Goal: Contribute content: Contribute content

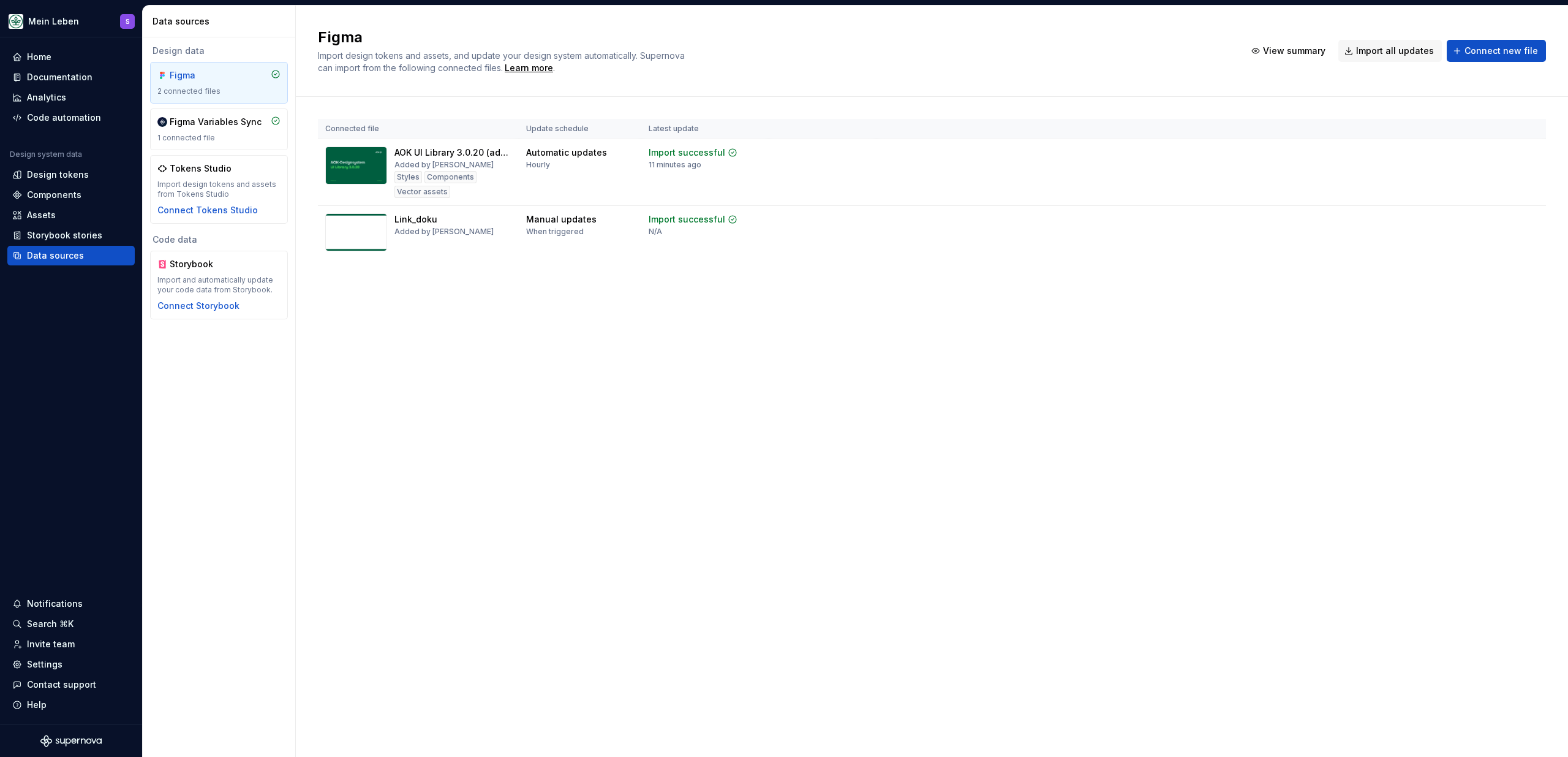
click at [418, 492] on div "Figma Import design tokens and assets, and update your design system automatica…" at bounding box center [932, 381] width 1272 height 751
click at [708, 367] on div "Figma Import design tokens and assets, and update your design system automatica…" at bounding box center [932, 381] width 1272 height 751
click at [679, 319] on div "Figma Import design tokens and assets, and update your design system automatica…" at bounding box center [932, 381] width 1272 height 751
click at [1529, 221] on html "Mein Leben S Home Documentation Analytics Code automation Design system data De…" at bounding box center [784, 378] width 1568 height 757
click at [1052, 336] on html "Mein Leben S Home Documentation Analytics Code automation Design system data De…" at bounding box center [784, 378] width 1568 height 757
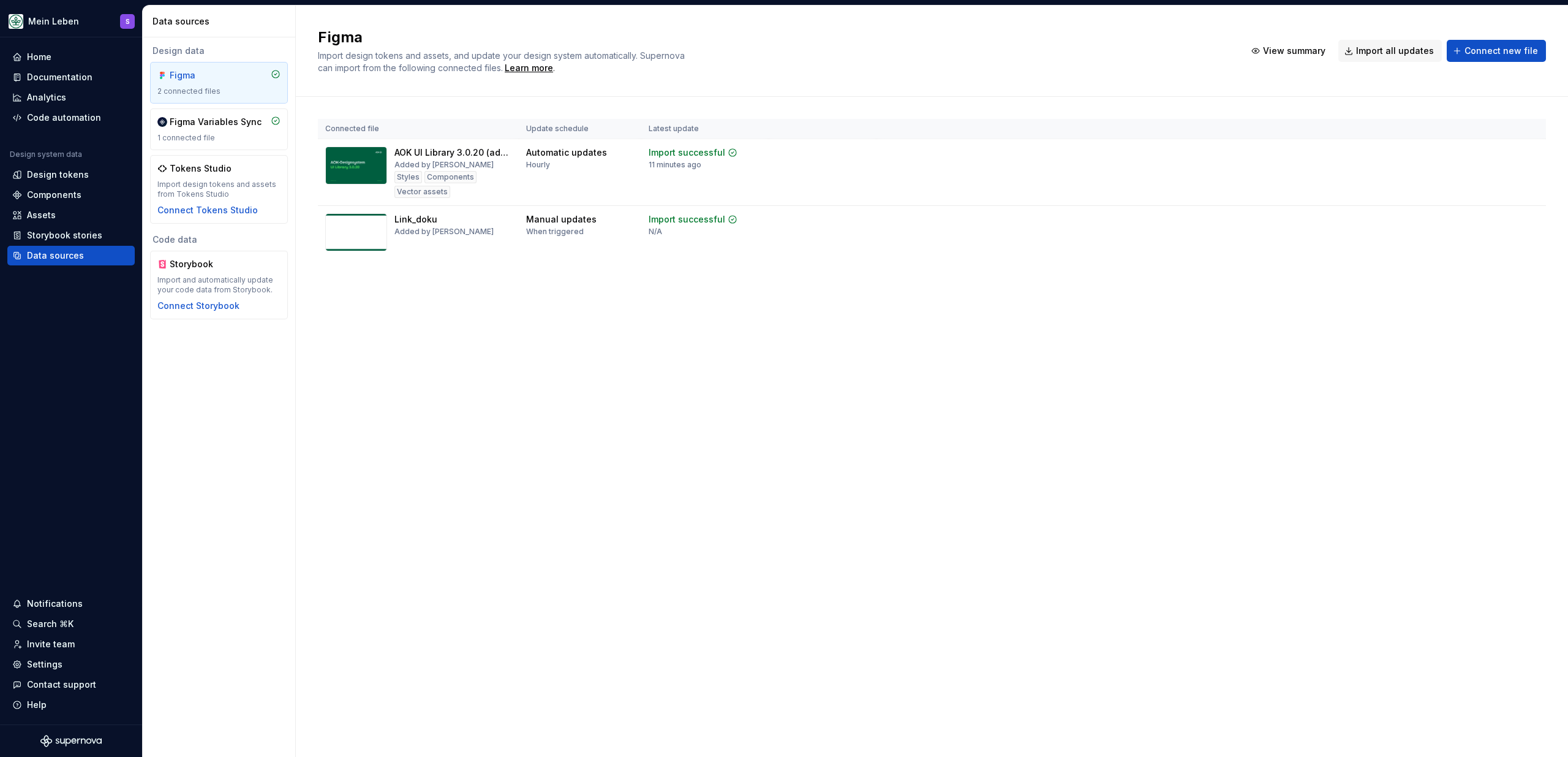
click at [829, 377] on div "Figma Import design tokens and assets, and update your design system automatica…" at bounding box center [932, 381] width 1272 height 751
click at [1531, 215] on html "Mein Leben S Home Documentation Analytics Code automation Design system data De…" at bounding box center [784, 378] width 1568 height 757
click at [1480, 329] on div "Remove Figma file" at bounding box center [1494, 327] width 140 height 12
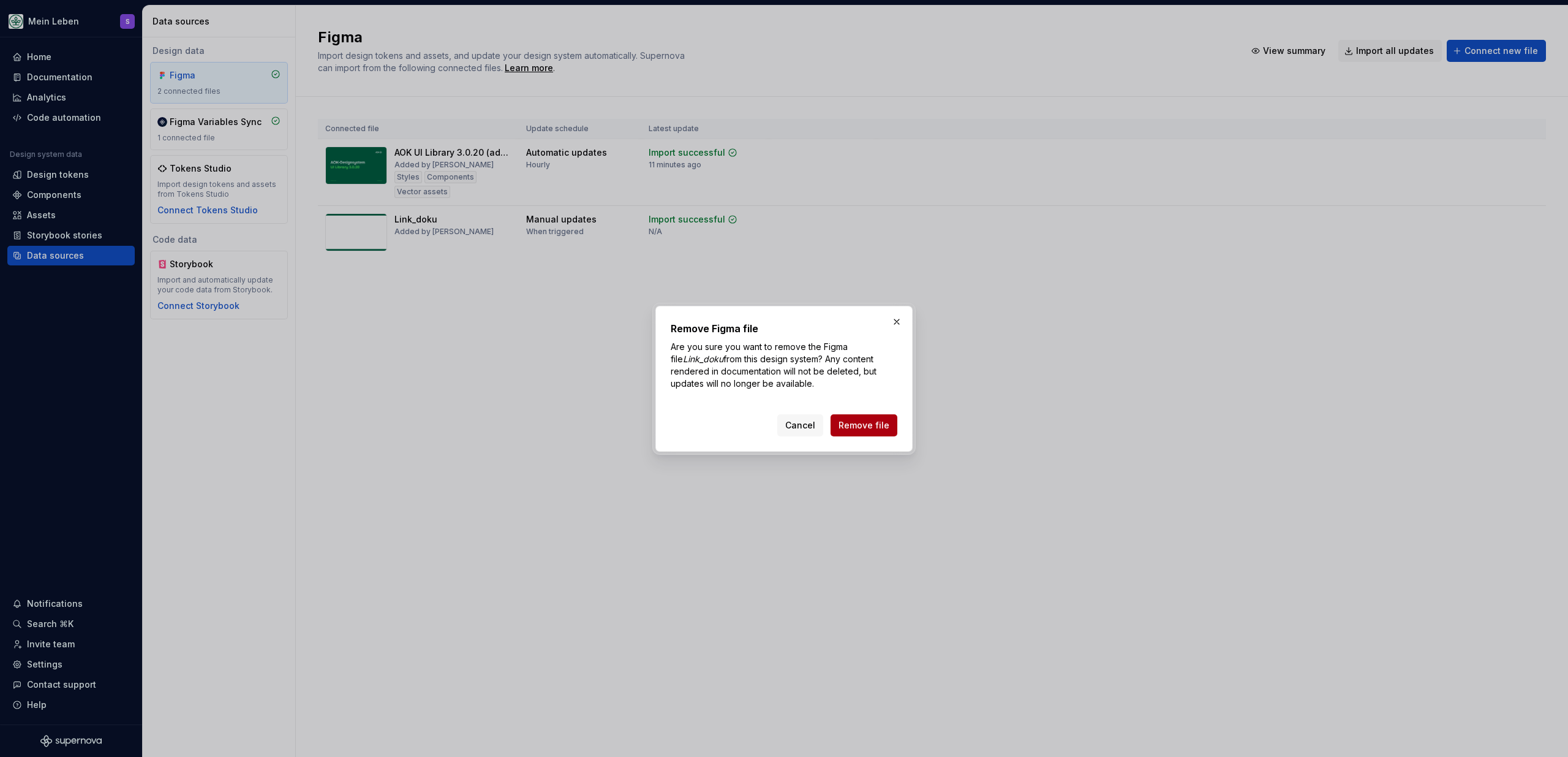
click at [856, 426] on span "Remove file" at bounding box center [863, 424] width 51 height 12
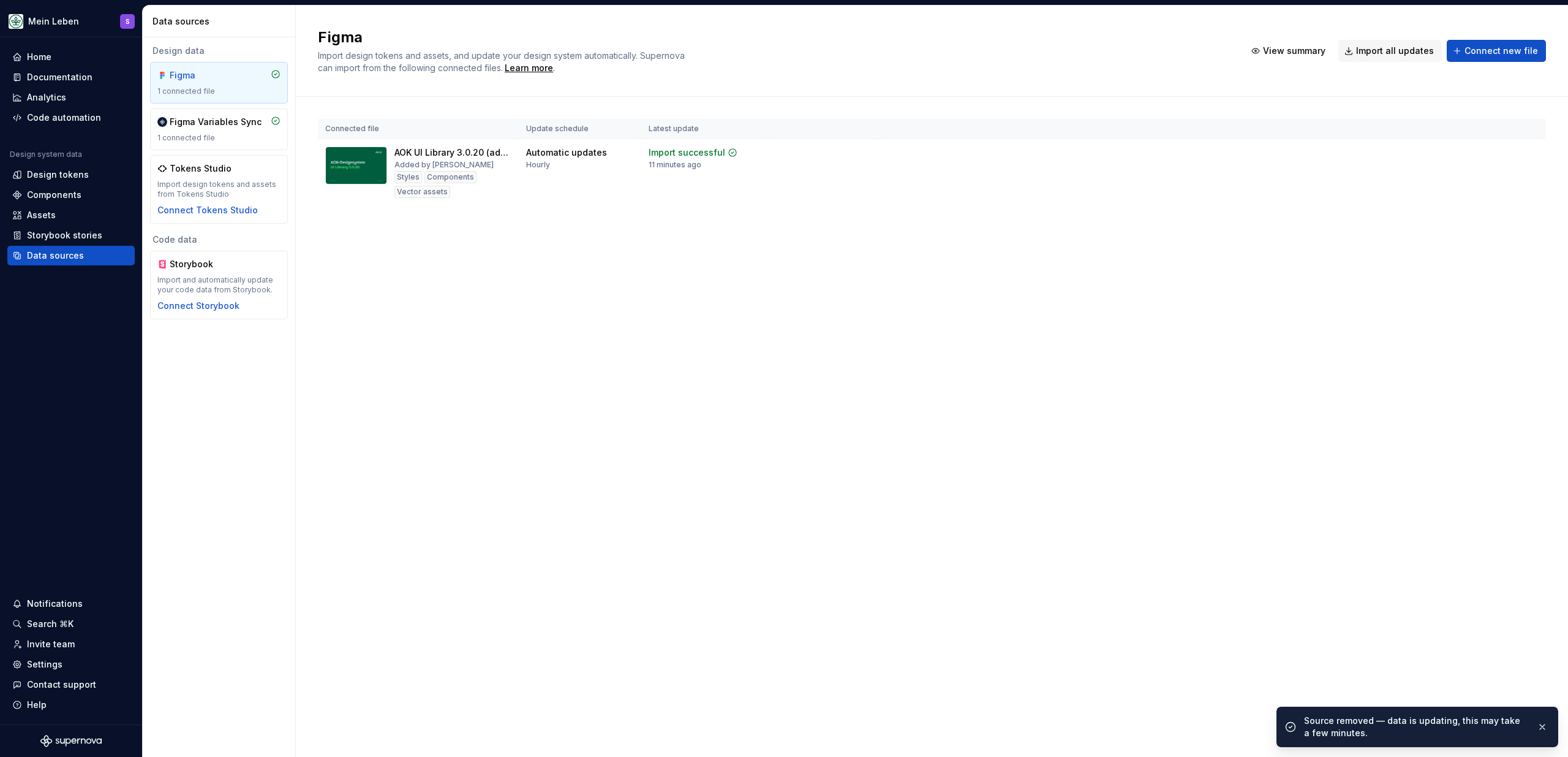
click at [542, 378] on div "Figma Import design tokens and assets, and update your design system automatica…" at bounding box center [932, 381] width 1272 height 751
click at [60, 194] on div "Components" at bounding box center [54, 195] width 55 height 12
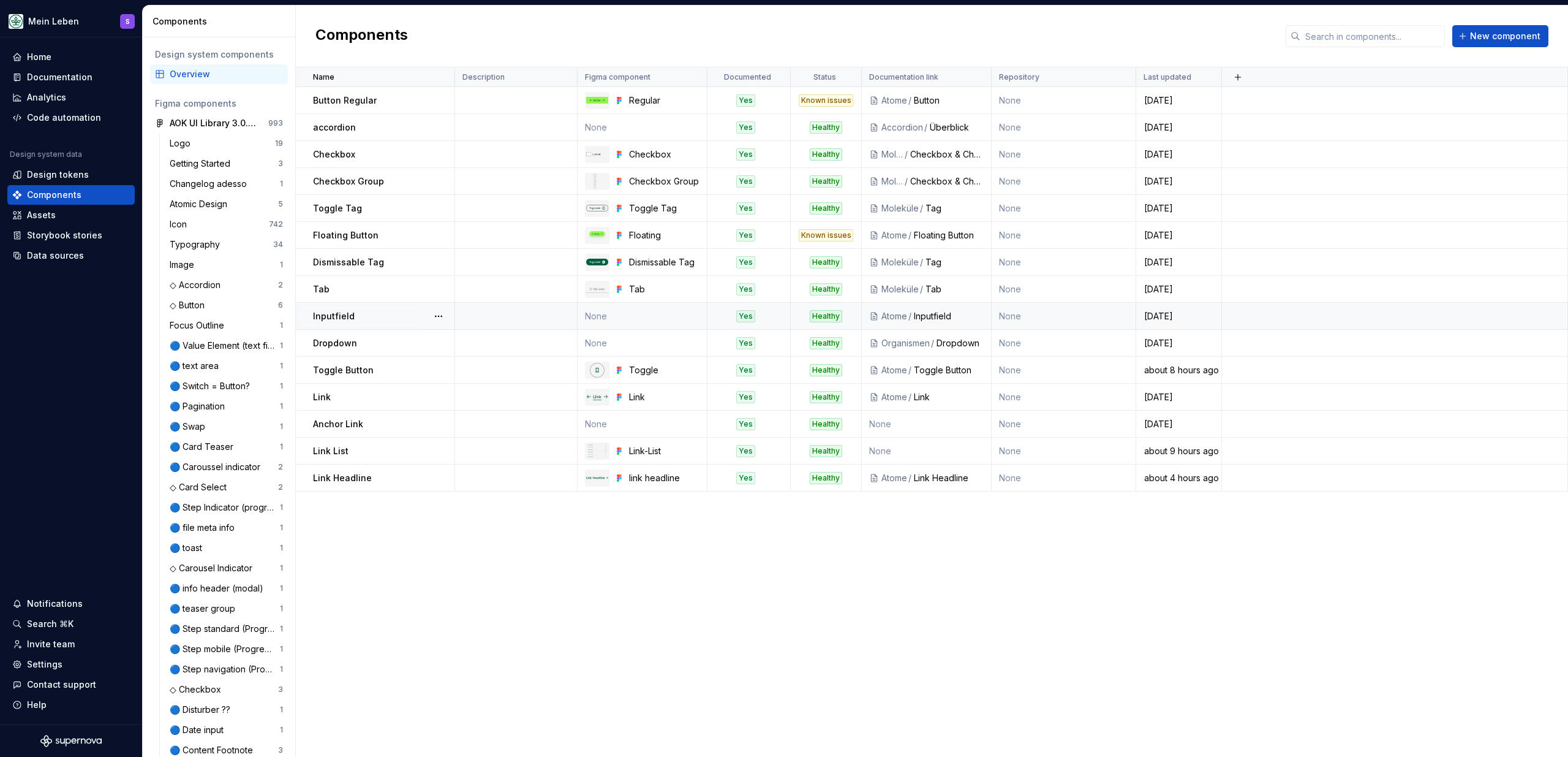
click at [644, 317] on td "None" at bounding box center [643, 316] width 130 height 27
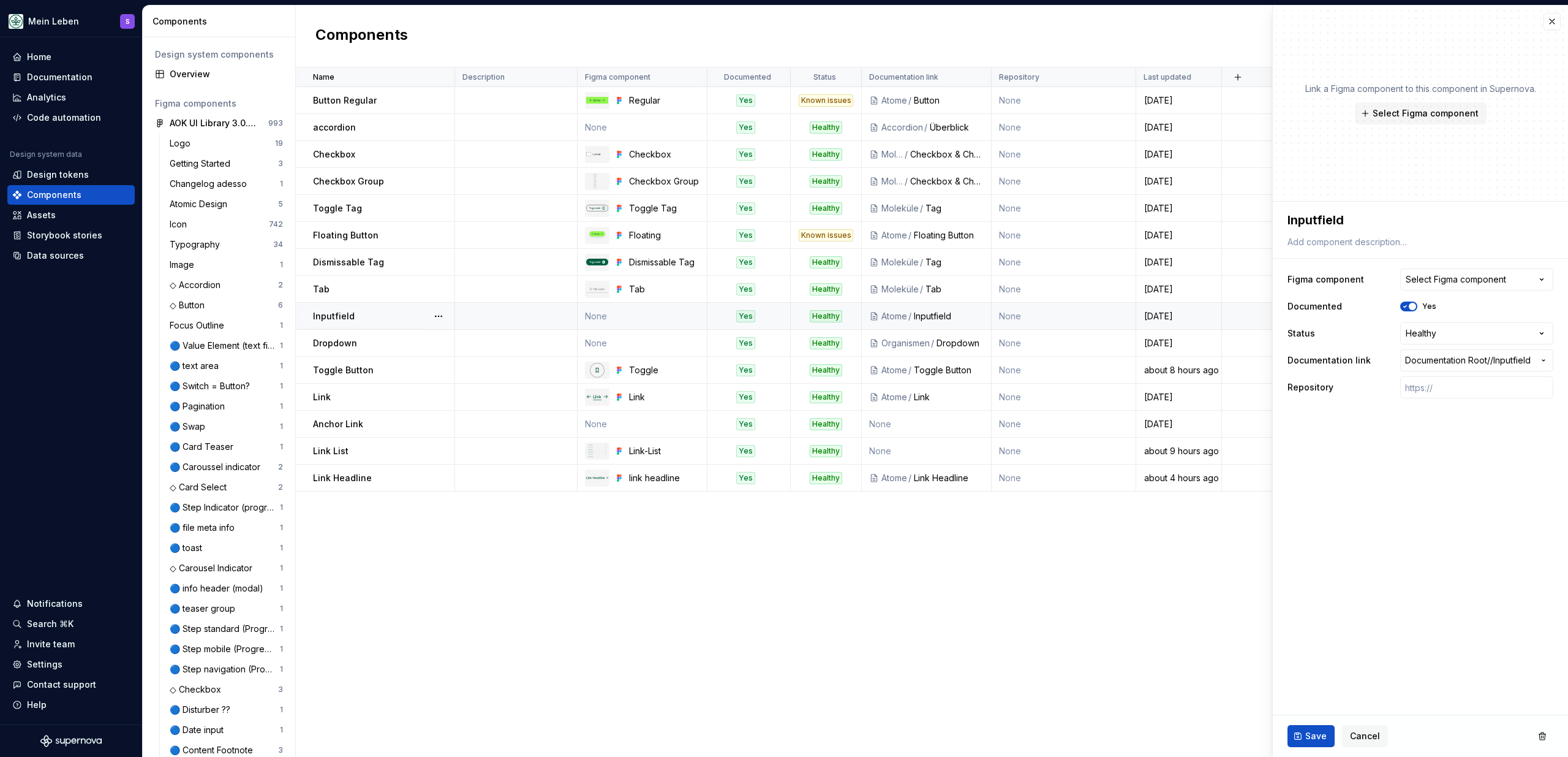
type textarea "*"
click at [1470, 287] on button "Select Figma component" at bounding box center [1477, 279] width 153 height 22
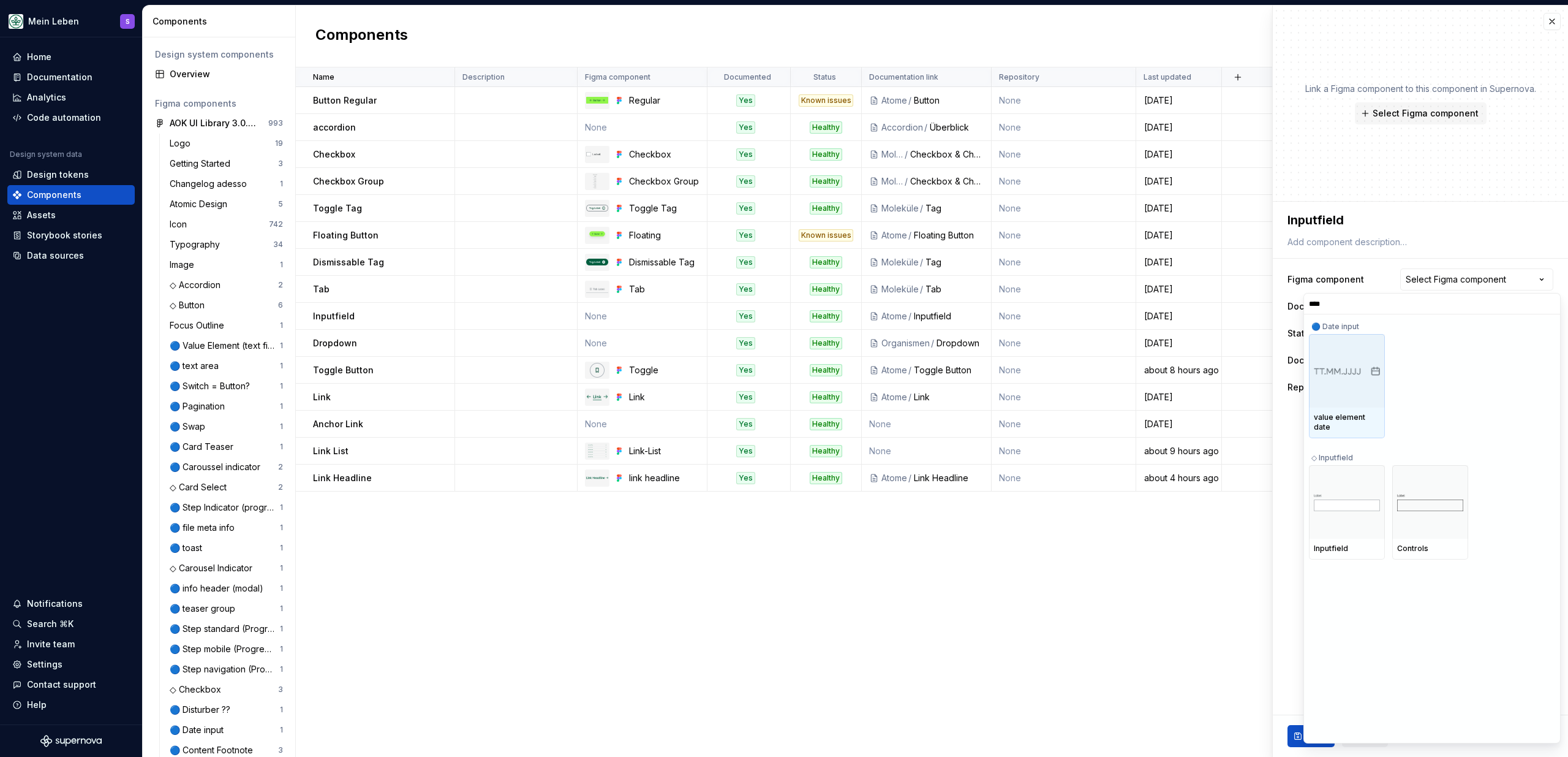
type input "*****"
click at [1356, 516] on div at bounding box center [1346, 501] width 76 height 74
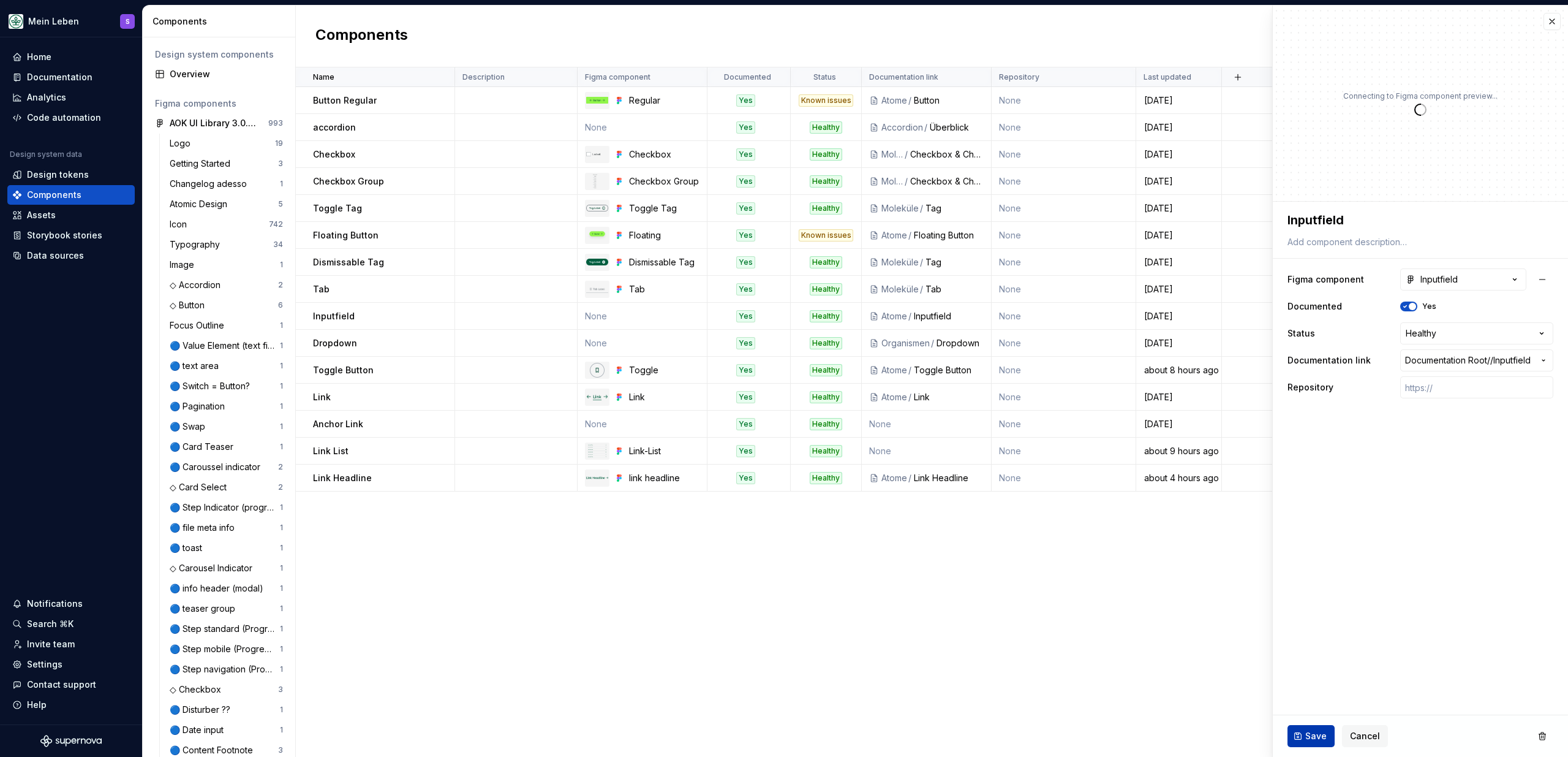
click at [1318, 742] on span "Save" at bounding box center [1316, 736] width 21 height 12
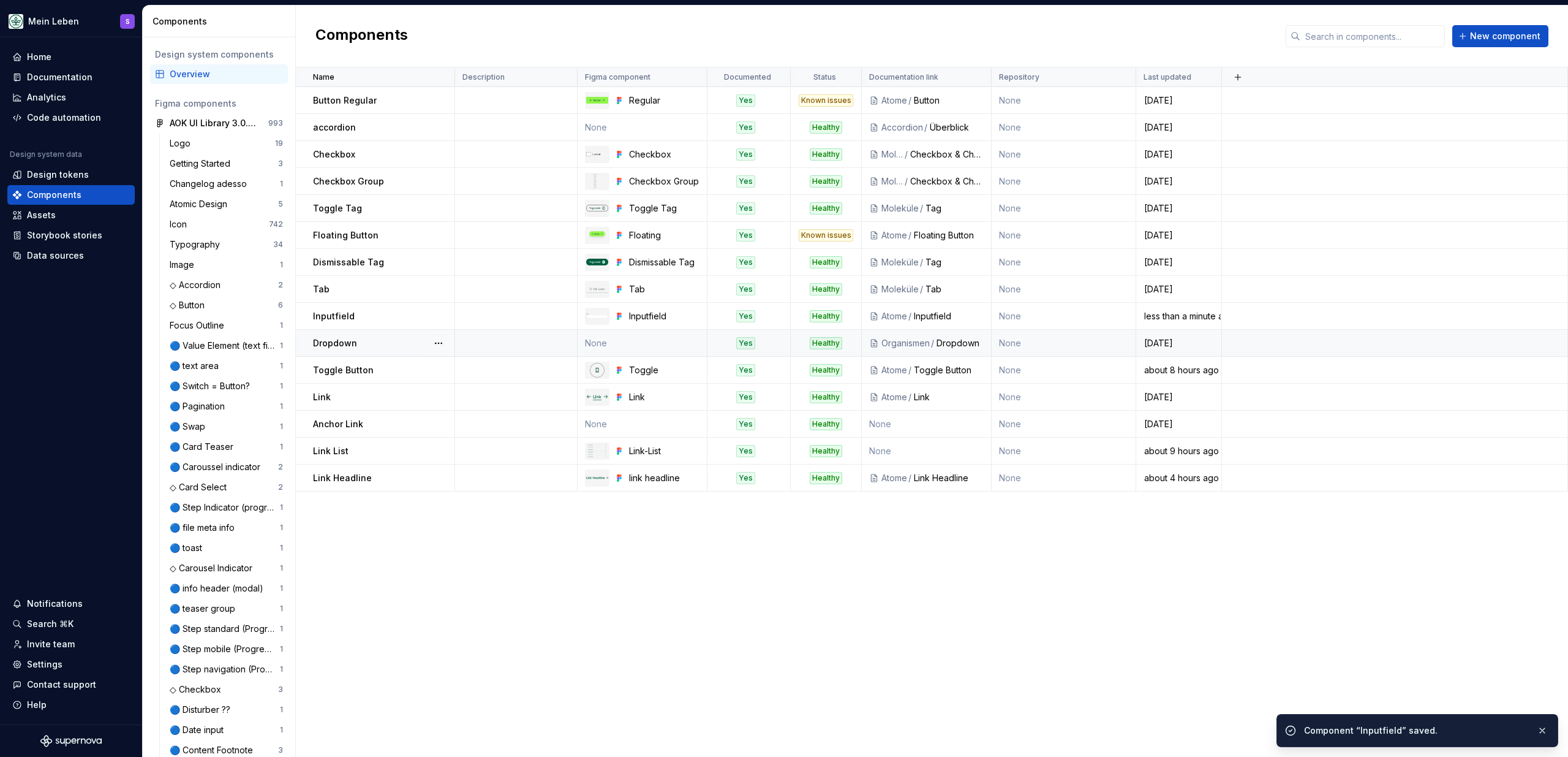
click at [616, 342] on td "None" at bounding box center [643, 343] width 130 height 27
type textarea "*"
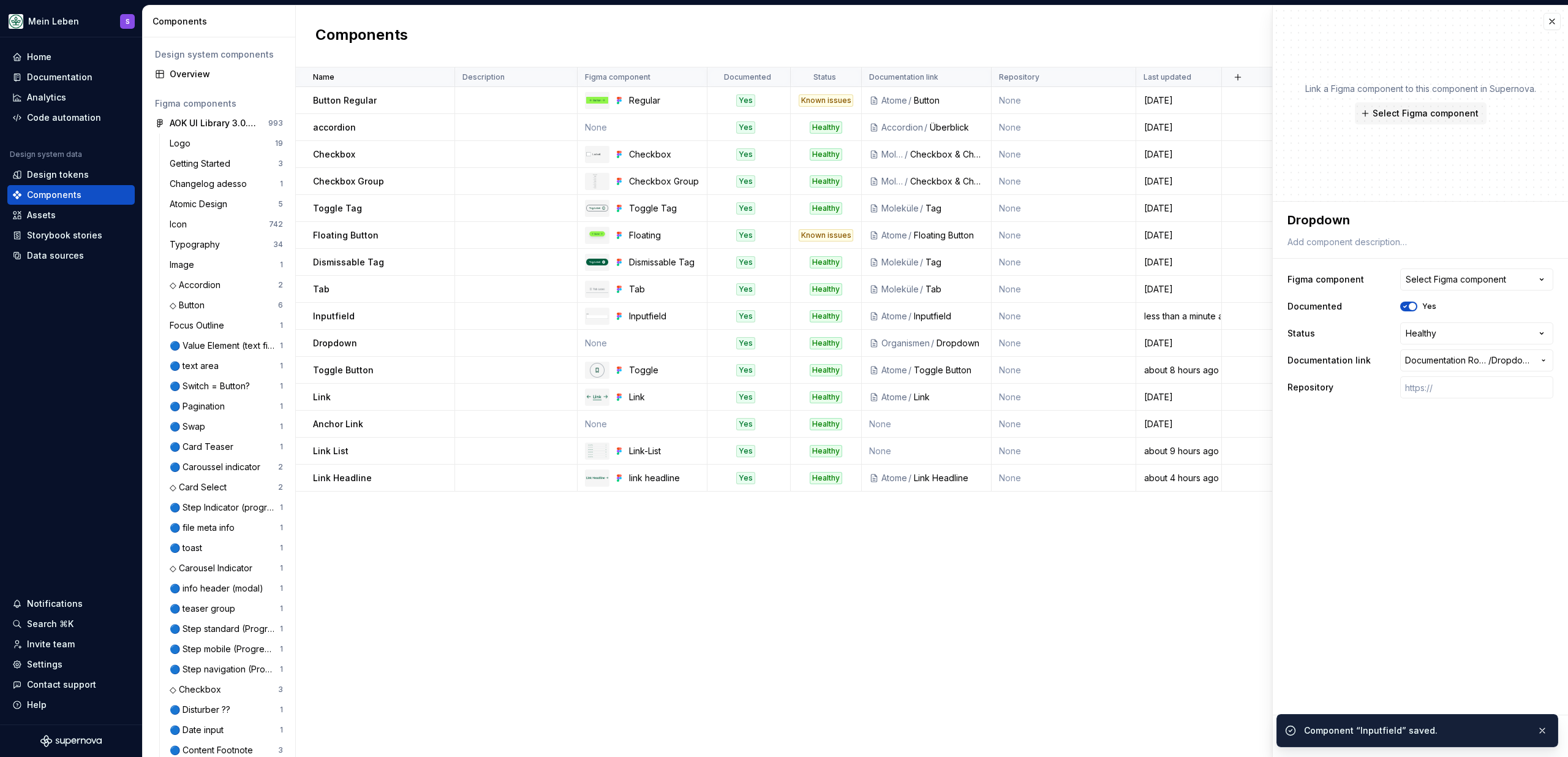
click at [1448, 287] on button "Select Figma component" at bounding box center [1477, 279] width 153 height 22
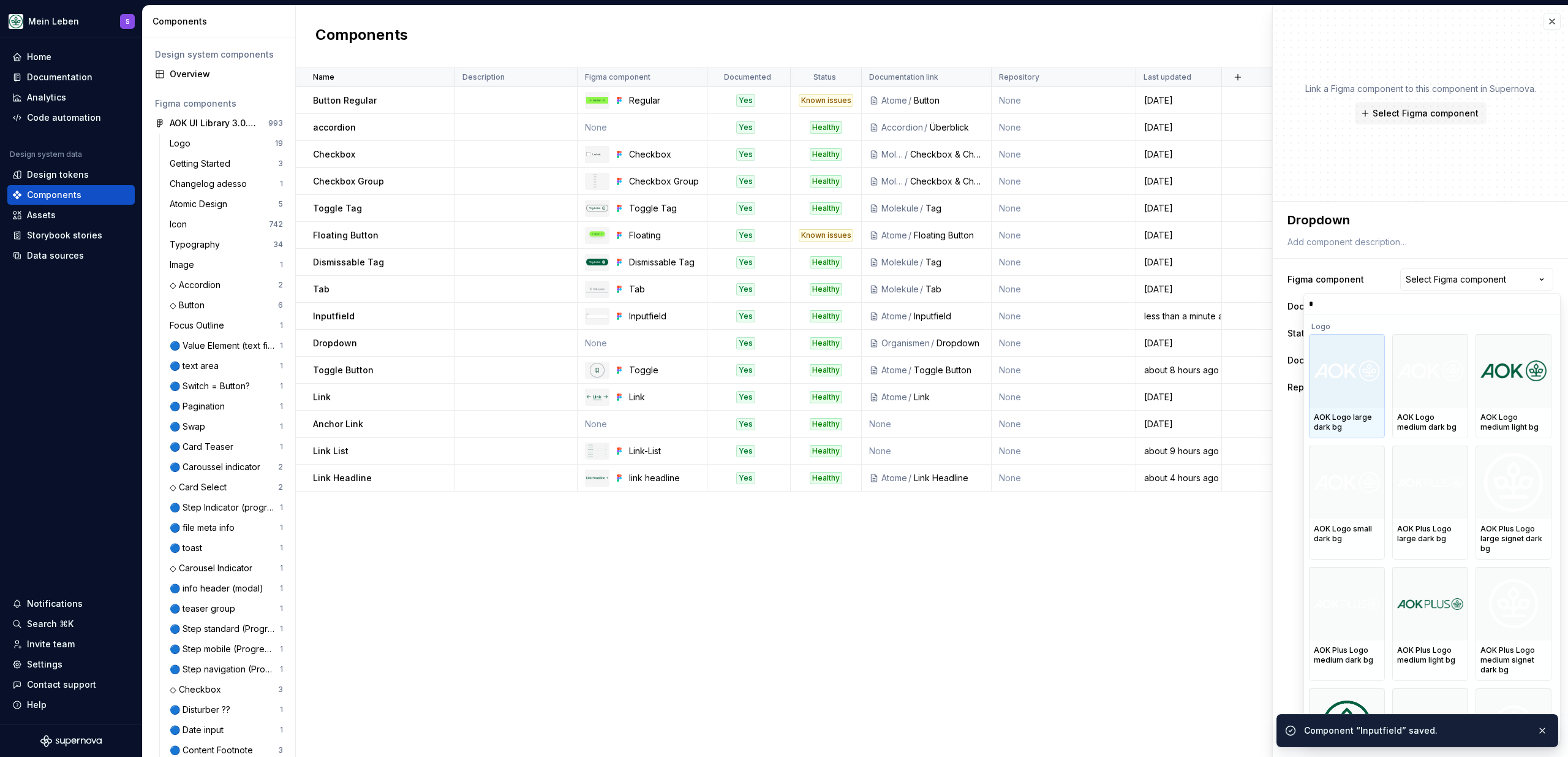
type input "**"
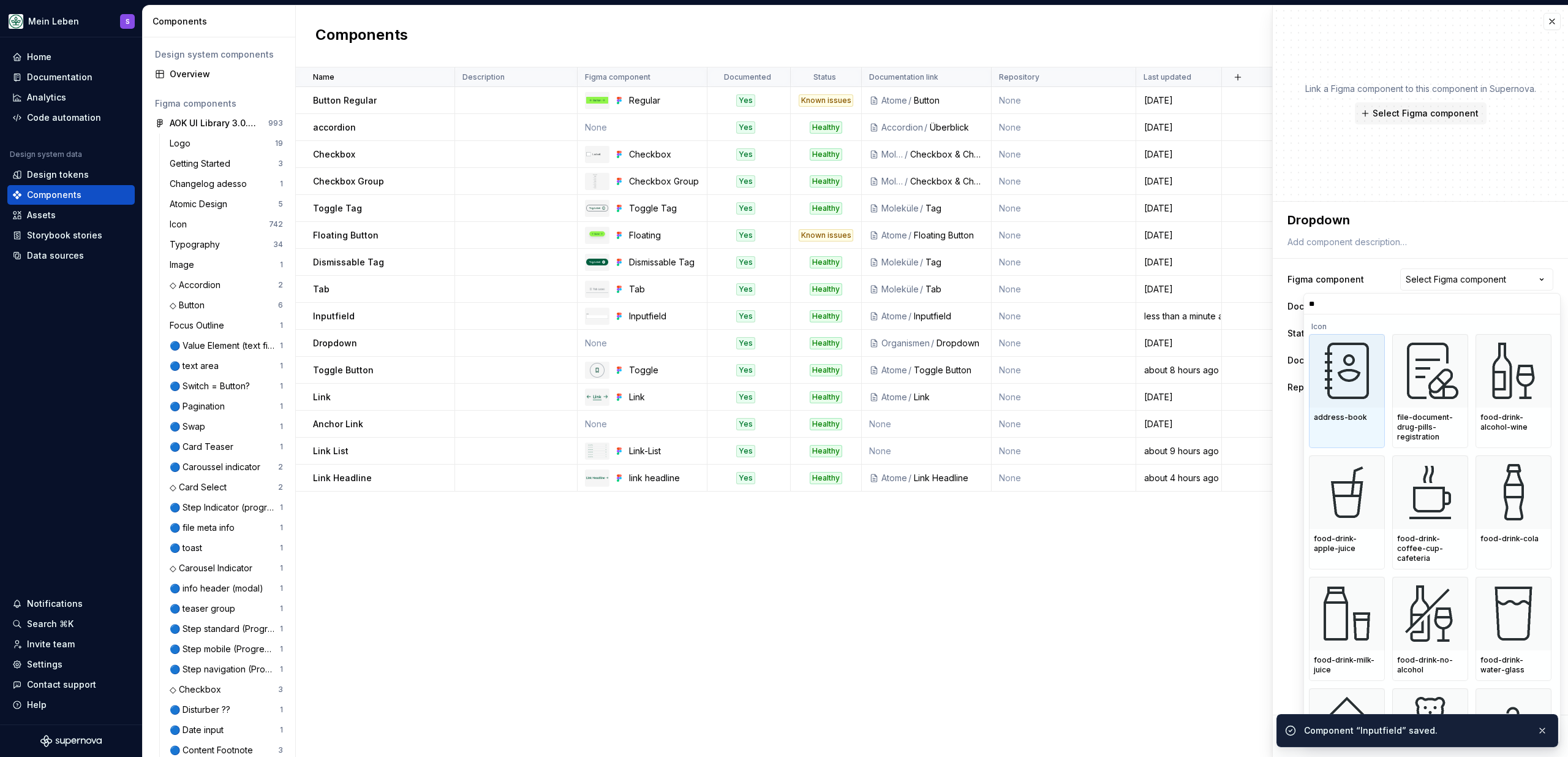
type textarea "*"
type input "****"
type textarea "*"
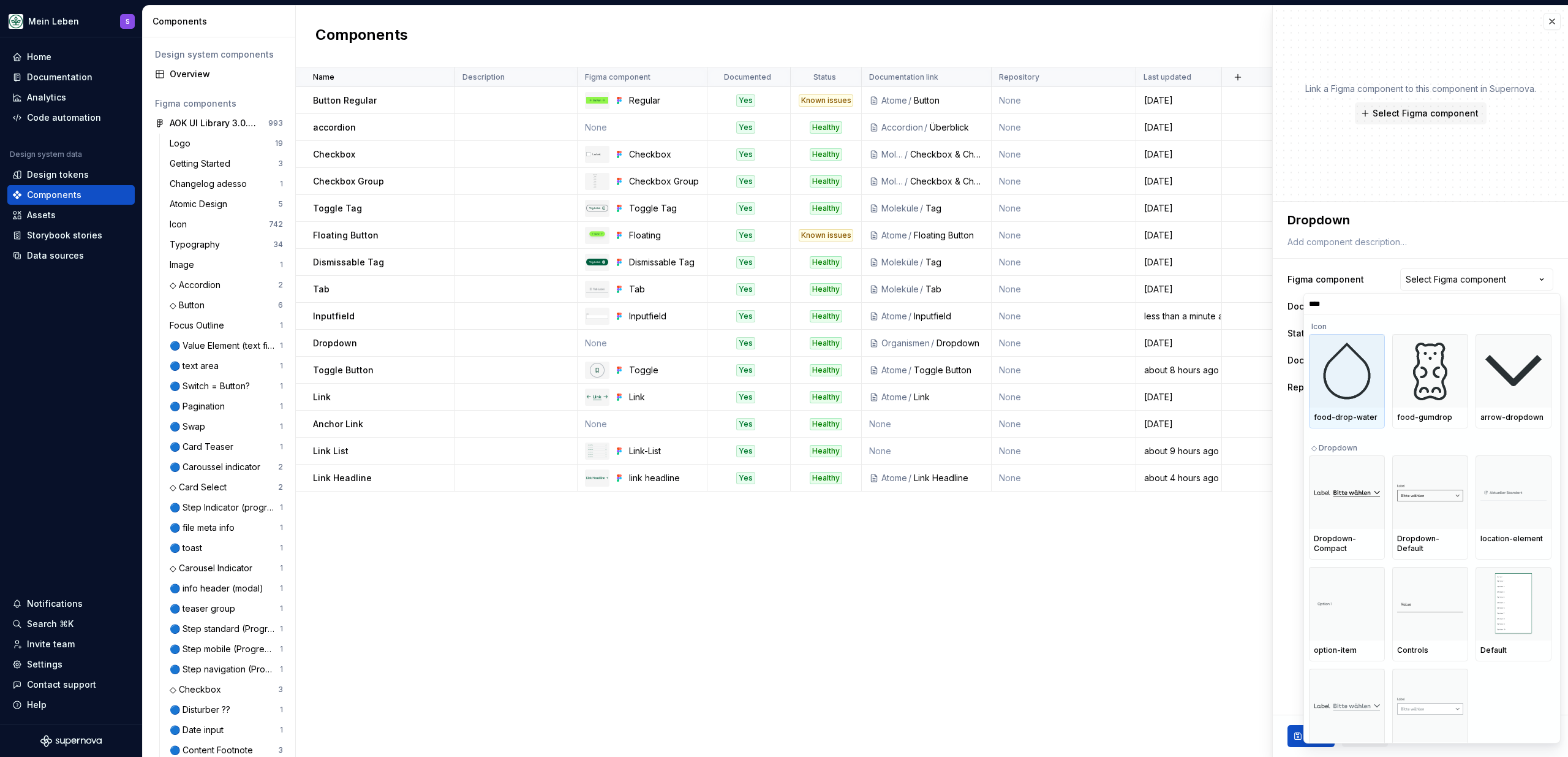
type input "*****"
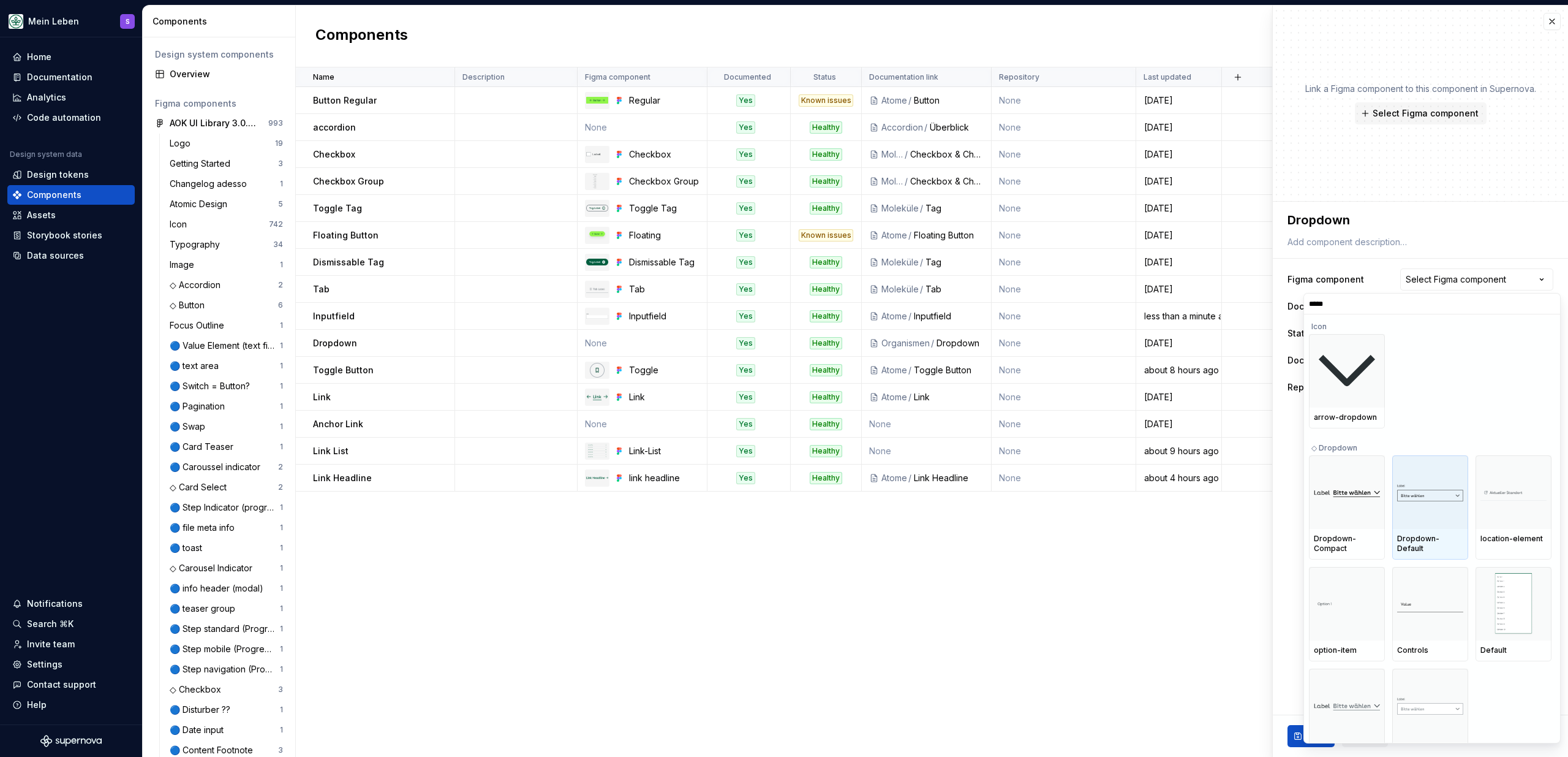
click at [1401, 514] on div at bounding box center [1429, 492] width 76 height 74
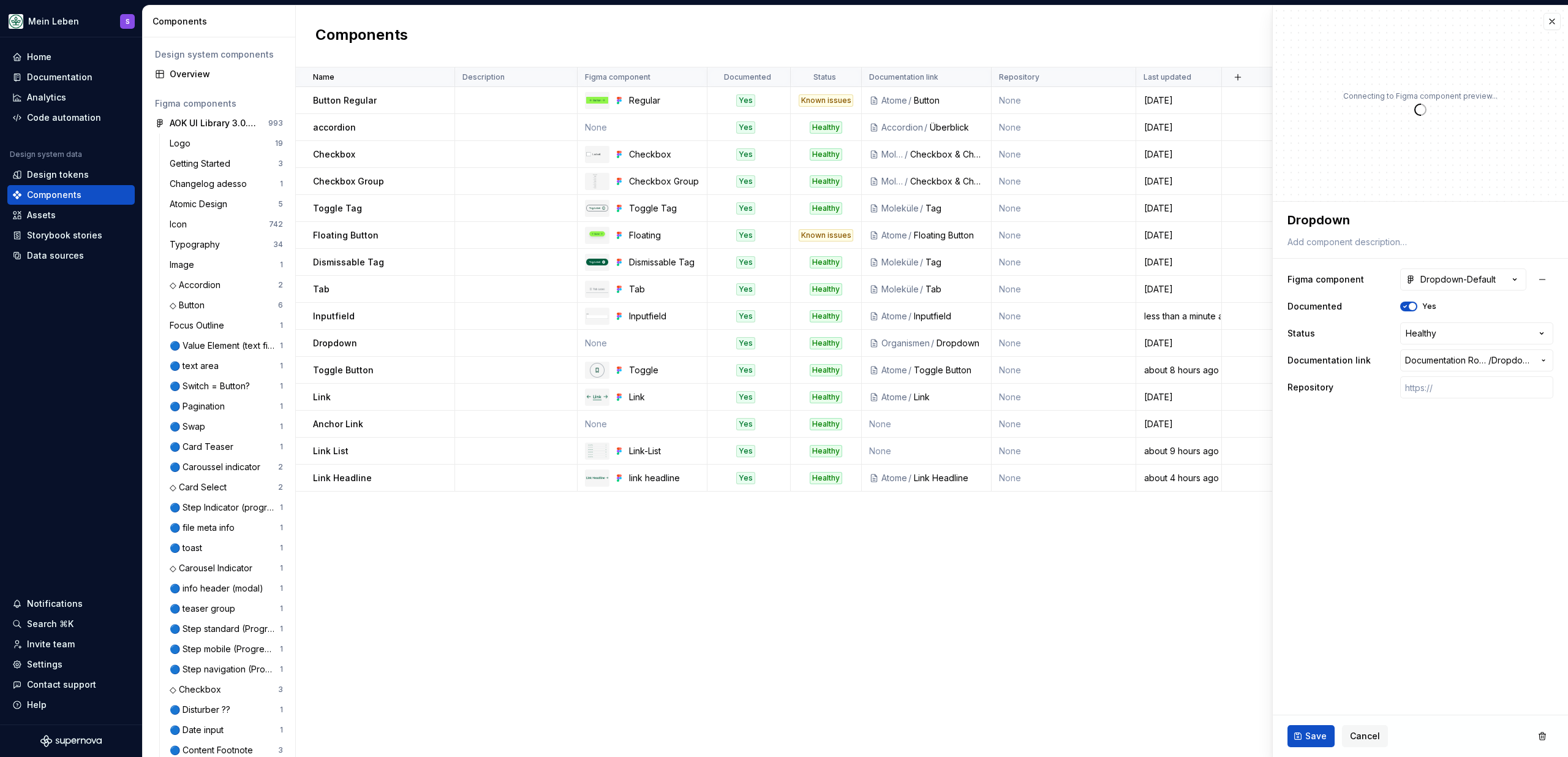
click at [1304, 748] on div "Save Cancel" at bounding box center [1420, 735] width 295 height 41
click at [1306, 743] on button "Save" at bounding box center [1310, 735] width 47 height 22
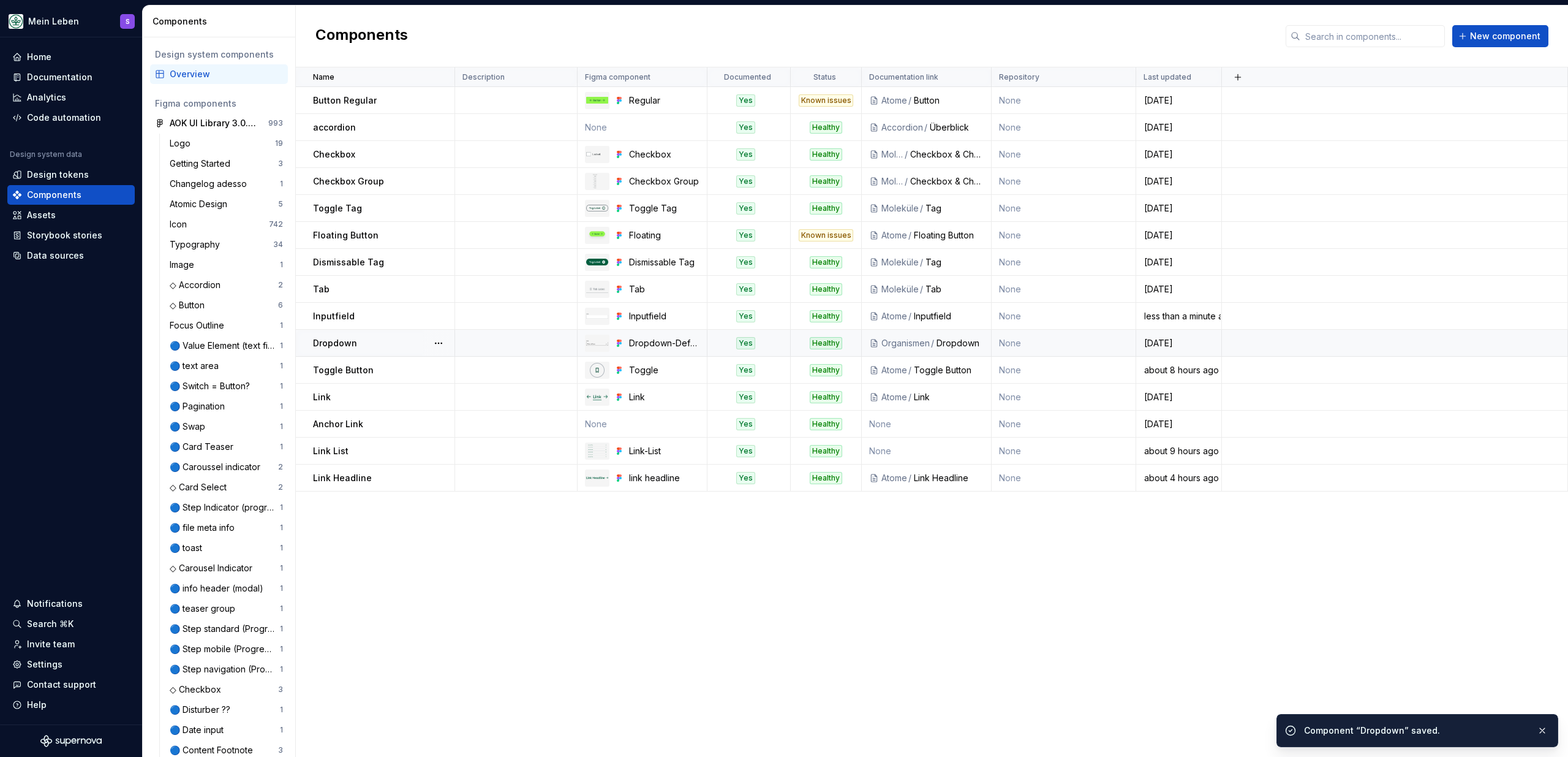
click at [396, 345] on div "Dropdown" at bounding box center [383, 343] width 141 height 12
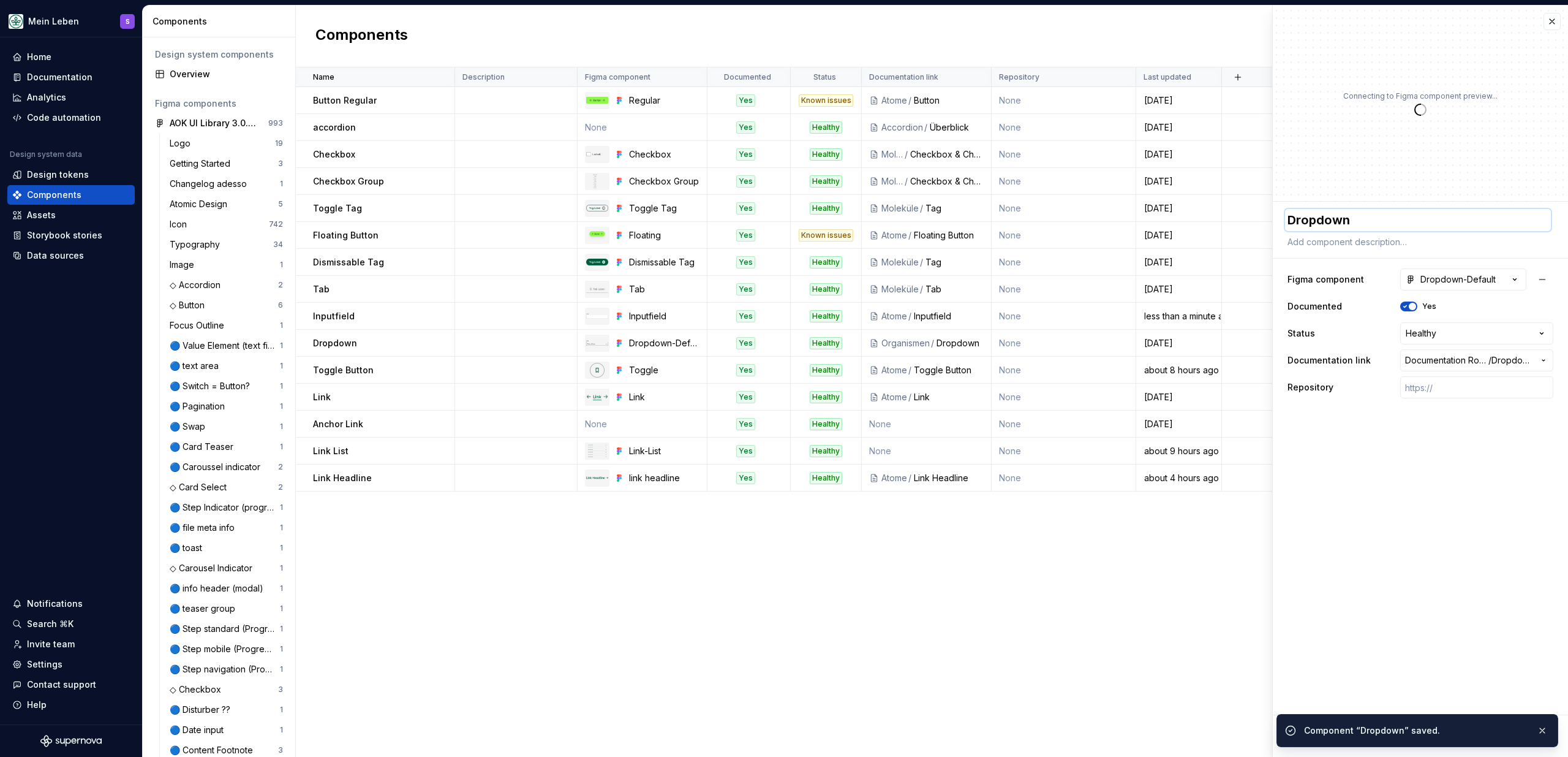
click at [1355, 218] on textarea "Dropdown" at bounding box center [1417, 219] width 265 height 22
click at [1359, 221] on textarea "Dropdown" at bounding box center [1417, 219] width 265 height 22
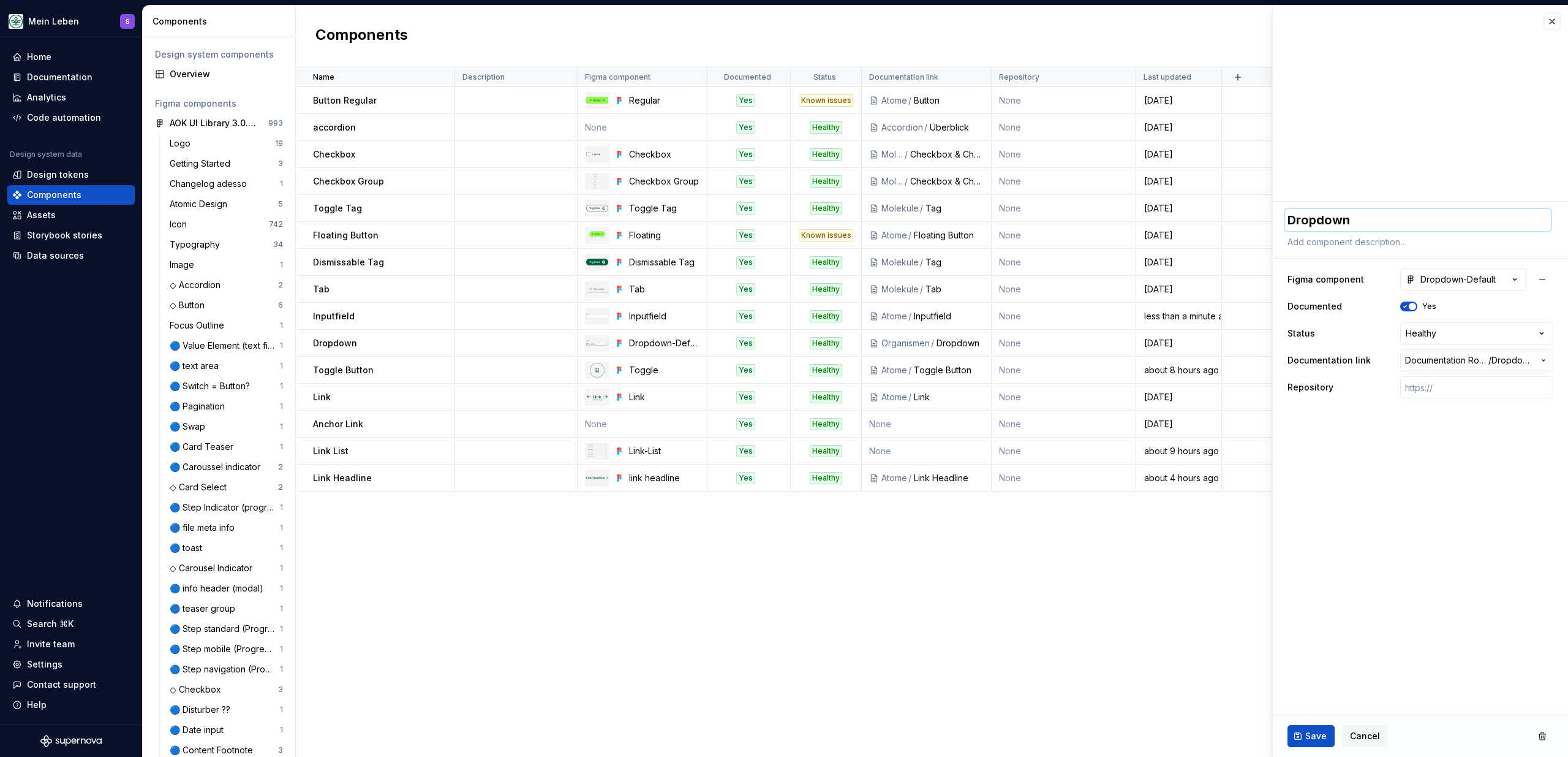
type textarea "*"
type textarea "Dropdown"
type textarea "*"
type textarea "Dropdown ("
type textarea "*"
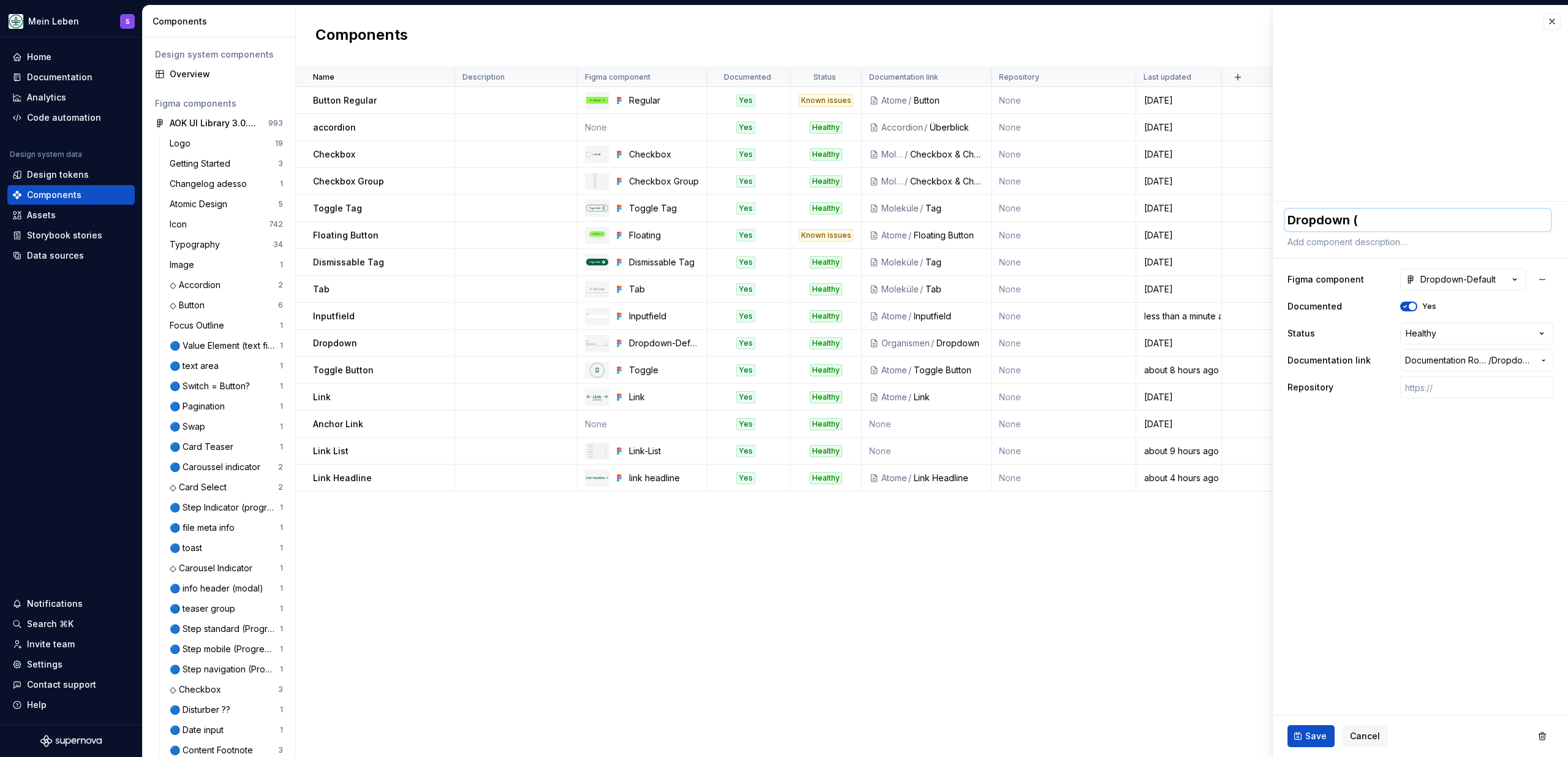
type textarea "Dropdown"
type textarea "*"
type textarea "Dropdown"
type textarea "*"
type textarea "Dropdown/"
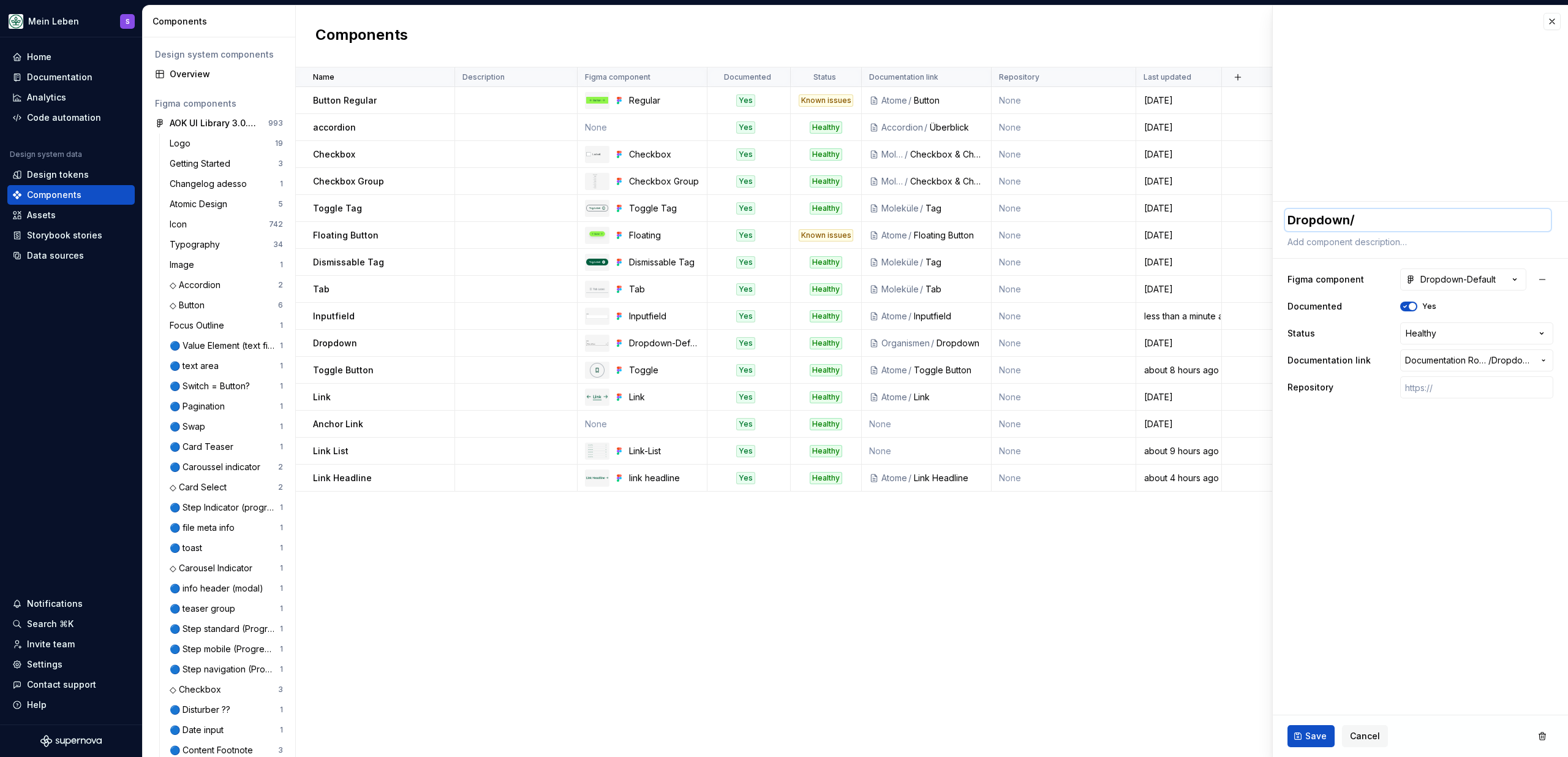
type textarea "*"
type textarea "Dropdown/"
type textarea "*"
type textarea "Dropdown/ D"
type textarea "*"
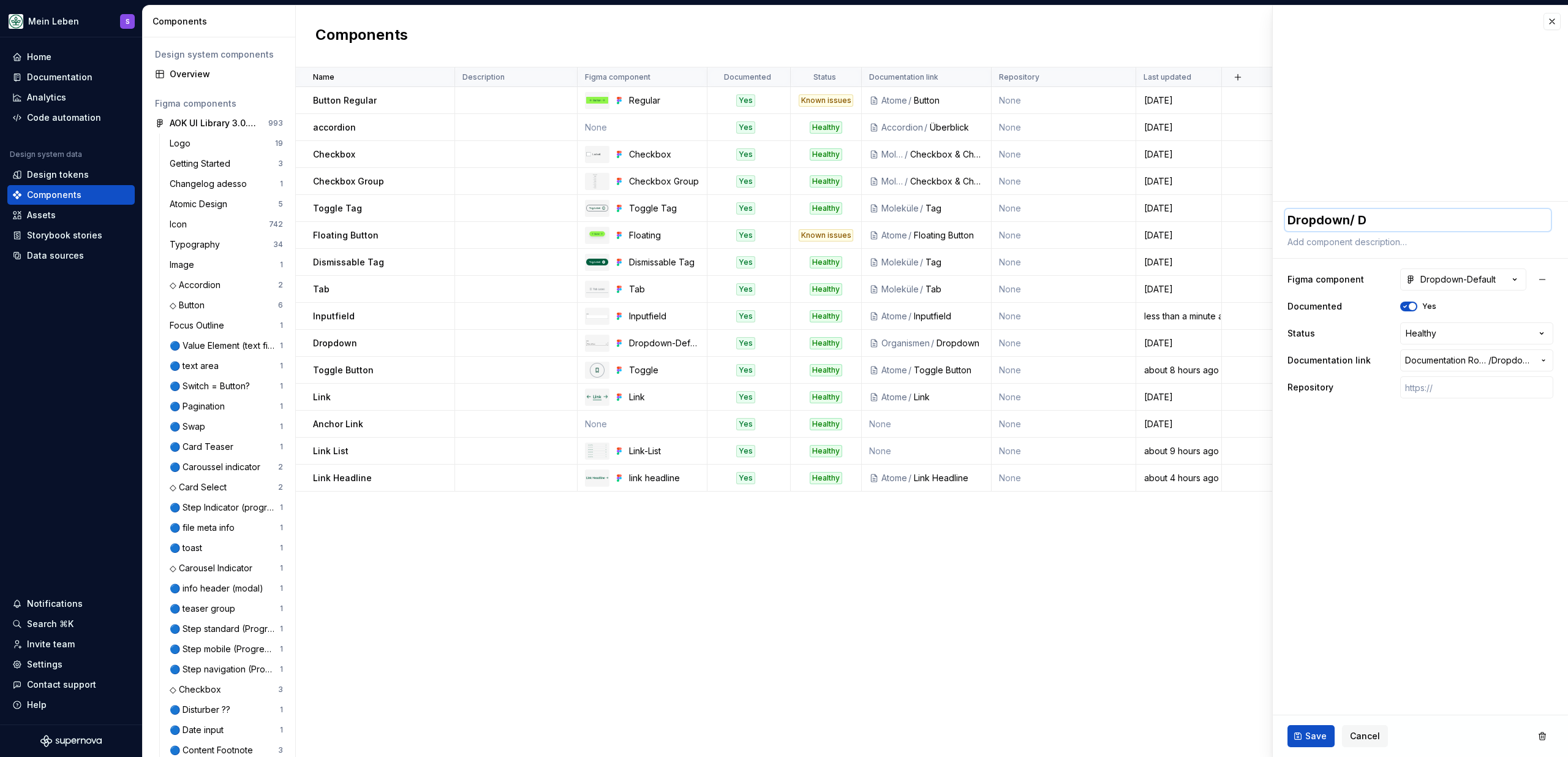
type textarea "Dropdown/ De"
type textarea "*"
type textarea "Dropdown/ Def"
type textarea "*"
type textarea "Dropdown/ Defa"
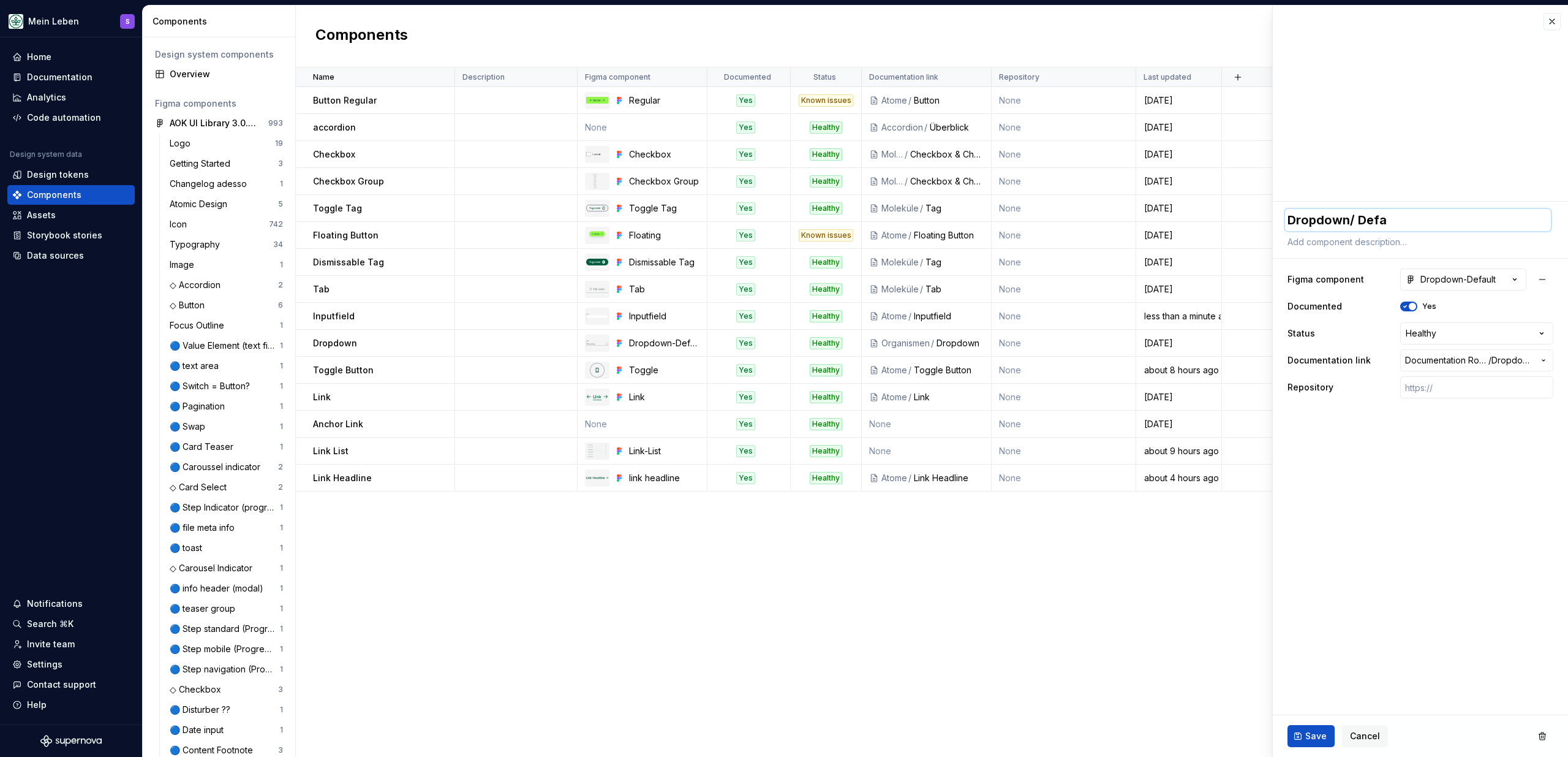
type textarea "*"
type textarea "Dropdown/ Defau"
type textarea "*"
type textarea "Dropdown/ Defaul"
type textarea "*"
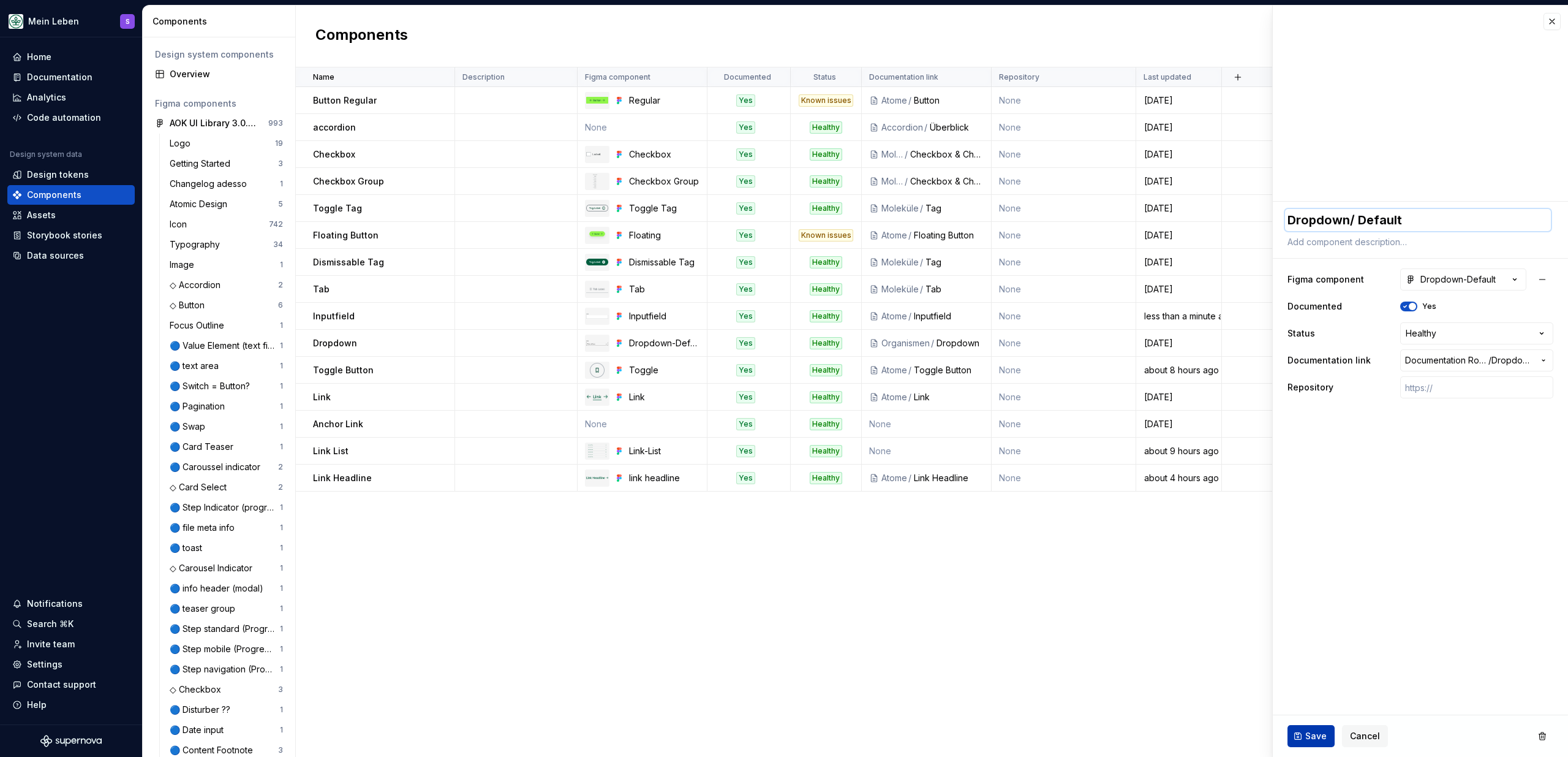
type textarea "Dropdown/ Default"
click at [1315, 730] on span "Save" at bounding box center [1316, 736] width 21 height 12
type textarea "*"
type textarea "Dropdown/ Default"
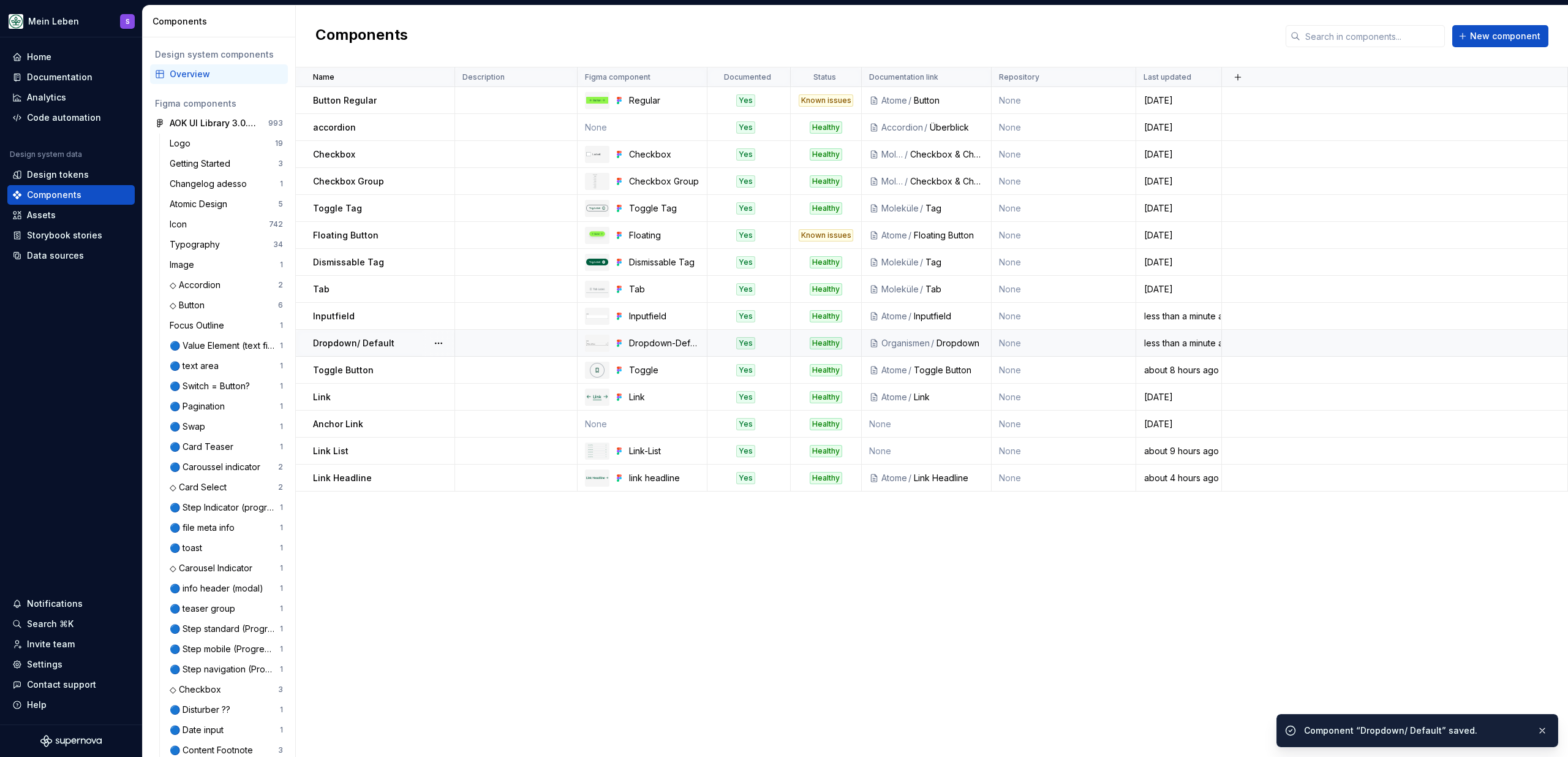
click at [393, 344] on div "Dropdown/ Default" at bounding box center [383, 343] width 141 height 12
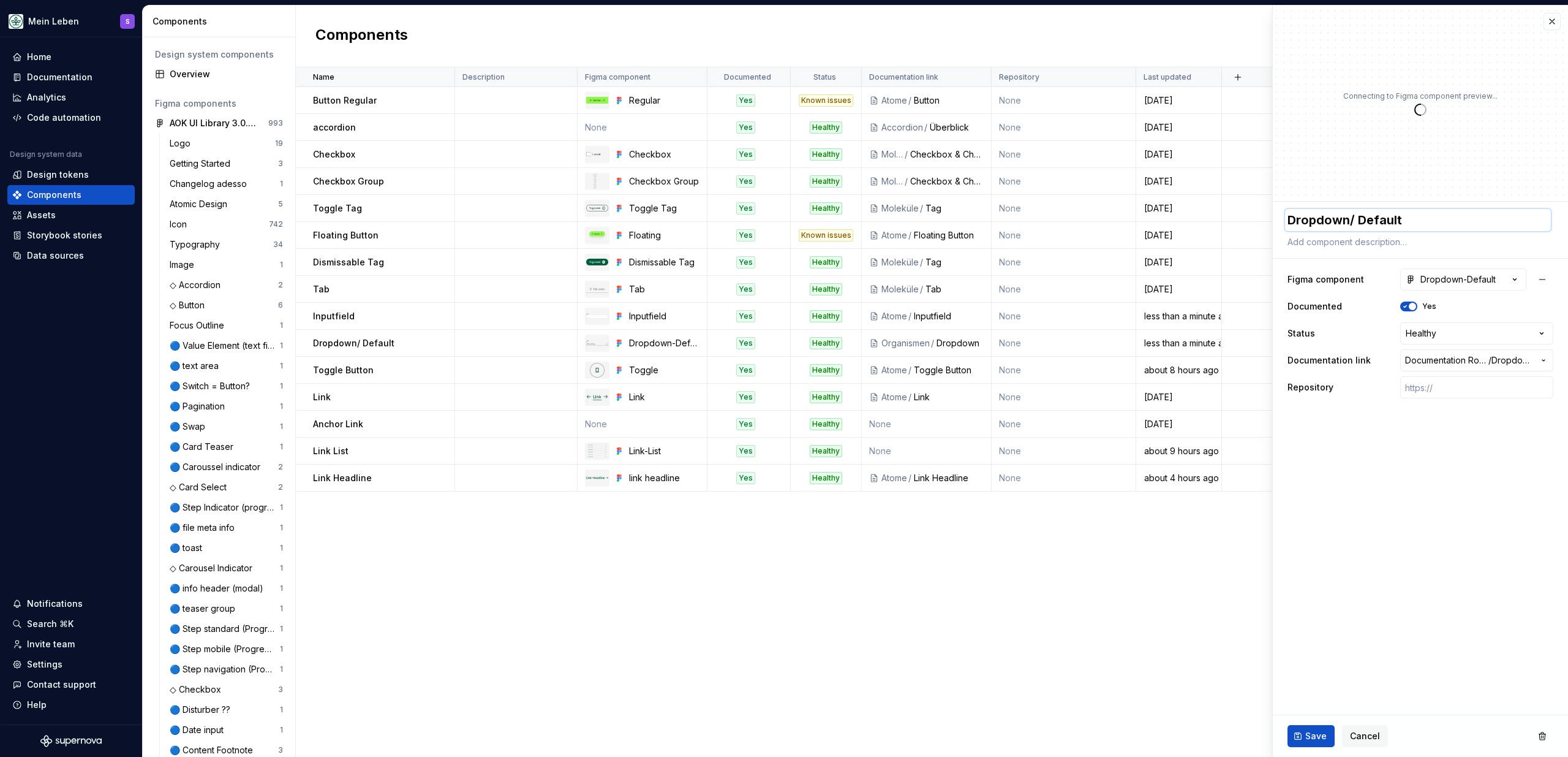
click at [1351, 219] on textarea "Dropdown/ Default" at bounding box center [1417, 219] width 265 height 22
type textarea "*"
click at [1355, 219] on textarea "Dropdown/ Default" at bounding box center [1417, 219] width 265 height 22
type textarea "Dropdown/Default"
type textarea "*"
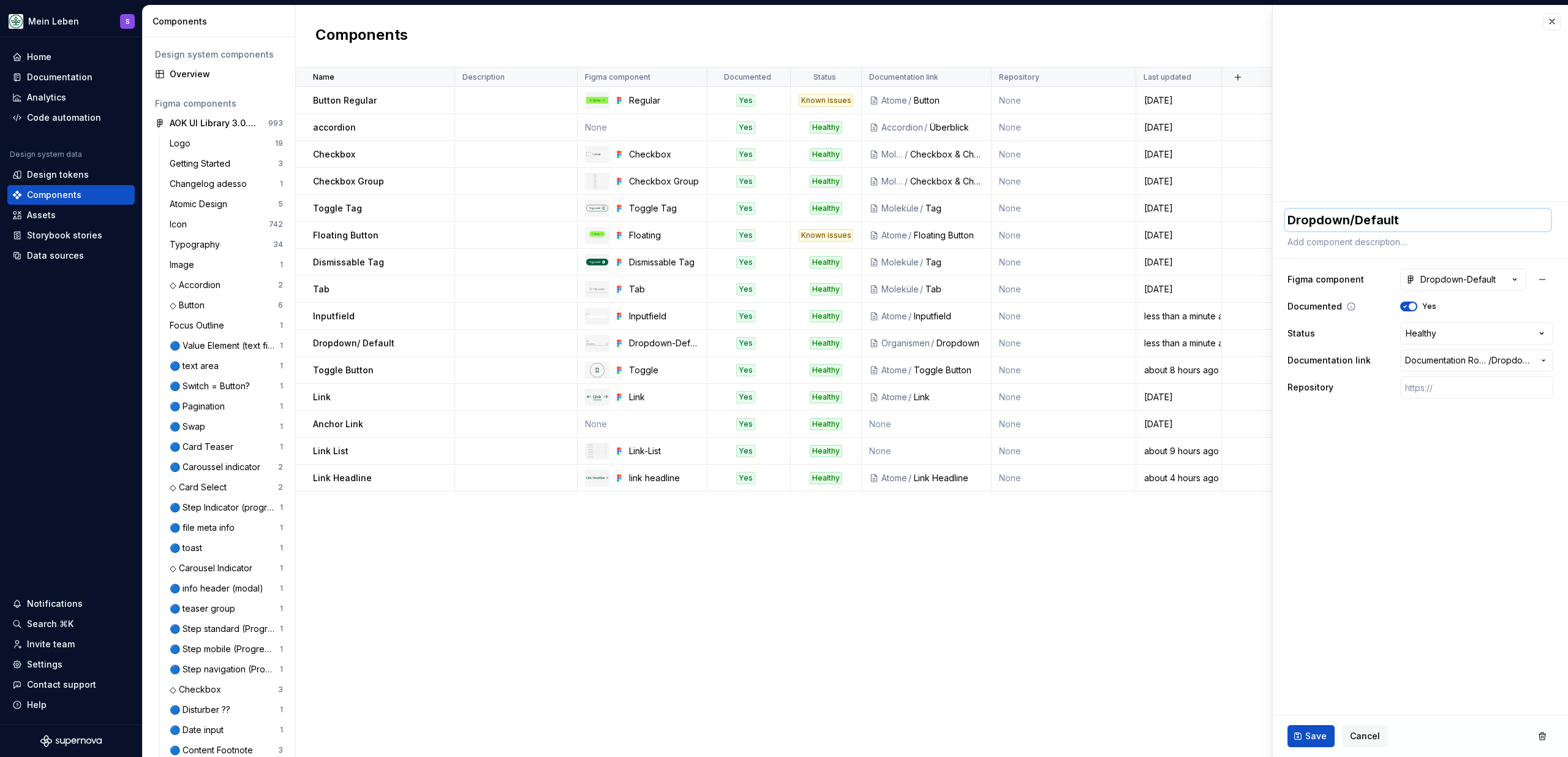
type textarea "DropdownDefault"
type textarea "*"
type textarea "Dropdown Default"
type textarea "*"
type textarea "DropdownDefault"
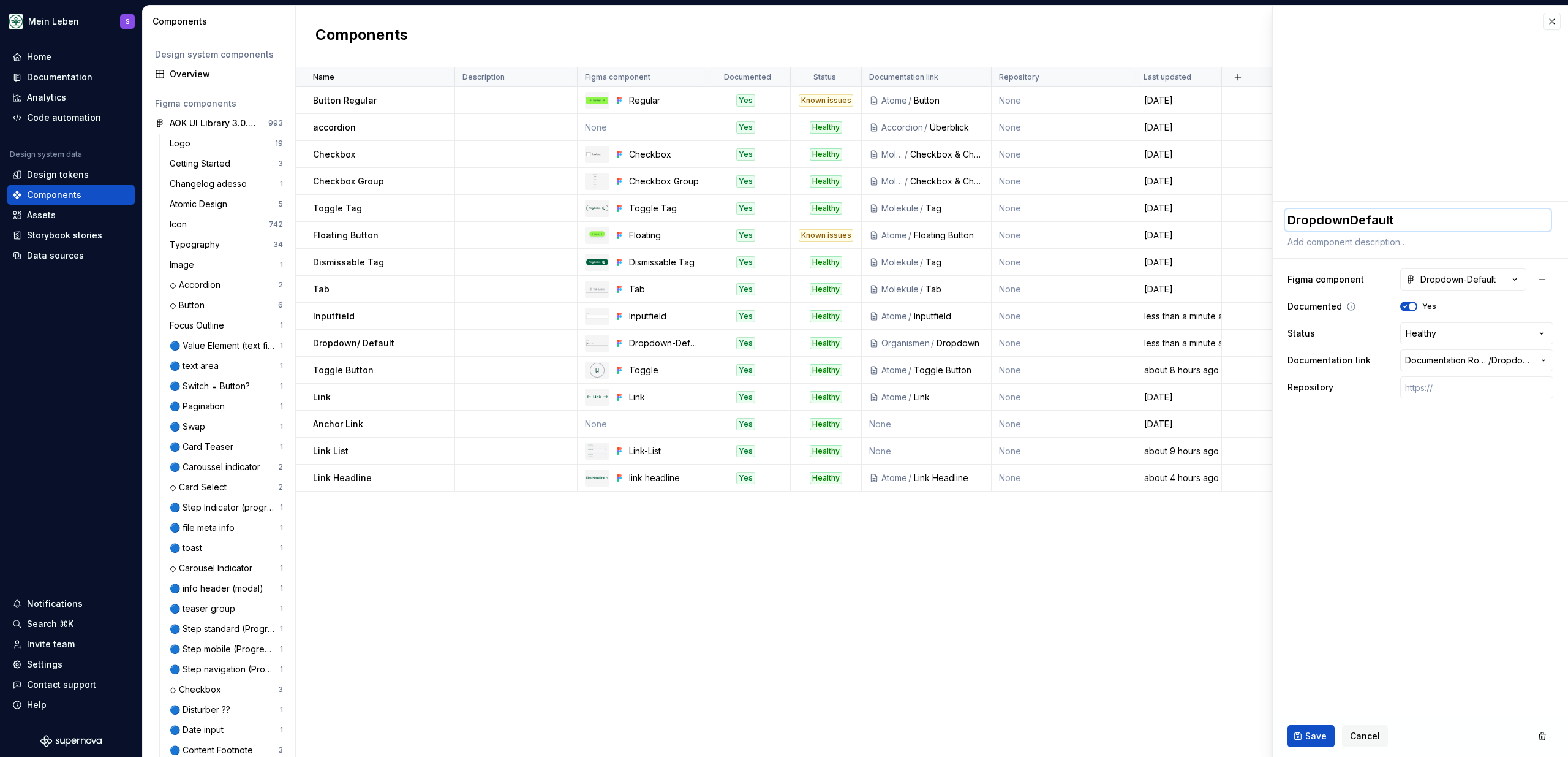
type textarea "*"
type textarea "Dropdown-Default"
click at [1308, 733] on span "Save" at bounding box center [1316, 736] width 21 height 12
click at [934, 679] on div "Name Description Figma component Documented Status Documentation link Repositor…" at bounding box center [932, 411] width 1272 height 689
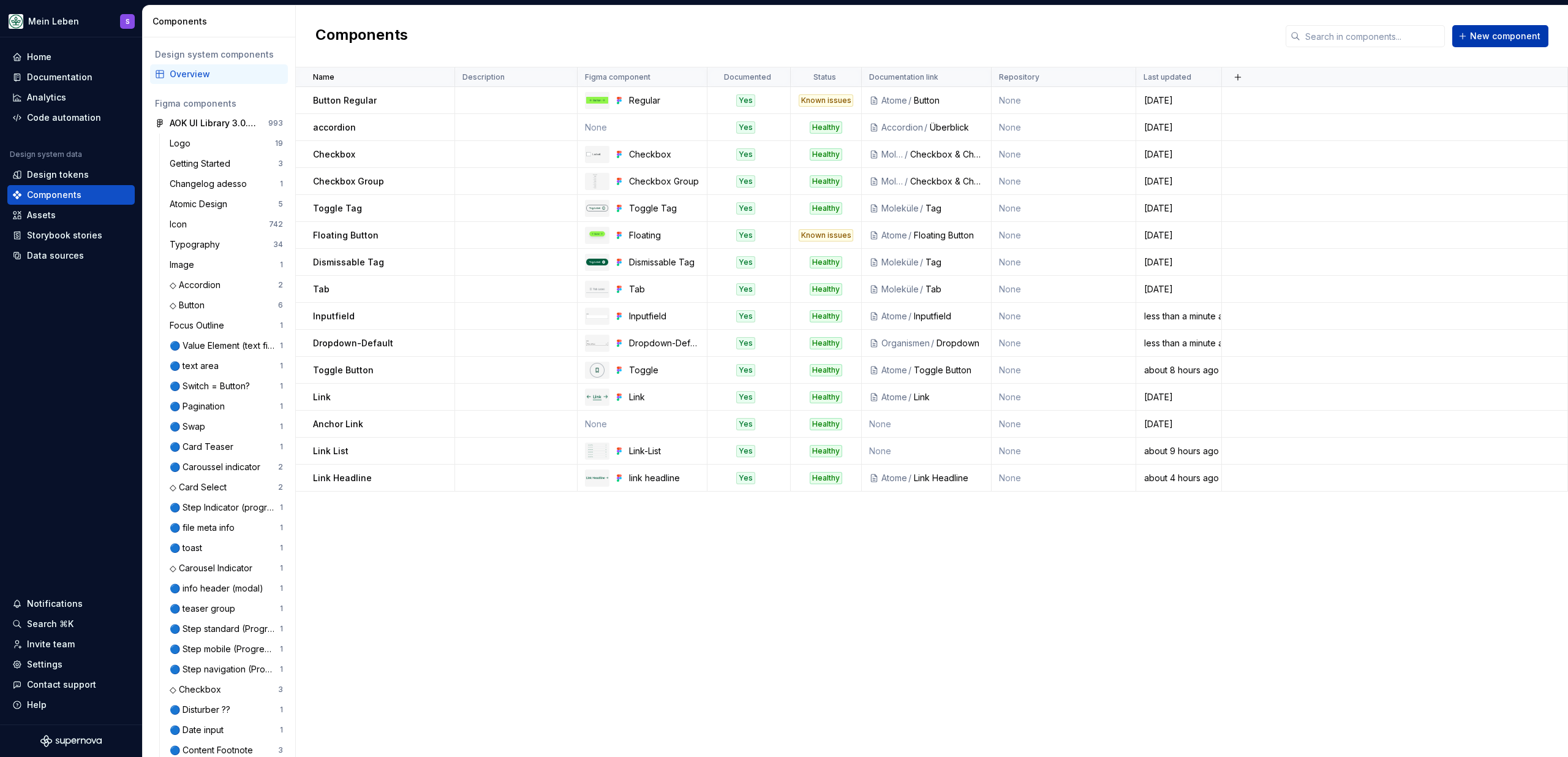
click at [1506, 34] on span "New component" at bounding box center [1506, 35] width 71 height 12
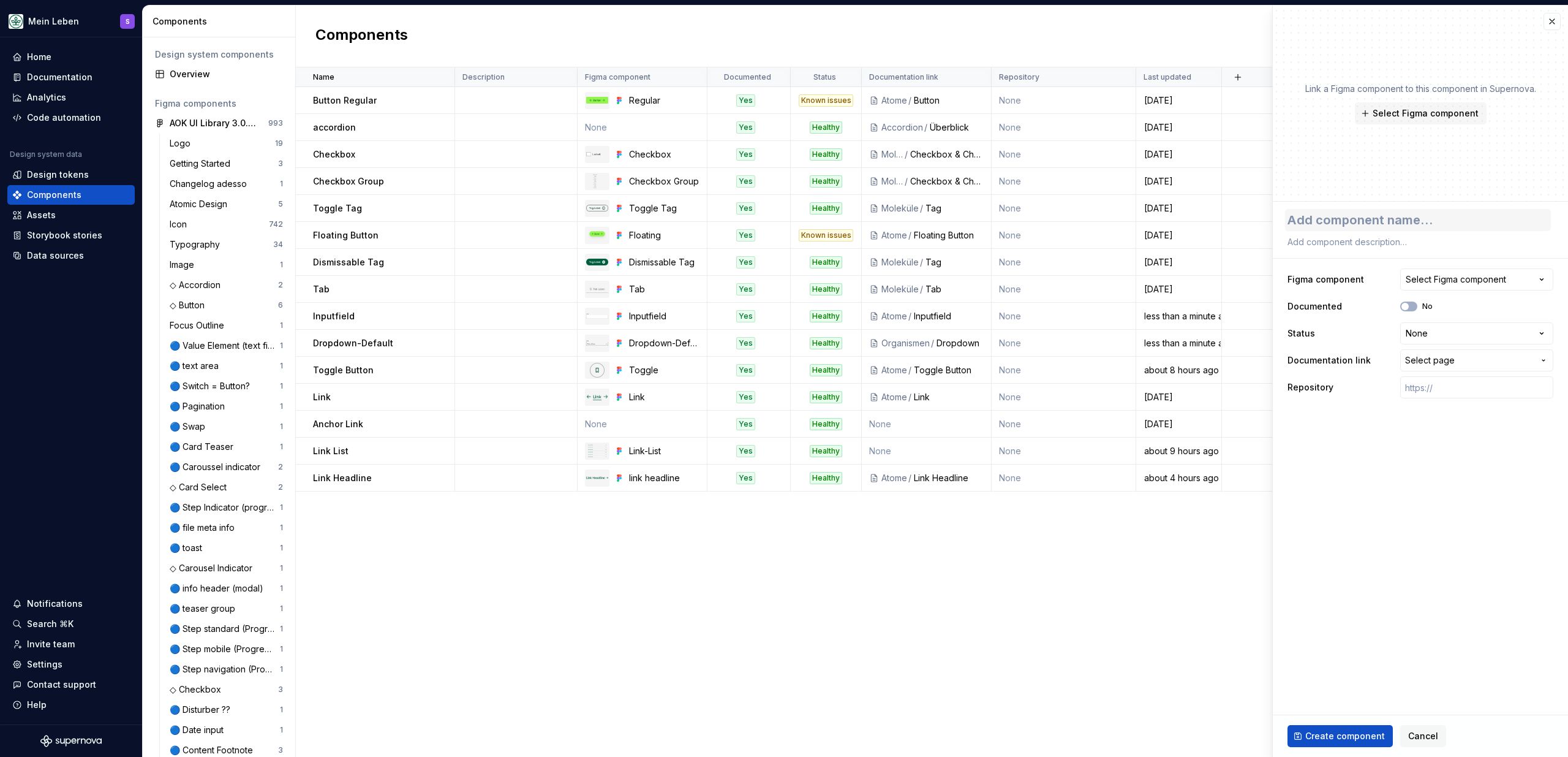
type textarea "*"
type textarea "D"
type textarea "*"
type textarea "Dro"
type textarea "*"
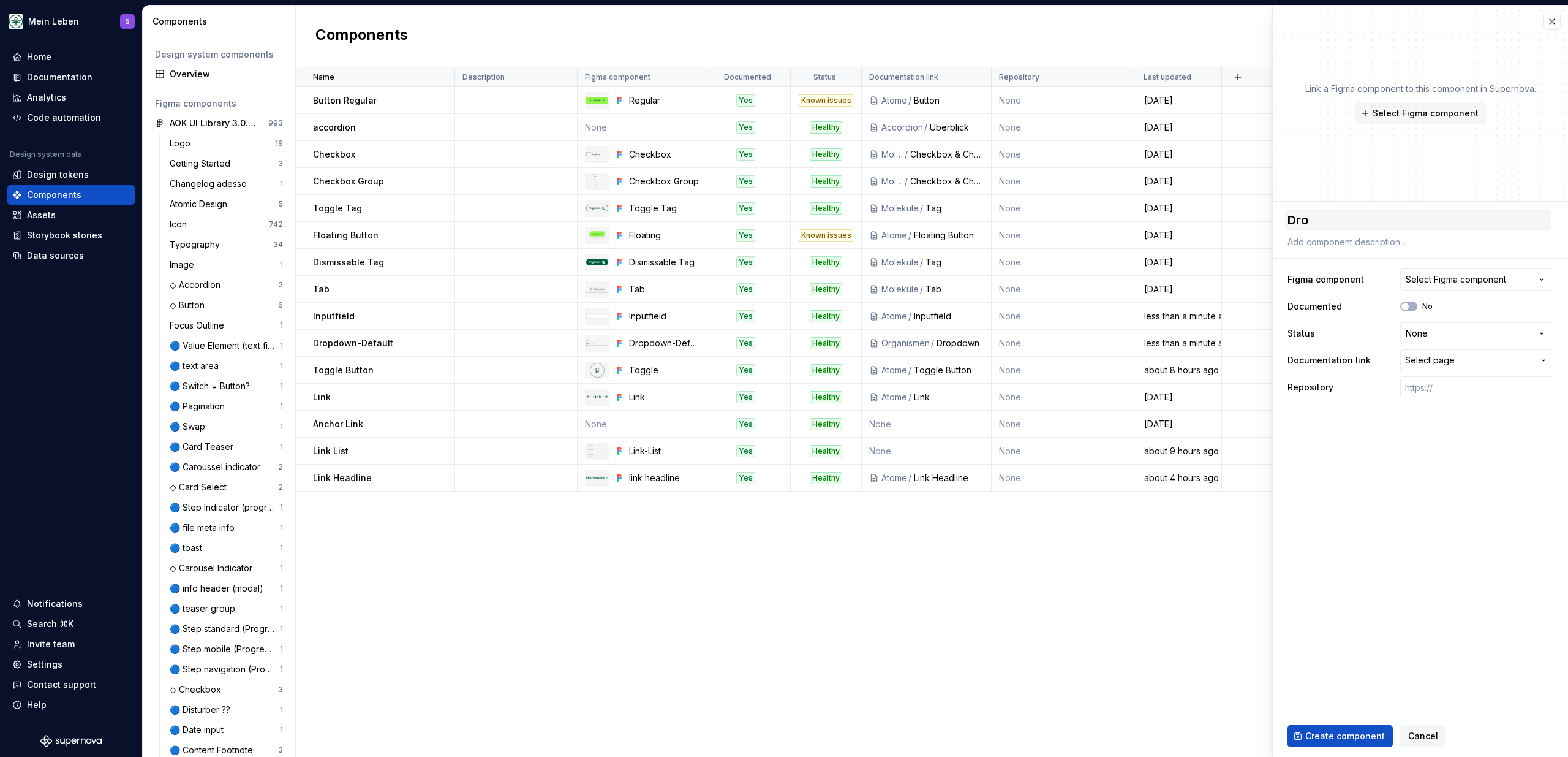
type textarea "Drop"
type textarea "*"
type textarea "Dropd"
type textarea "*"
type textarea "Dropdo"
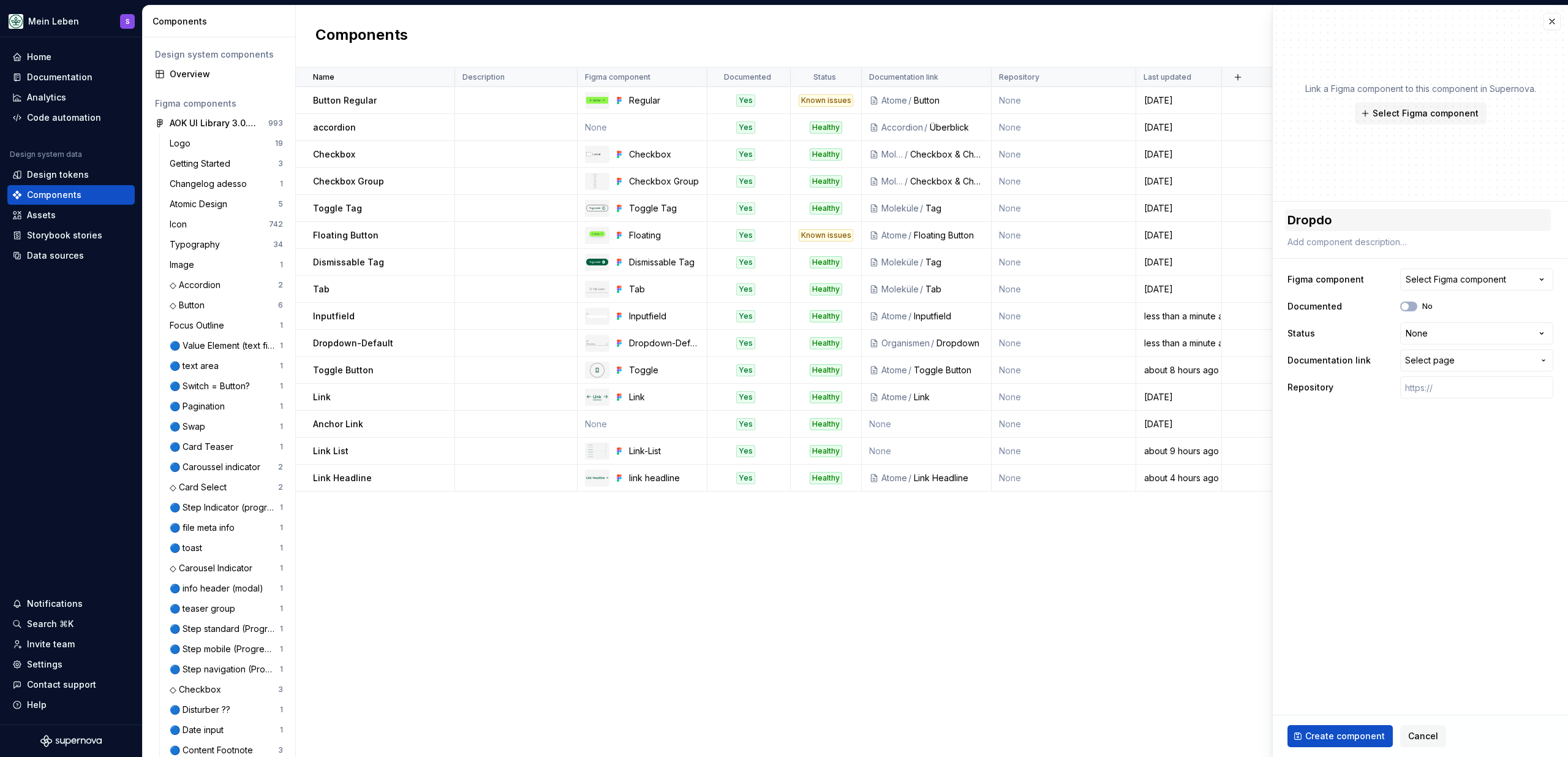
type textarea "*"
type textarea "Dropdow"
type textarea "*"
type textarea "Dropdown"
type textarea "*"
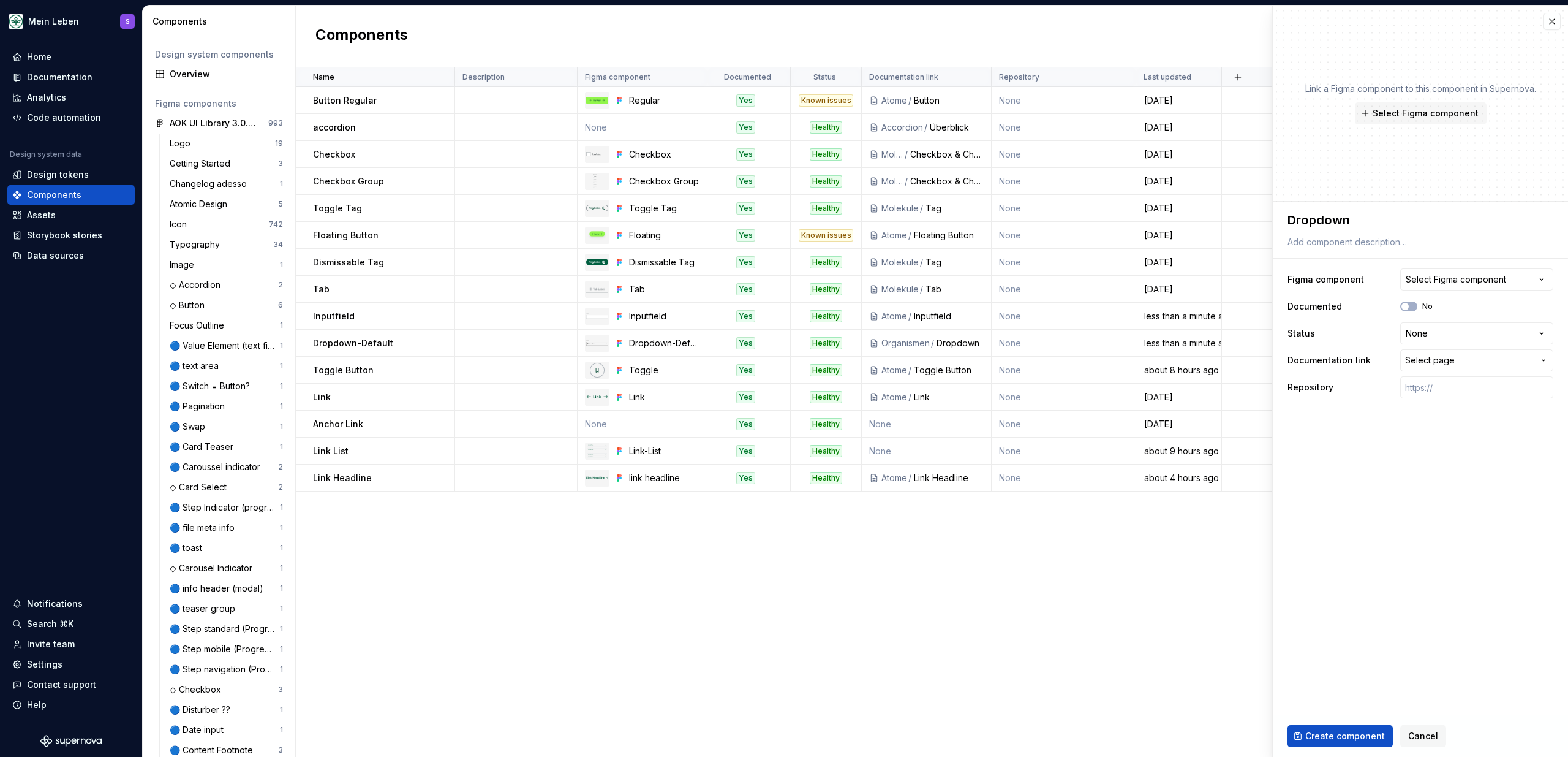
type textarea "Dropdown"
type textarea "*"
type textarea "Dropdown C"
type textarea "*"
type textarea "Dropdown Co"
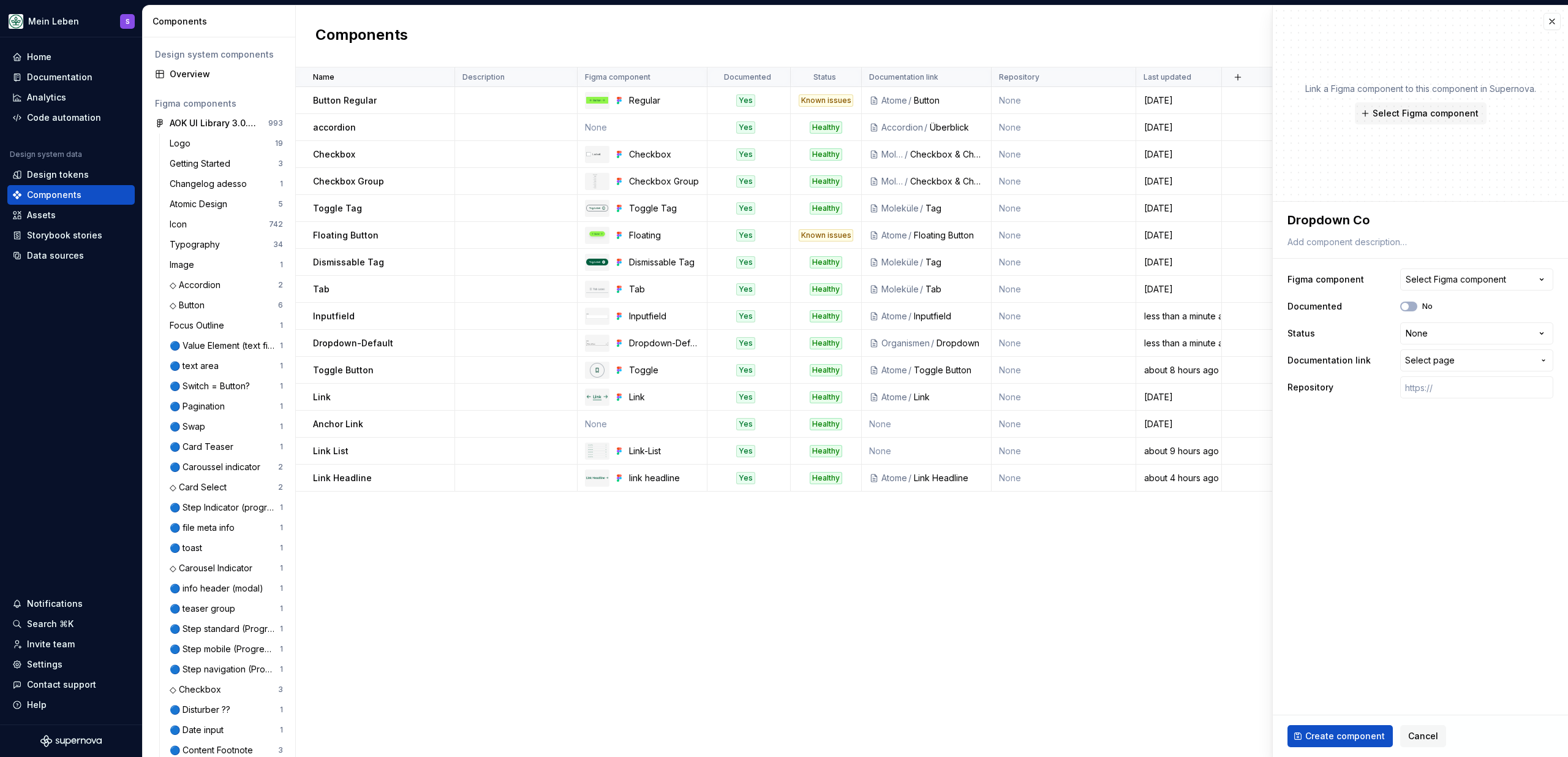
type textarea "*"
type textarea "Dropdown Cop"
type textarea "*"
type textarea "Dropdown Co"
type textarea "*"
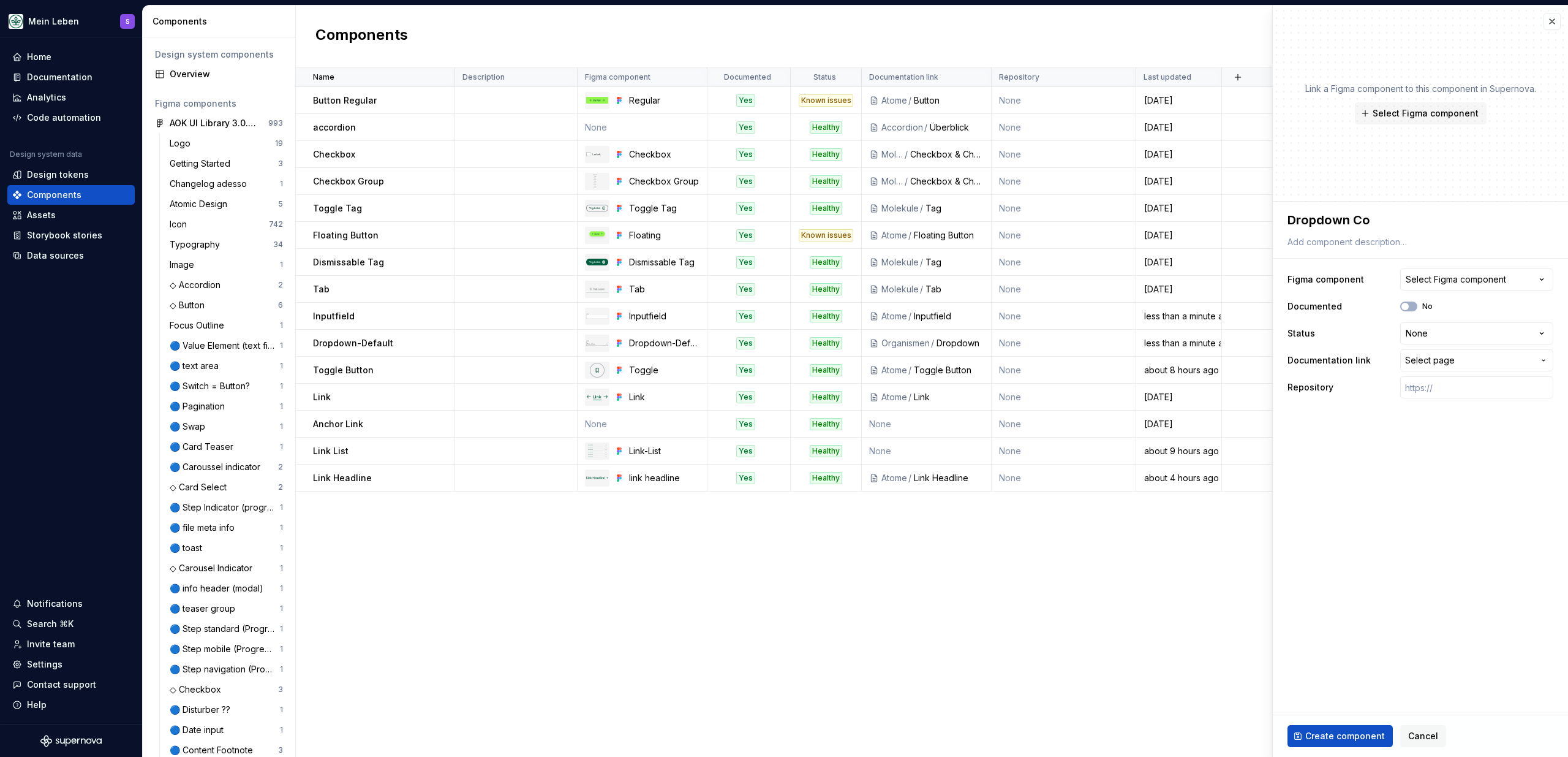
type textarea "Dropdown Com"
type textarea "*"
type textarea "Dropdown Comp"
type textarea "*"
type textarea "Dropdown Compa"
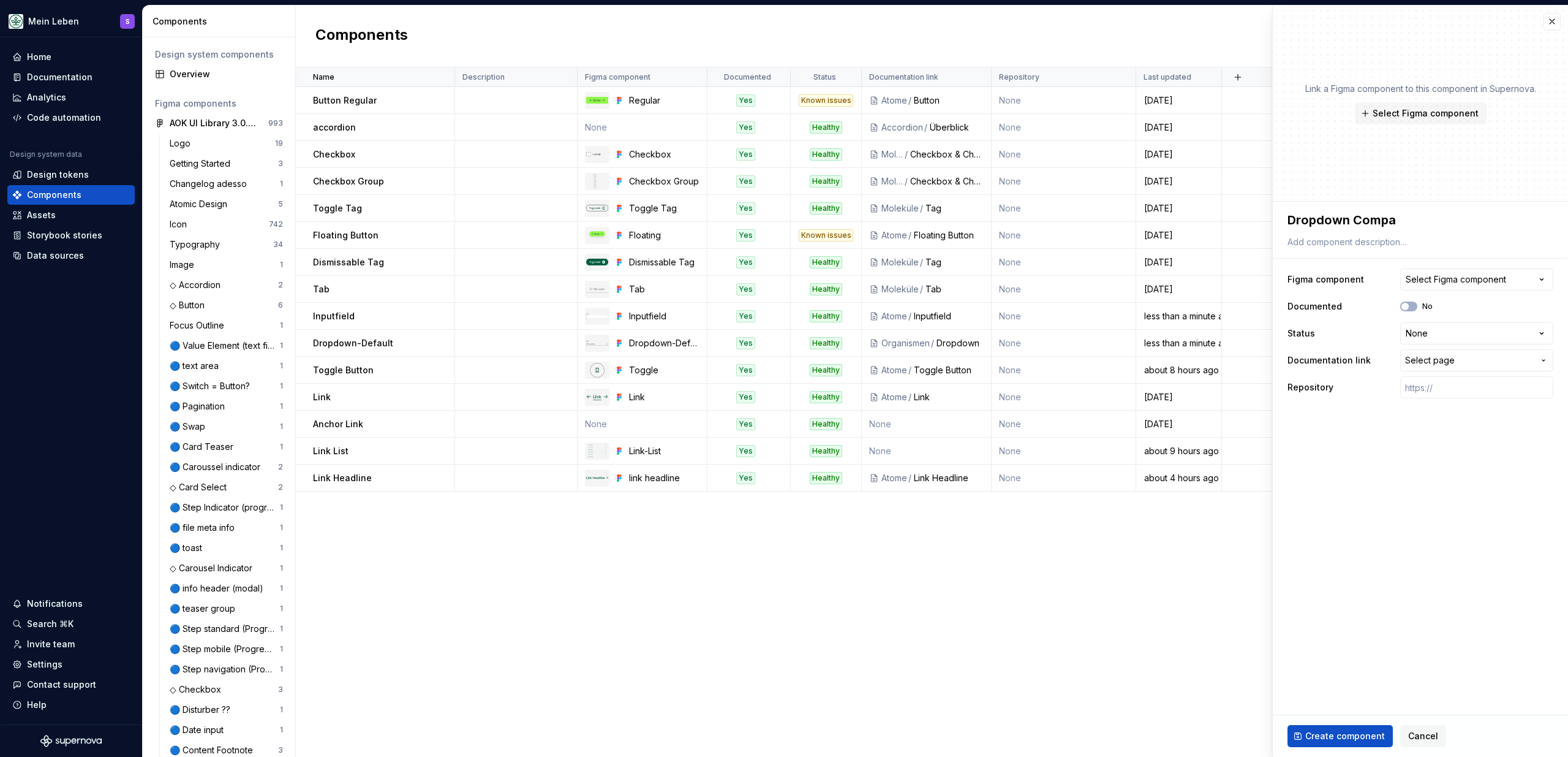
type textarea "*"
type textarea "Dropdown Compac"
type textarea "*"
type textarea "Dropdown Compact"
type textarea "*"
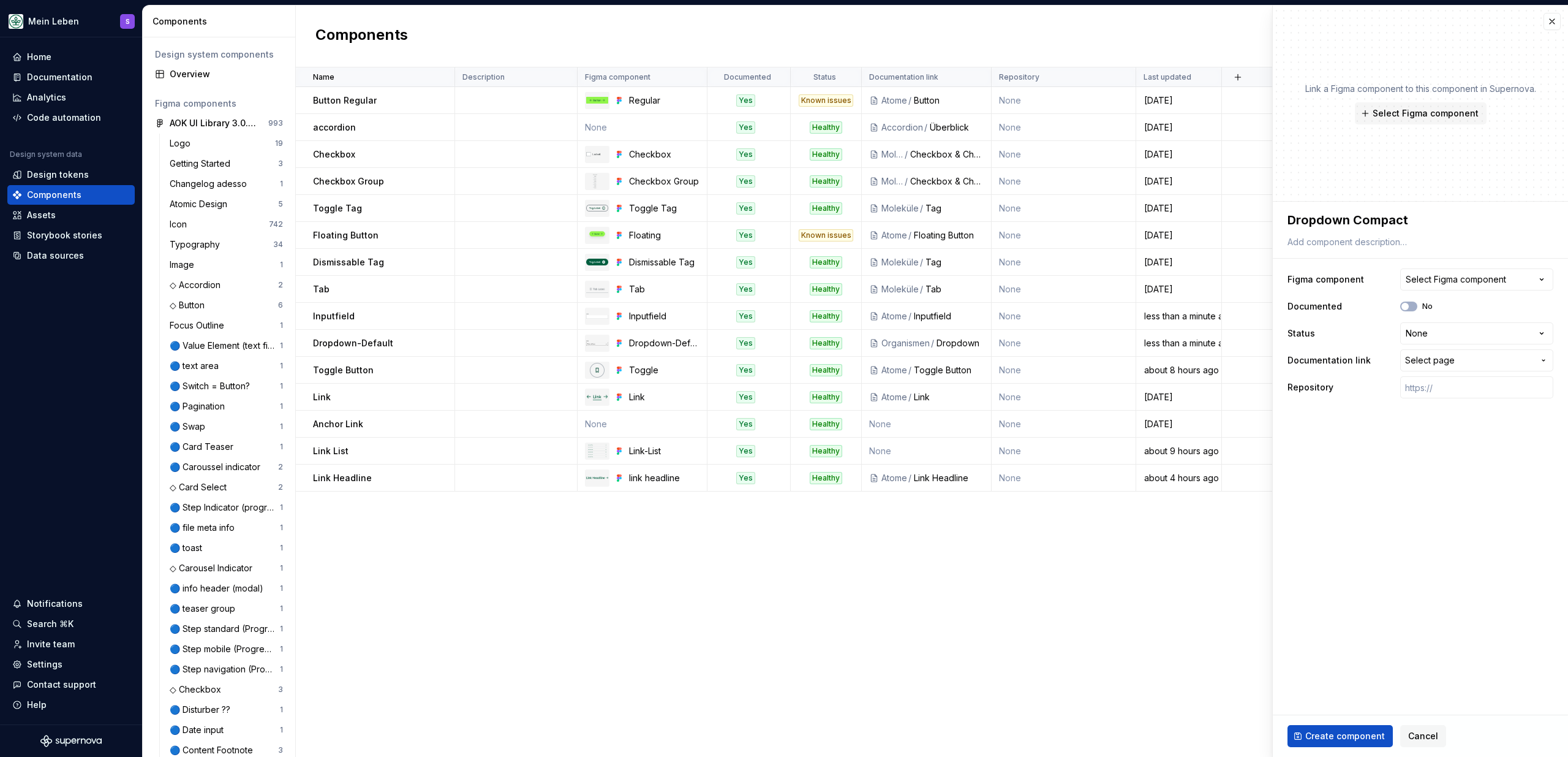
type textarea "DropdownCompact"
type textarea "*"
type textarea "Dropdown-Compact"
click at [1453, 280] on div "Select Figma component" at bounding box center [1455, 279] width 101 height 12
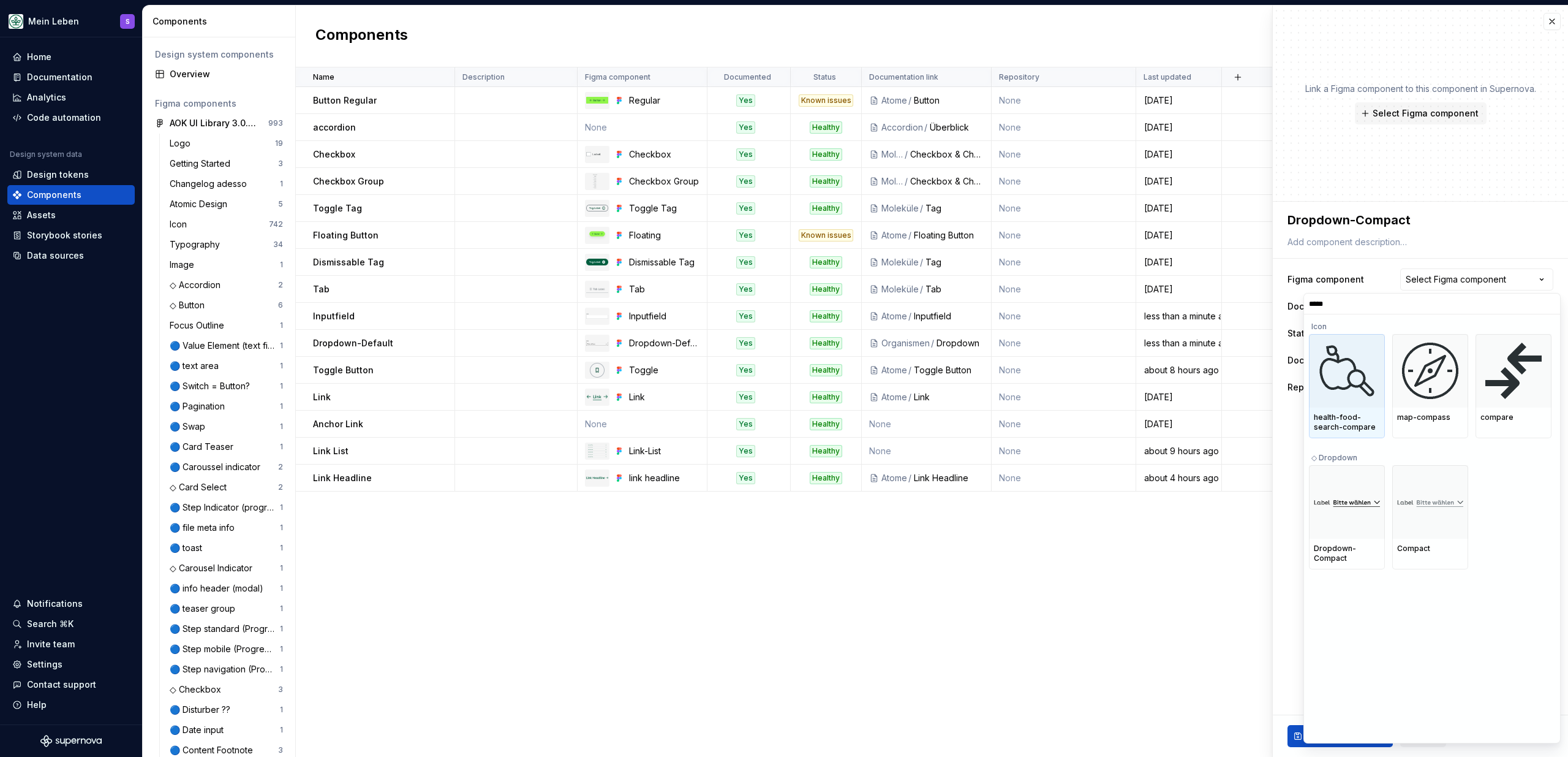
type input "******"
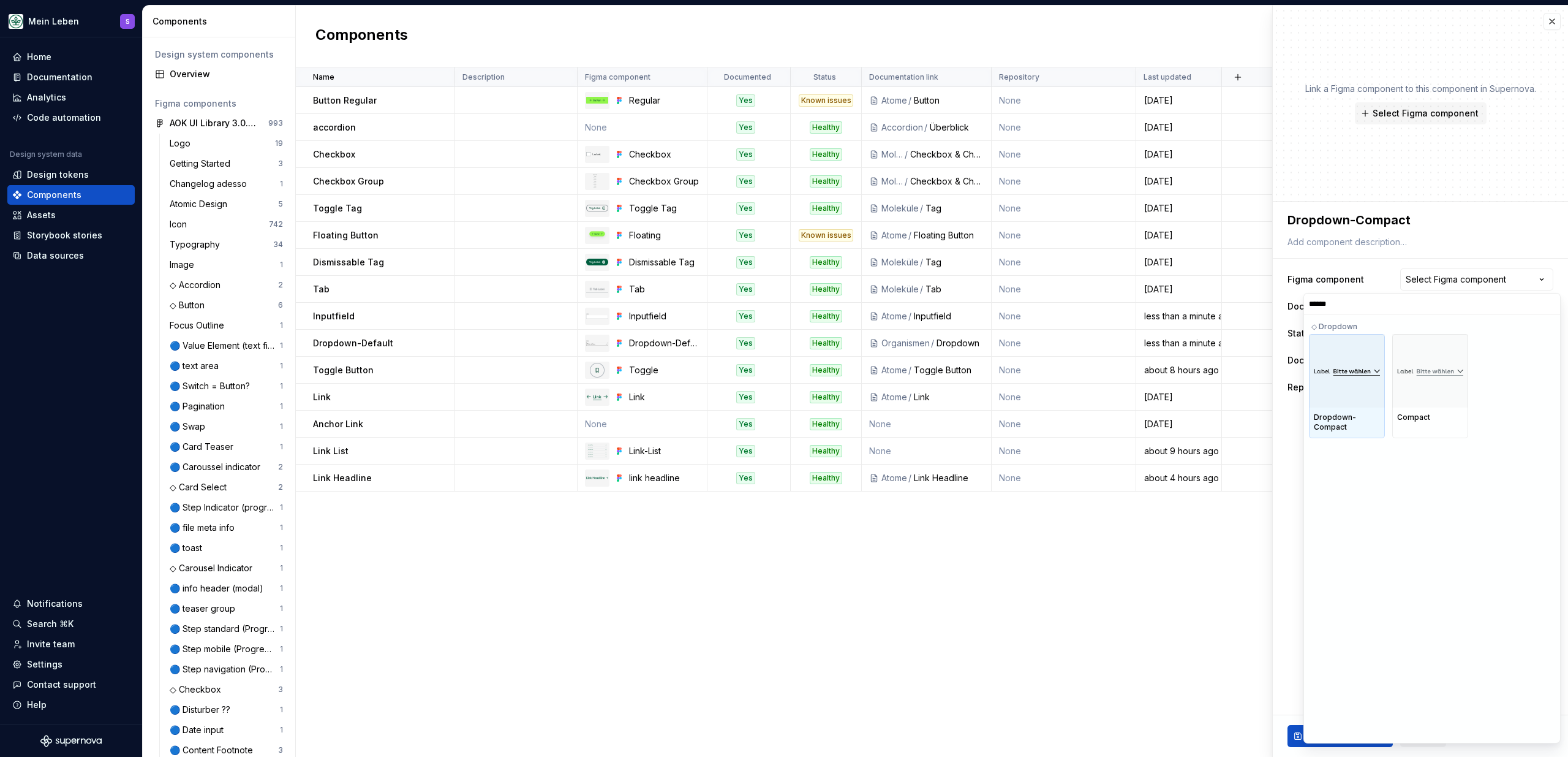
click at [1368, 386] on div at bounding box center [1346, 370] width 76 height 74
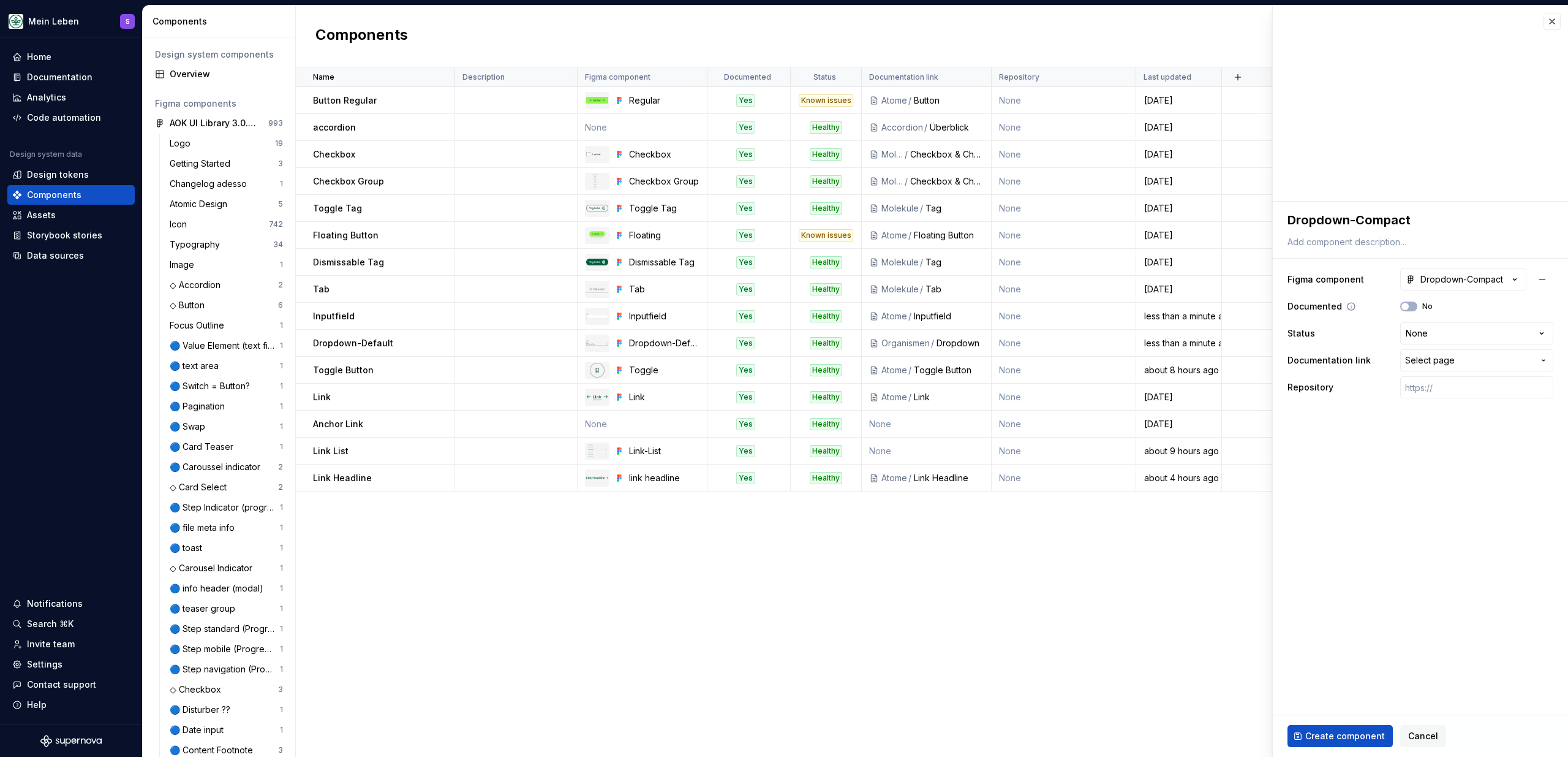
click at [1418, 302] on div "No" at bounding box center [1417, 307] width 33 height 10
click at [1414, 305] on button "No" at bounding box center [1409, 307] width 17 height 10
type textarea "*"
click at [1441, 333] on html "Mein Leben S Home Documentation Analytics Code automation Design system data De…" at bounding box center [784, 378] width 1568 height 757
select select "**********"
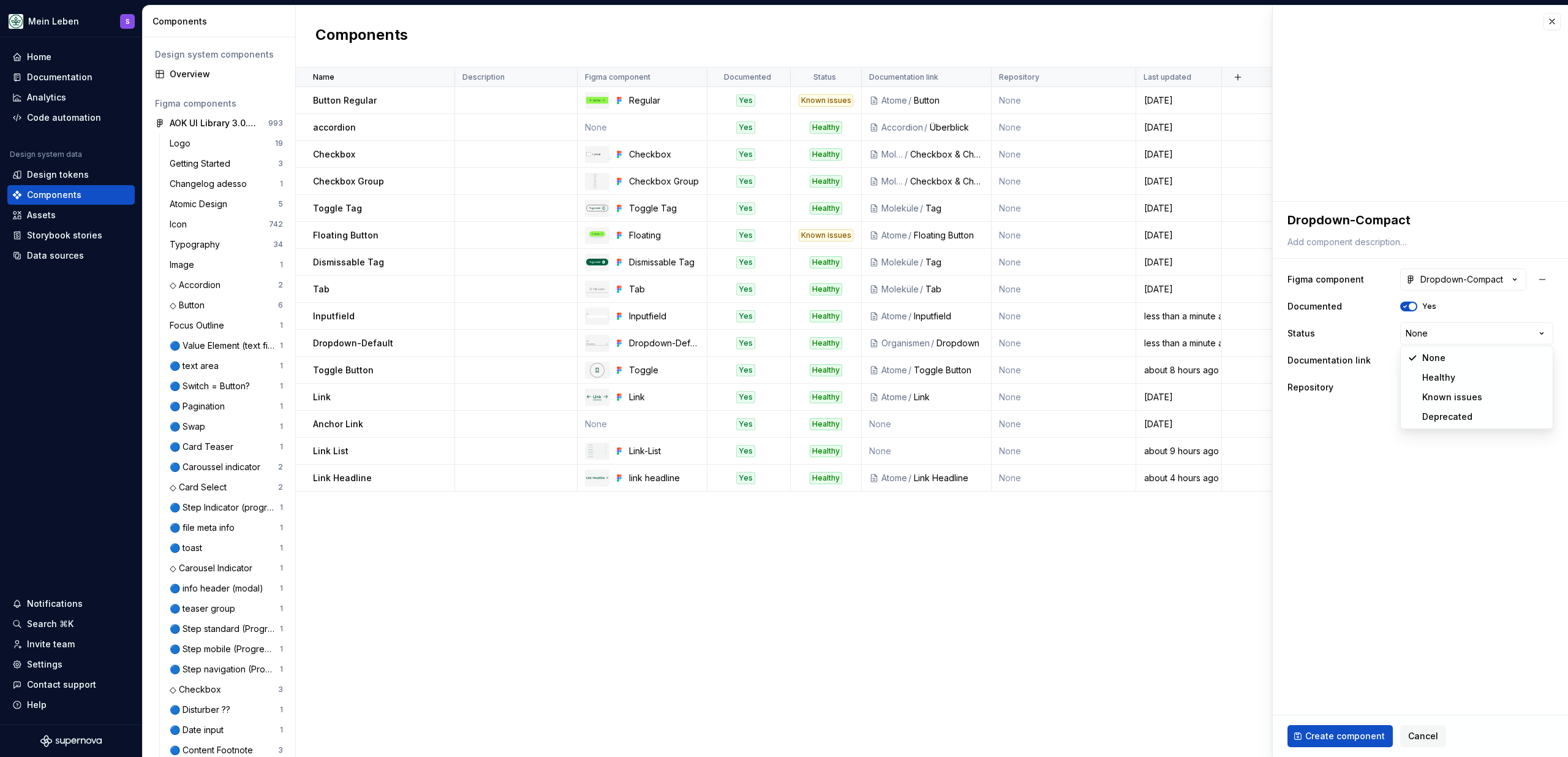
type textarea "*"
click at [1426, 370] on button "Select page" at bounding box center [1477, 359] width 153 height 22
type input "drop"
click at [1412, 453] on div "Drop down" at bounding box center [1458, 449] width 205 height 12
click at [1327, 727] on button "Create component" at bounding box center [1340, 735] width 105 height 22
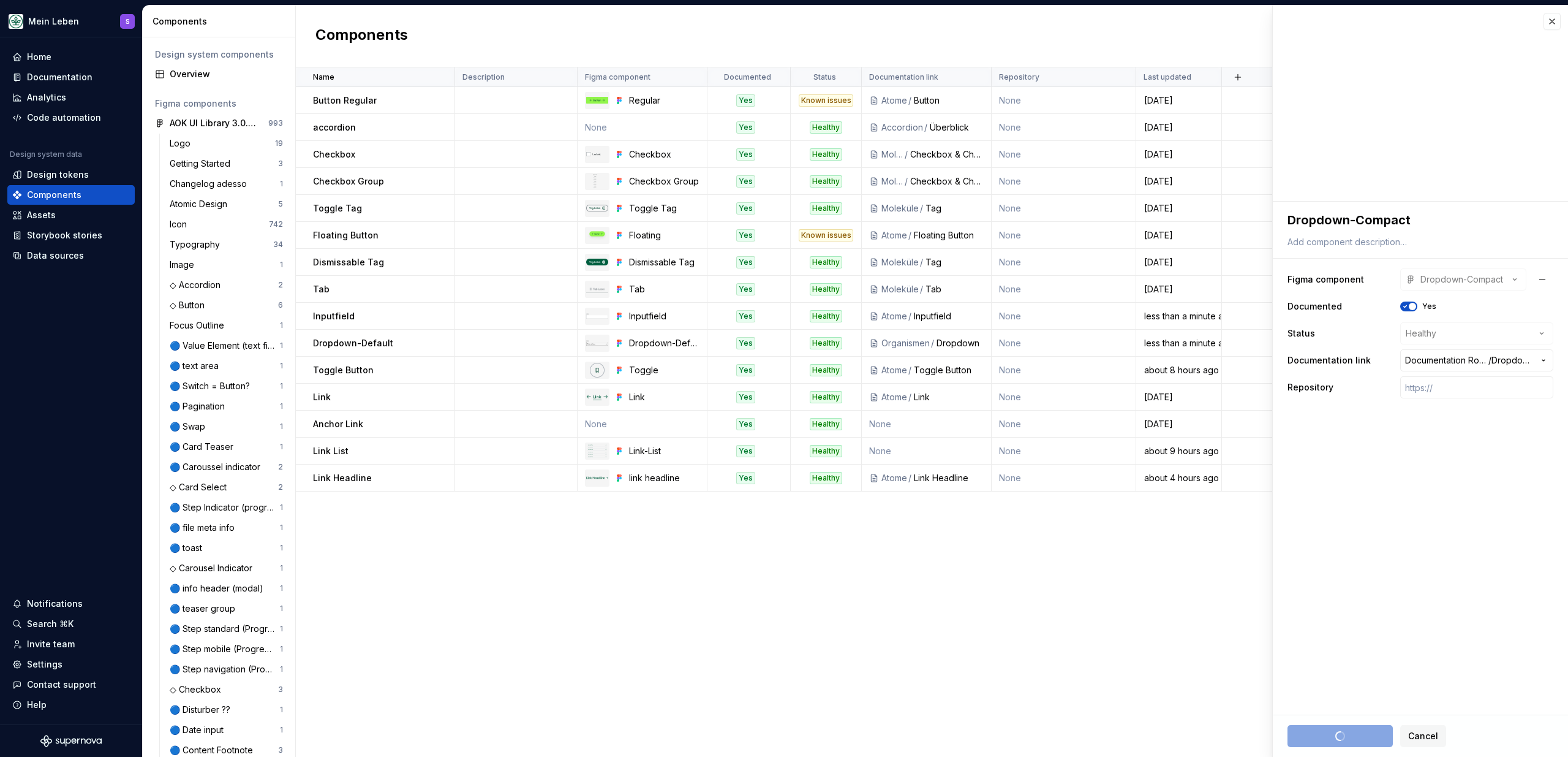
type textarea "*"
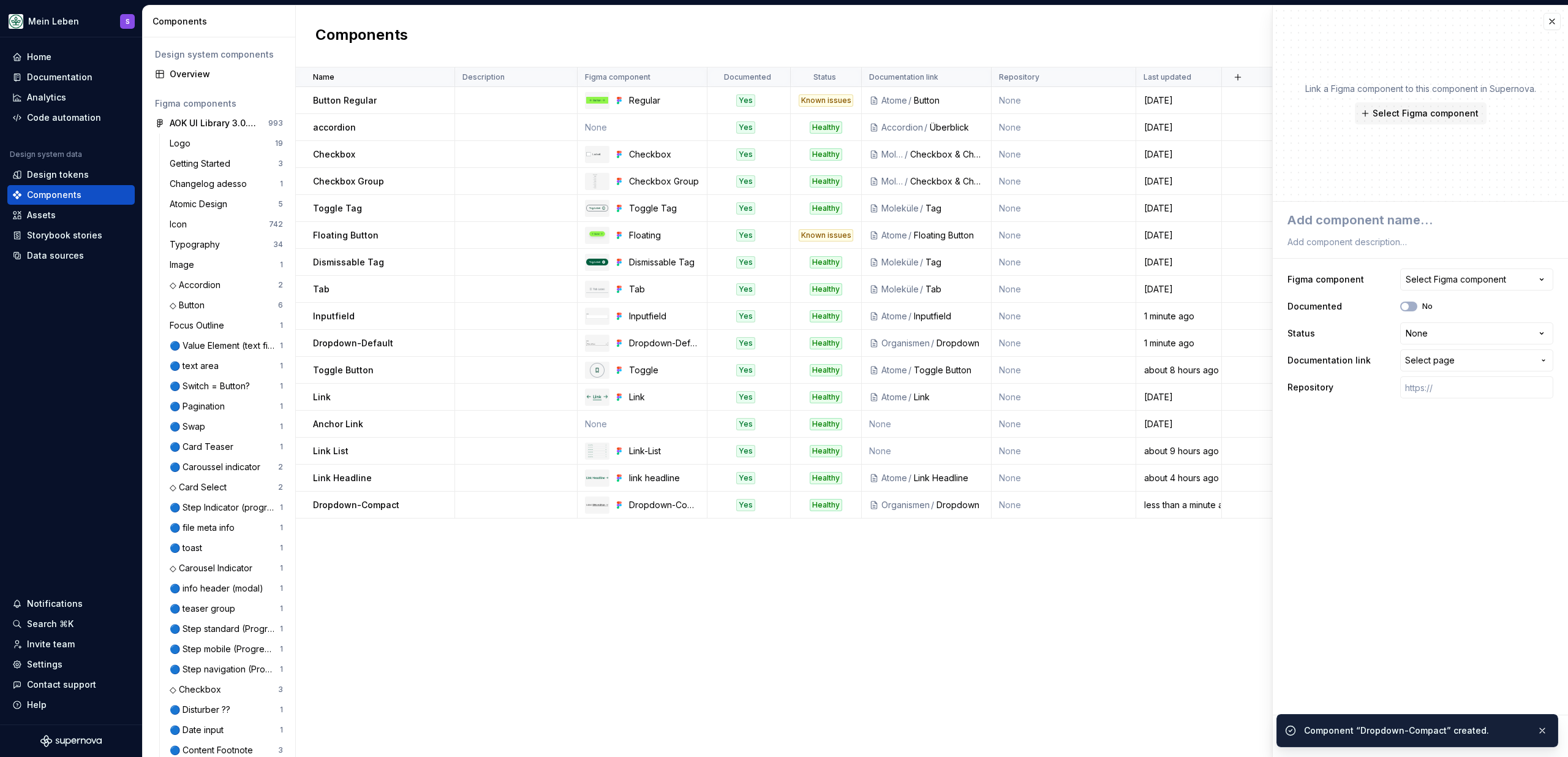
click at [813, 580] on div "Name Description Figma component Documented Status Documentation link Repositor…" at bounding box center [932, 411] width 1272 height 689
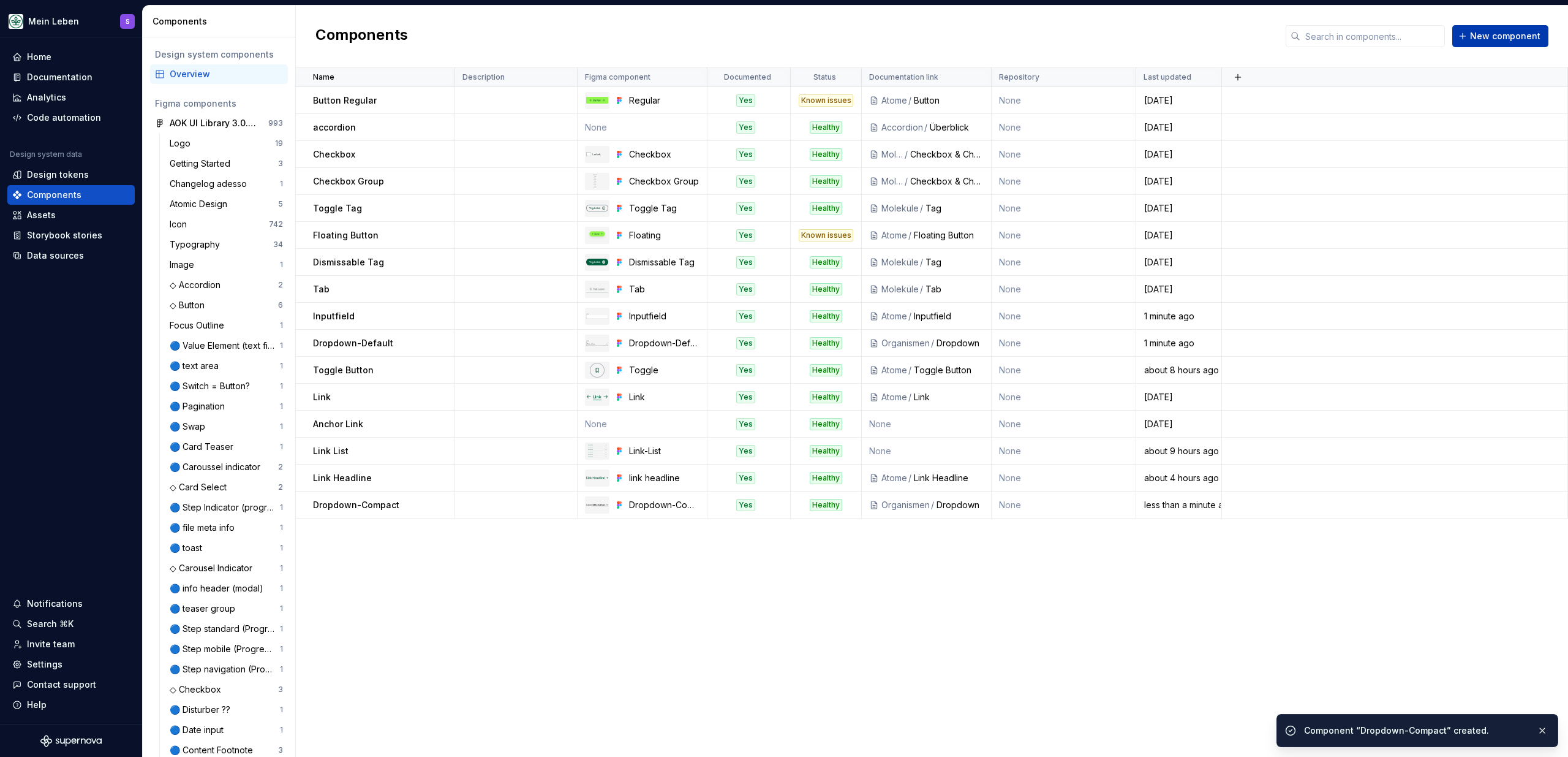
click at [1500, 30] on span "New component" at bounding box center [1506, 35] width 71 height 12
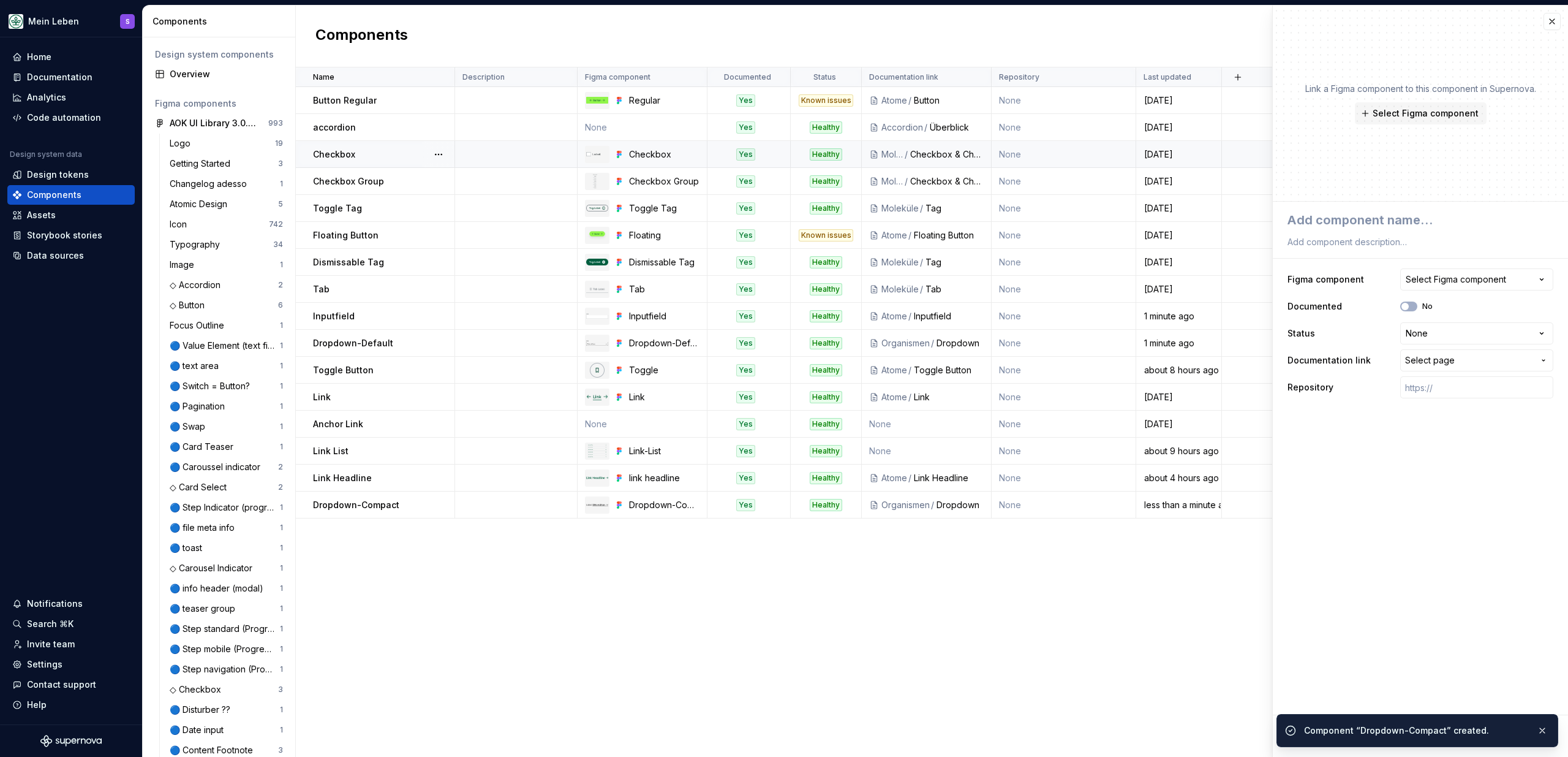
type textarea "*"
type textarea "D"
type textarea "*"
type textarea "Dr"
type textarea "*"
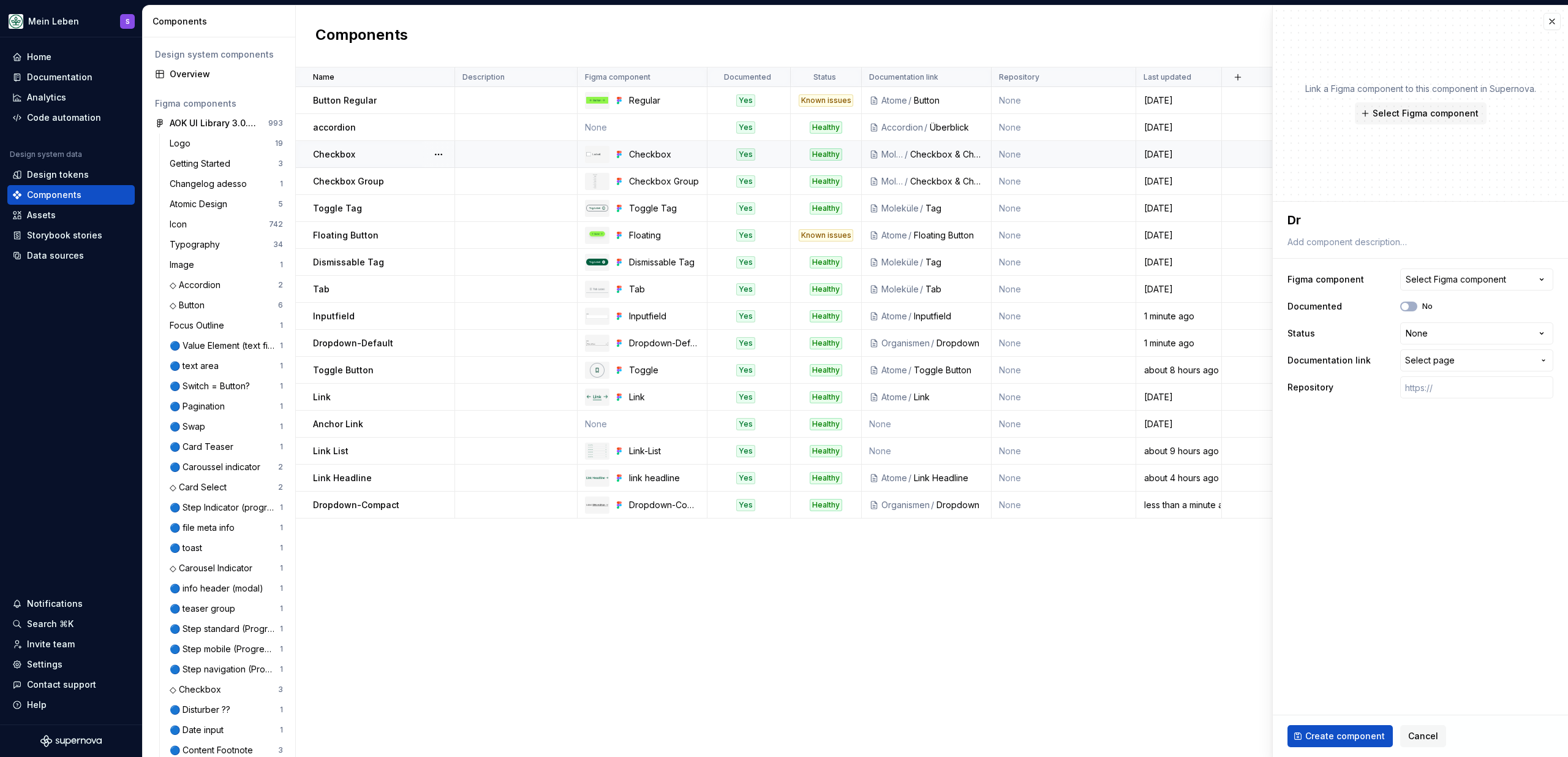
type textarea "Dro"
type textarea "*"
type textarea "Drop"
type textarea "*"
type textarea "Dropd"
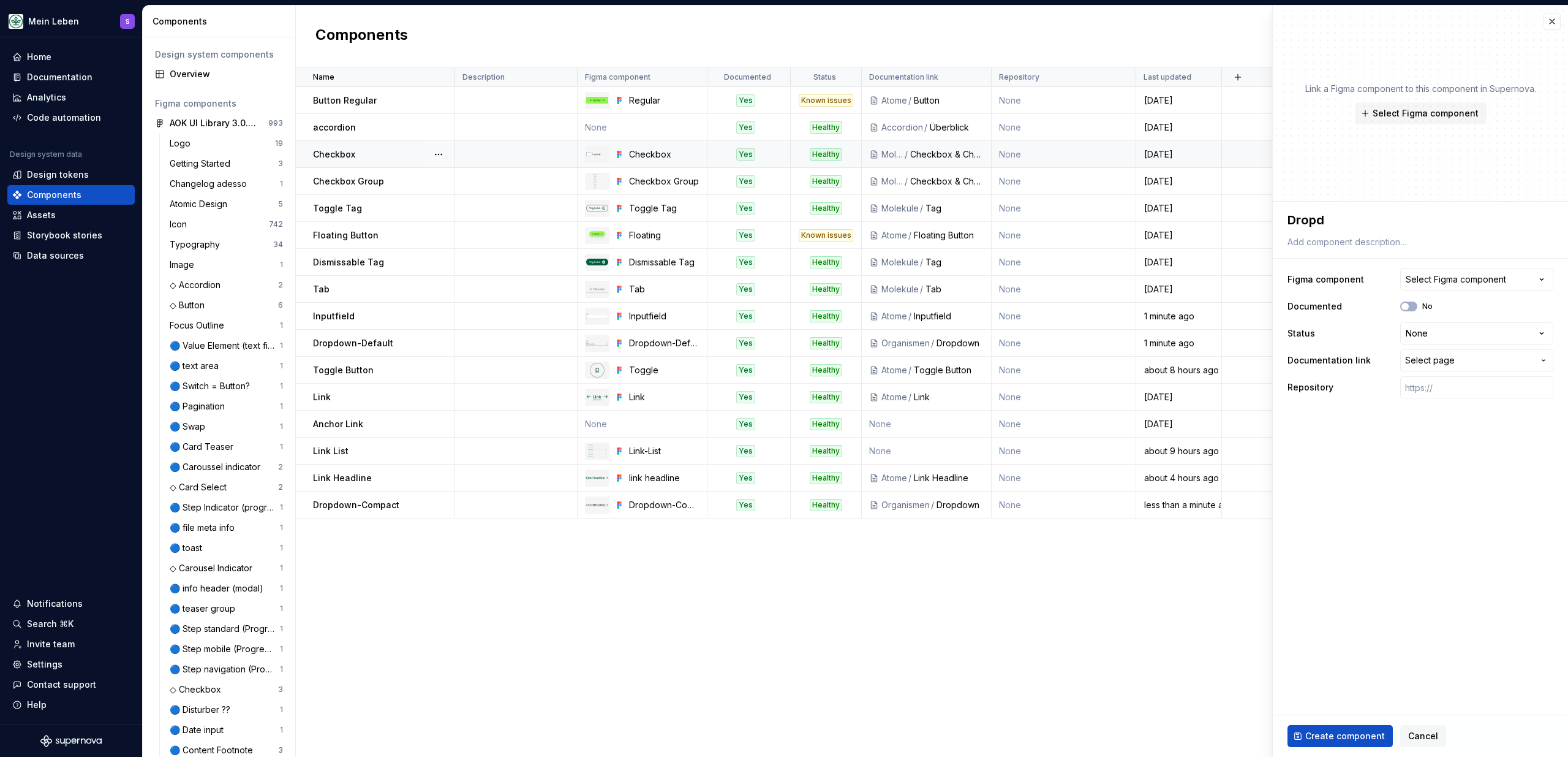
type textarea "*"
type textarea "Dropdp"
type textarea "*"
type textarea "Dropdpw"
type textarea "*"
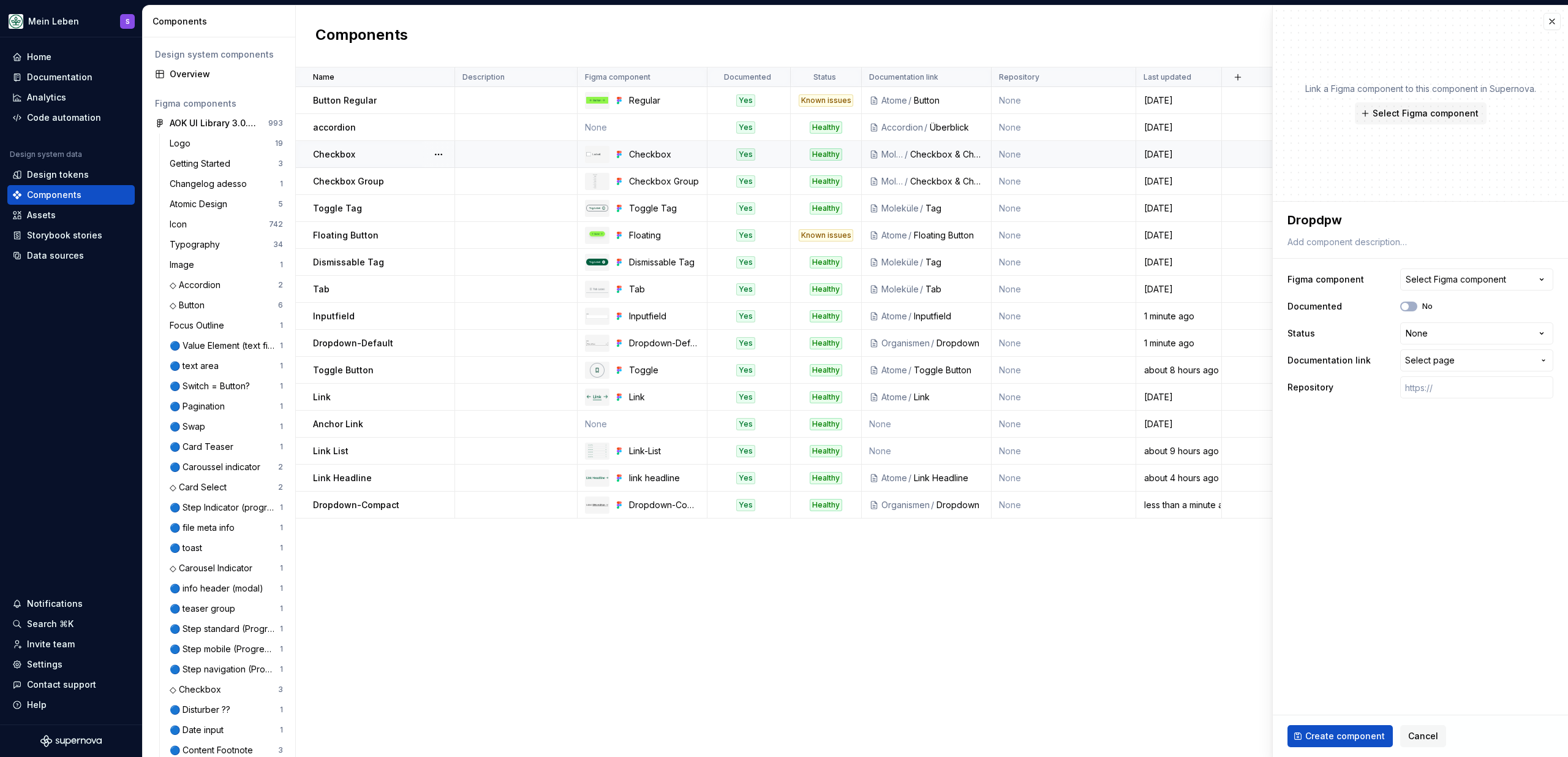
type textarea "Dropdpwm"
type textarea "*"
type textarea "Dropdpwm"
type textarea "*"
type textarea "Dropdpwm"
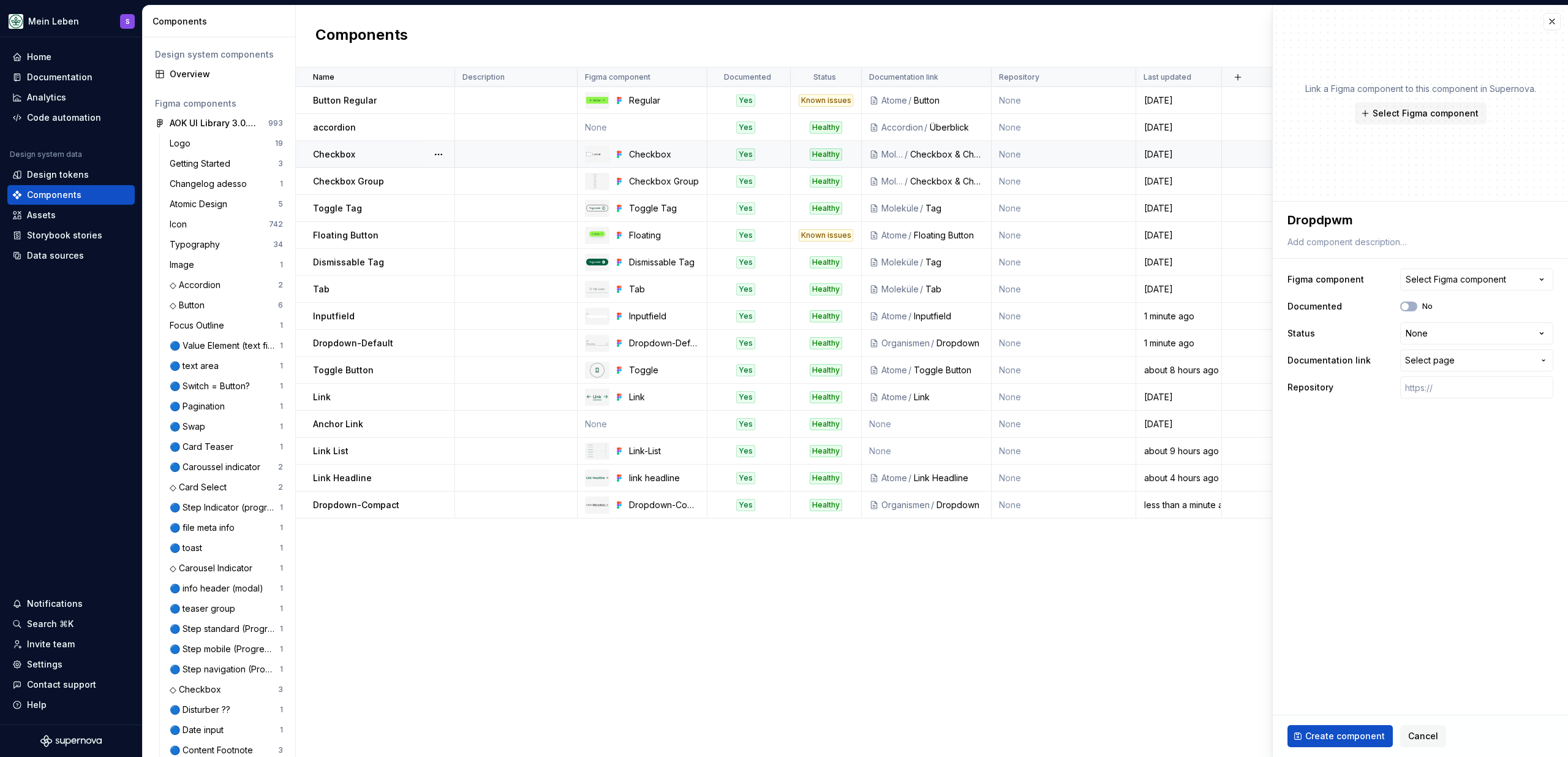
type textarea "*"
type textarea "Dropdpw"
type textarea "*"
type textarea "Dropdp"
type textarea "*"
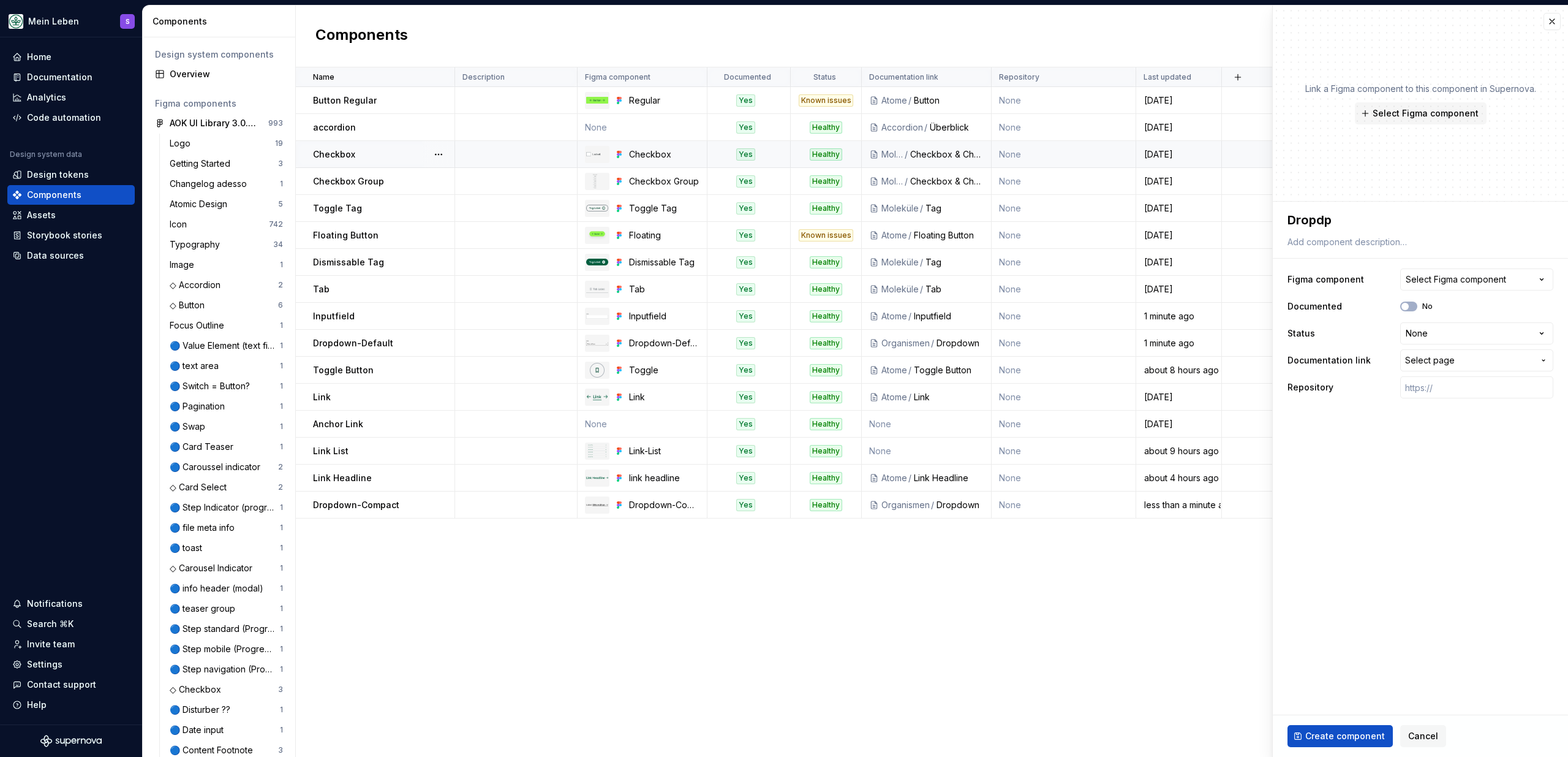
type textarea "Dropd"
type textarea "*"
type textarea "Dropdw"
type textarea "*"
type textarea "Dropd"
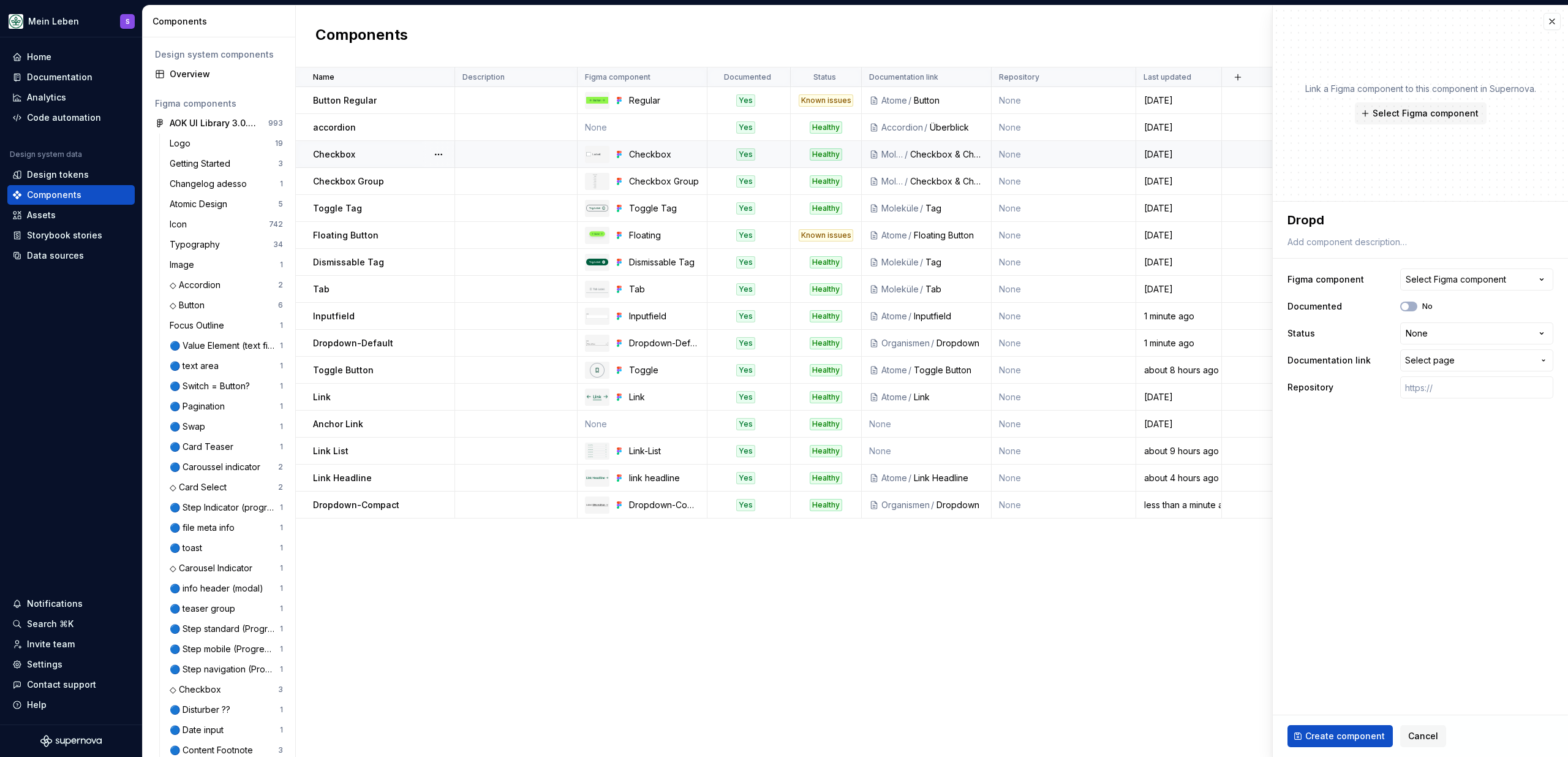
type textarea "*"
type textarea "Dropdo"
type textarea "*"
type textarea "Dropdow"
type textarea "*"
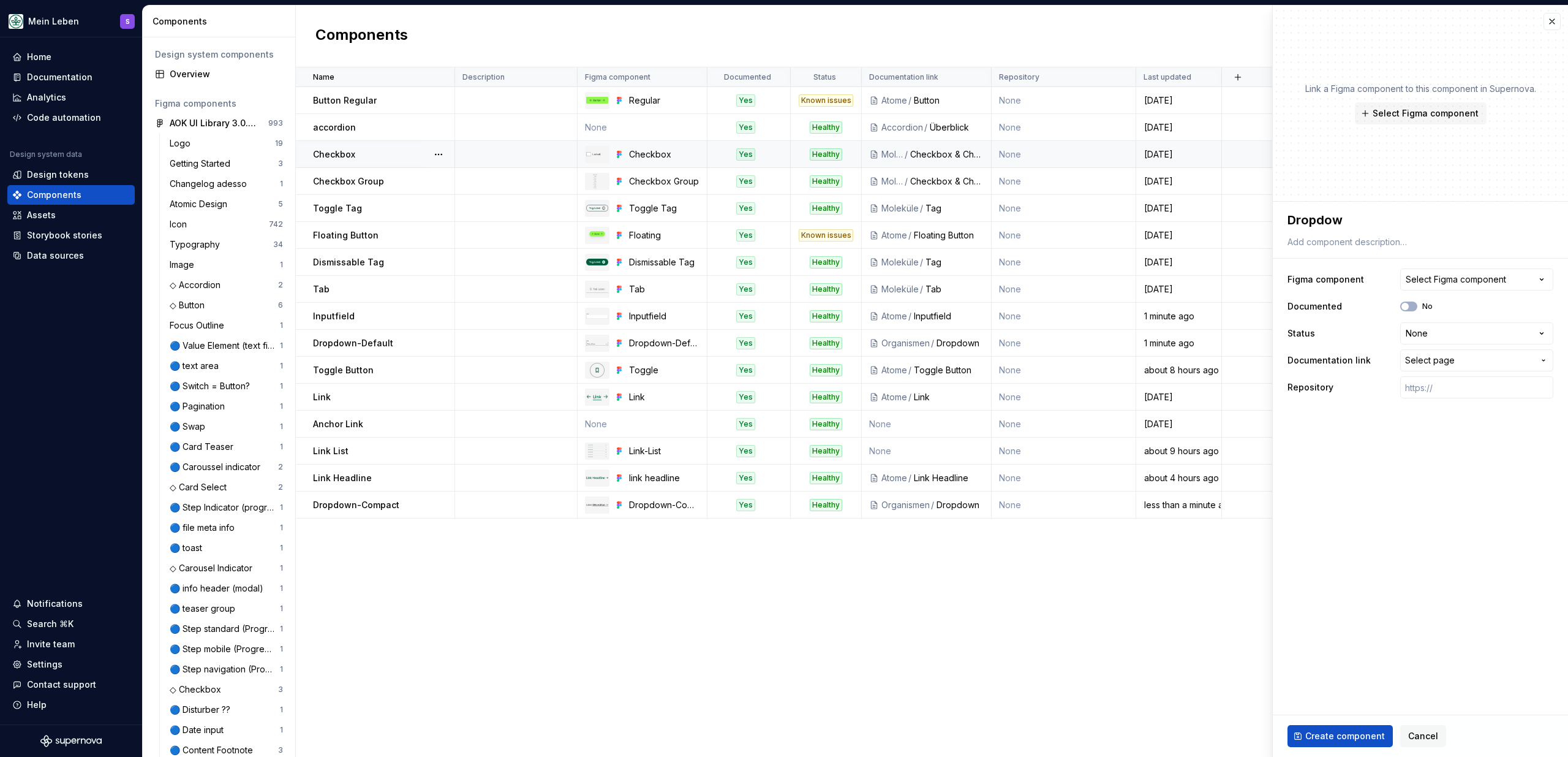
type textarea "Dropdown"
type textarea "*"
type textarea "Dropdown-"
type textarea "*"
type textarea "Dropdown-"
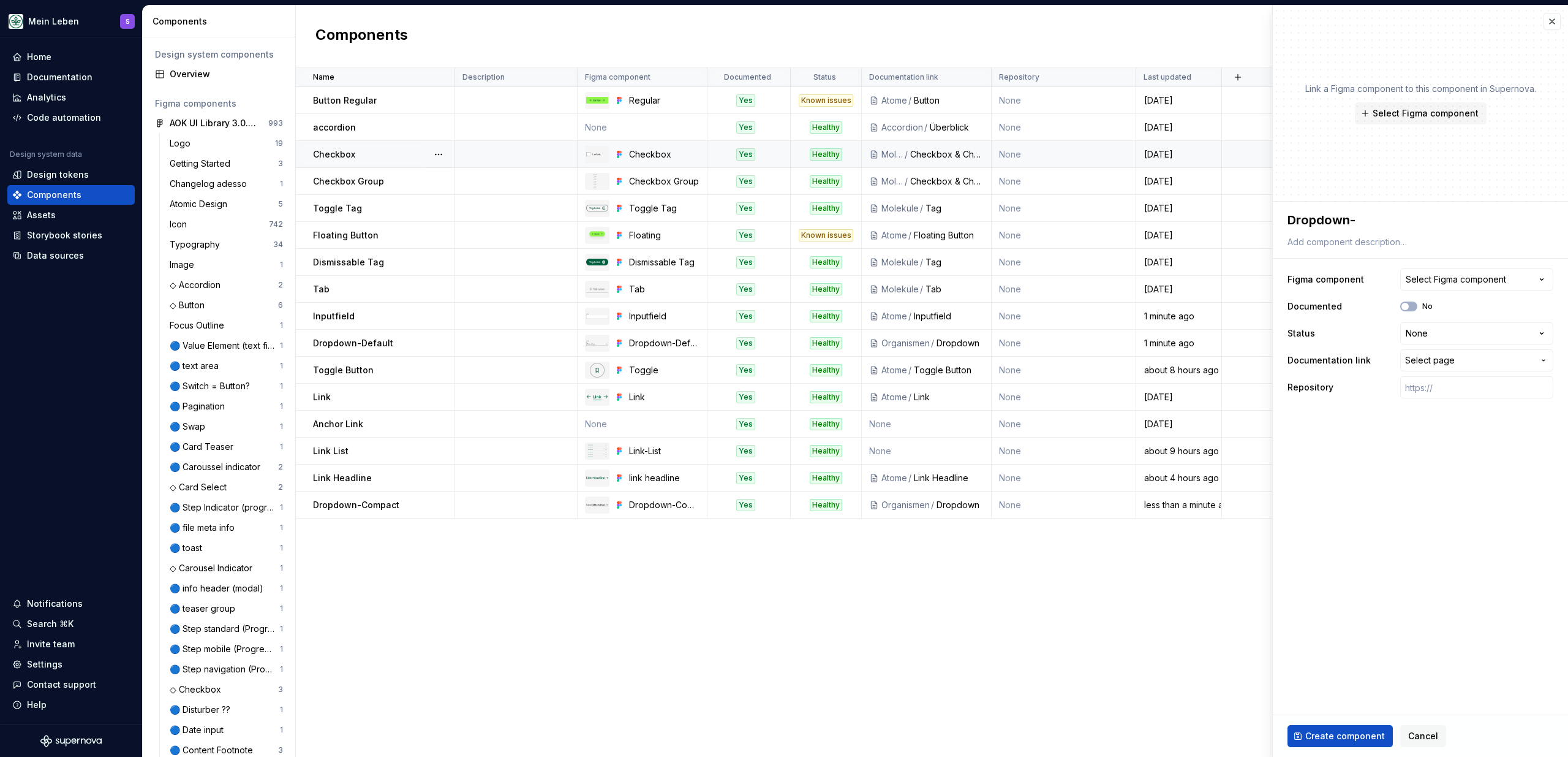
type textarea "*"
type textarea "Dropdown-"
type textarea "*"
type textarea "Dropdown-A"
type textarea "*"
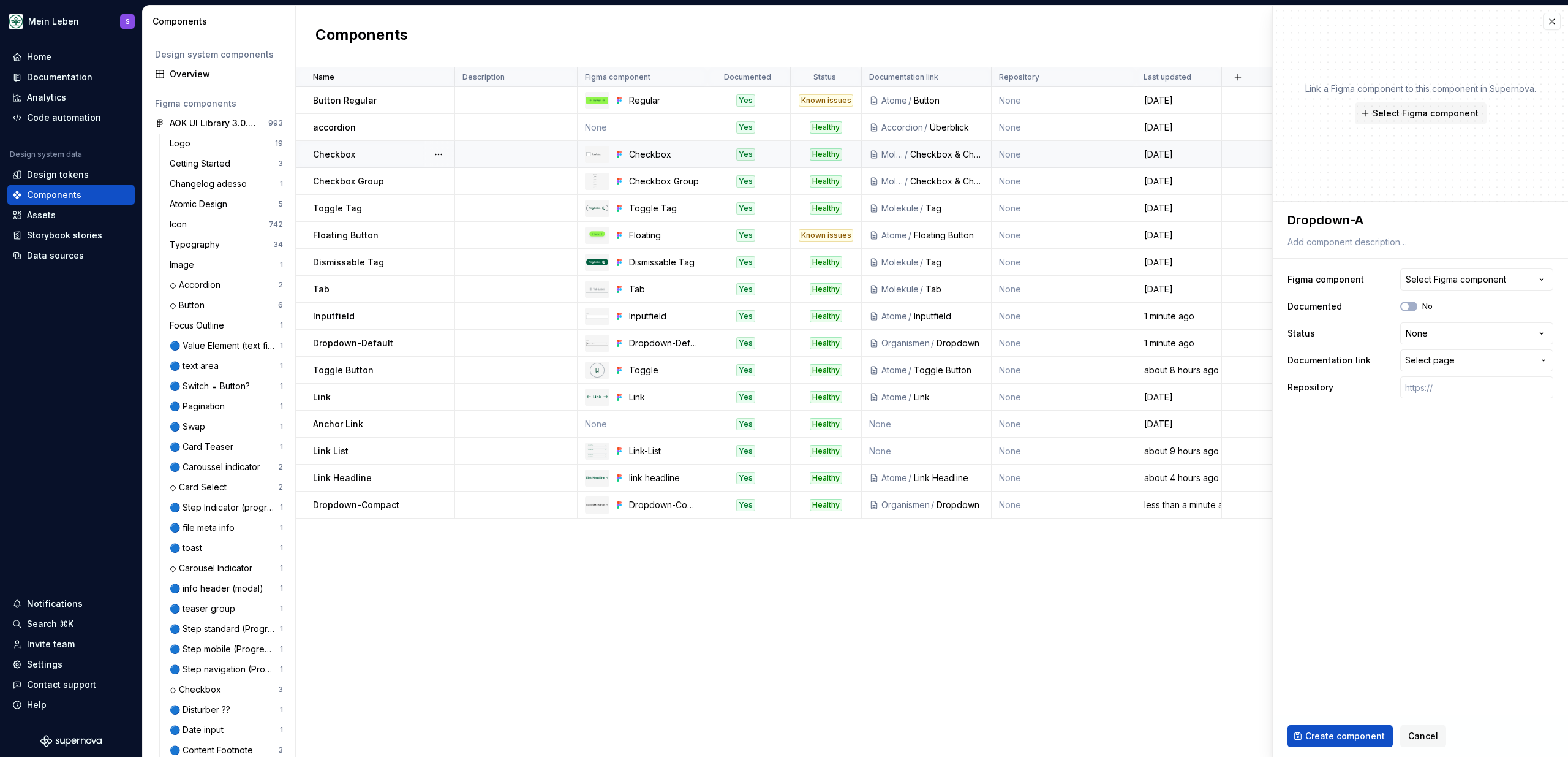
type textarea "Dropdown-AO"
type textarea "*"
type textarea "Dropdown-AOK"
click at [1433, 282] on div "Select Figma component" at bounding box center [1455, 279] width 101 height 12
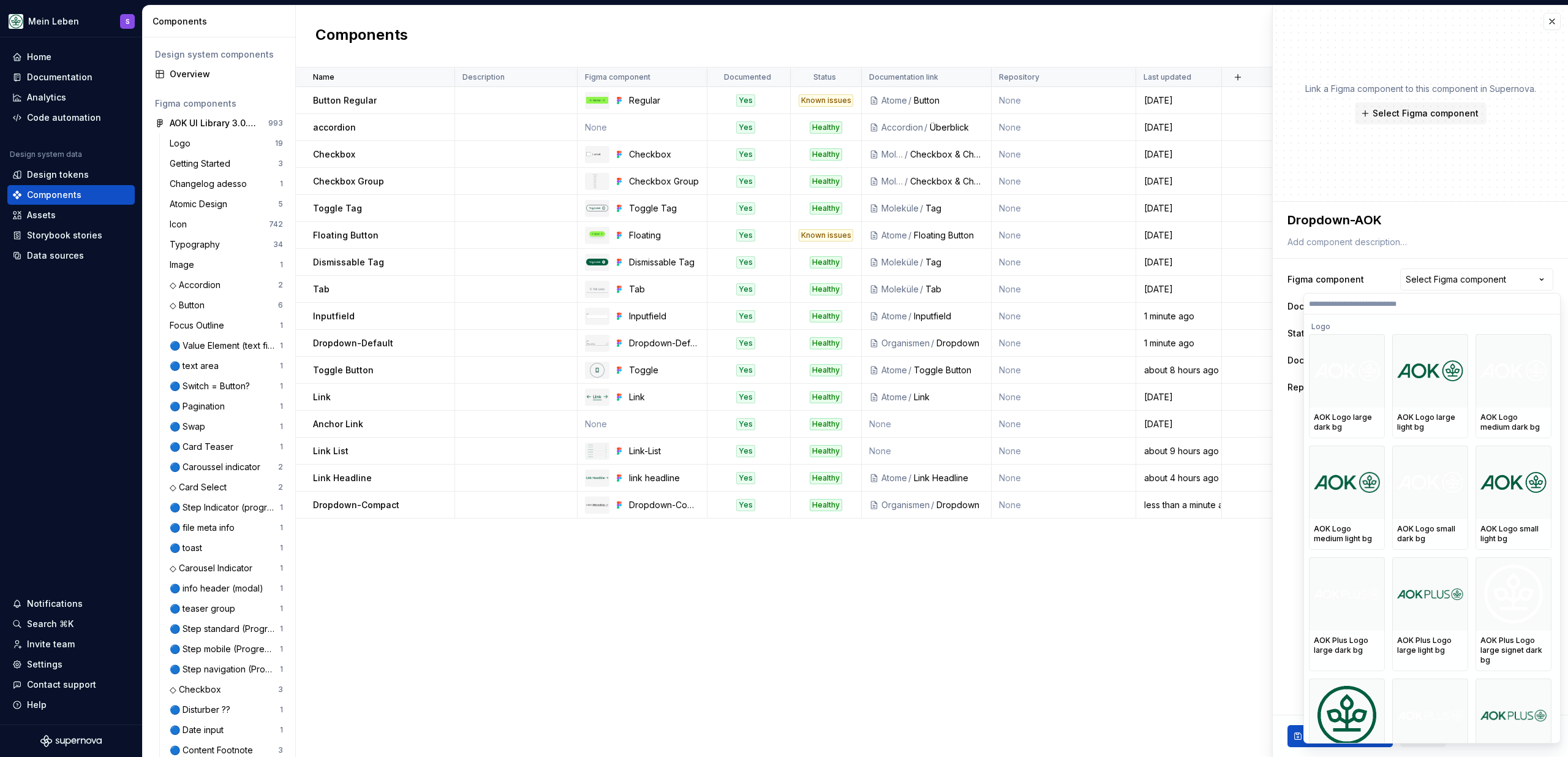
click at [1376, 307] on input "search" at bounding box center [1431, 304] width 256 height 10
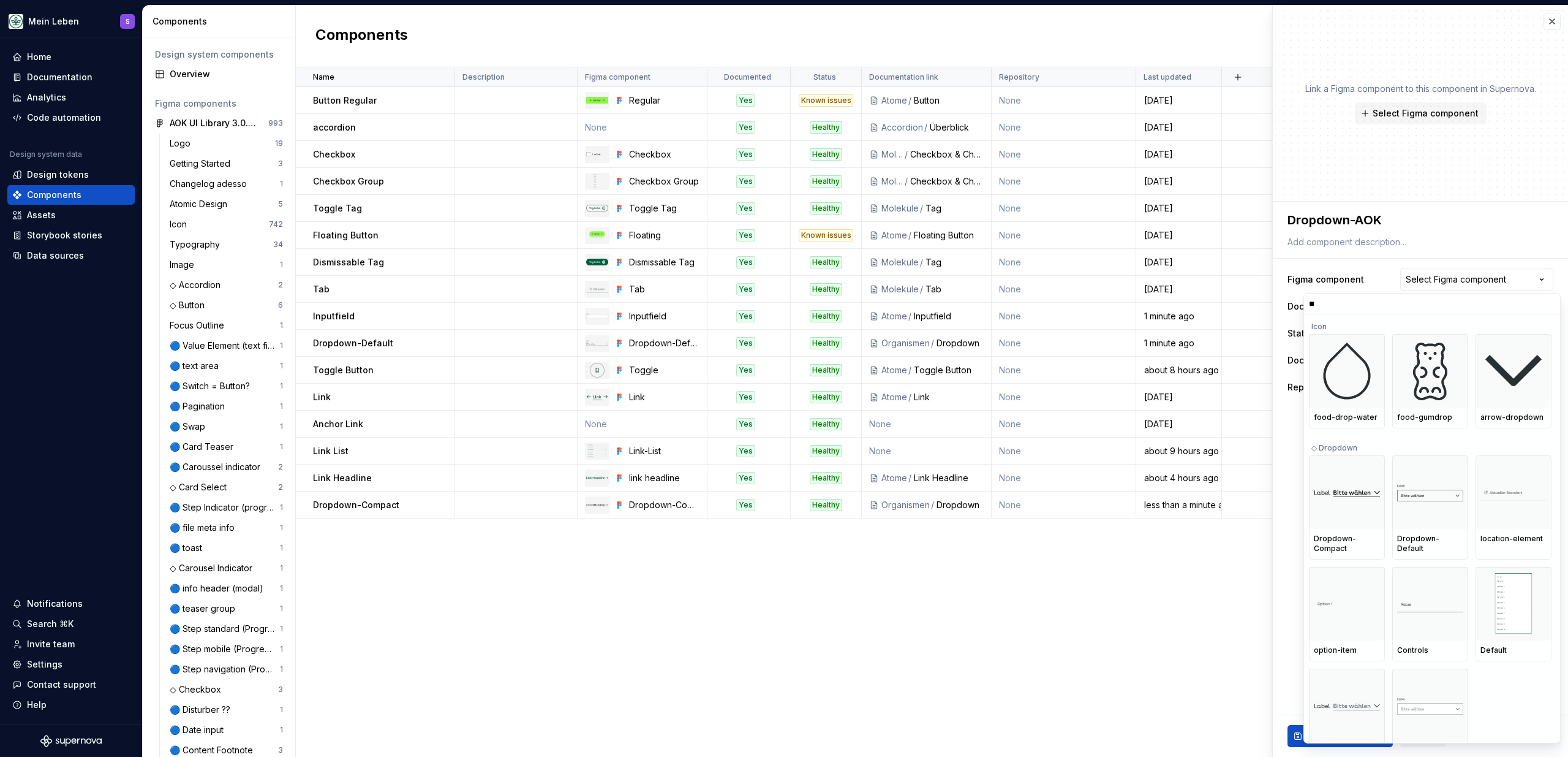
type input "*"
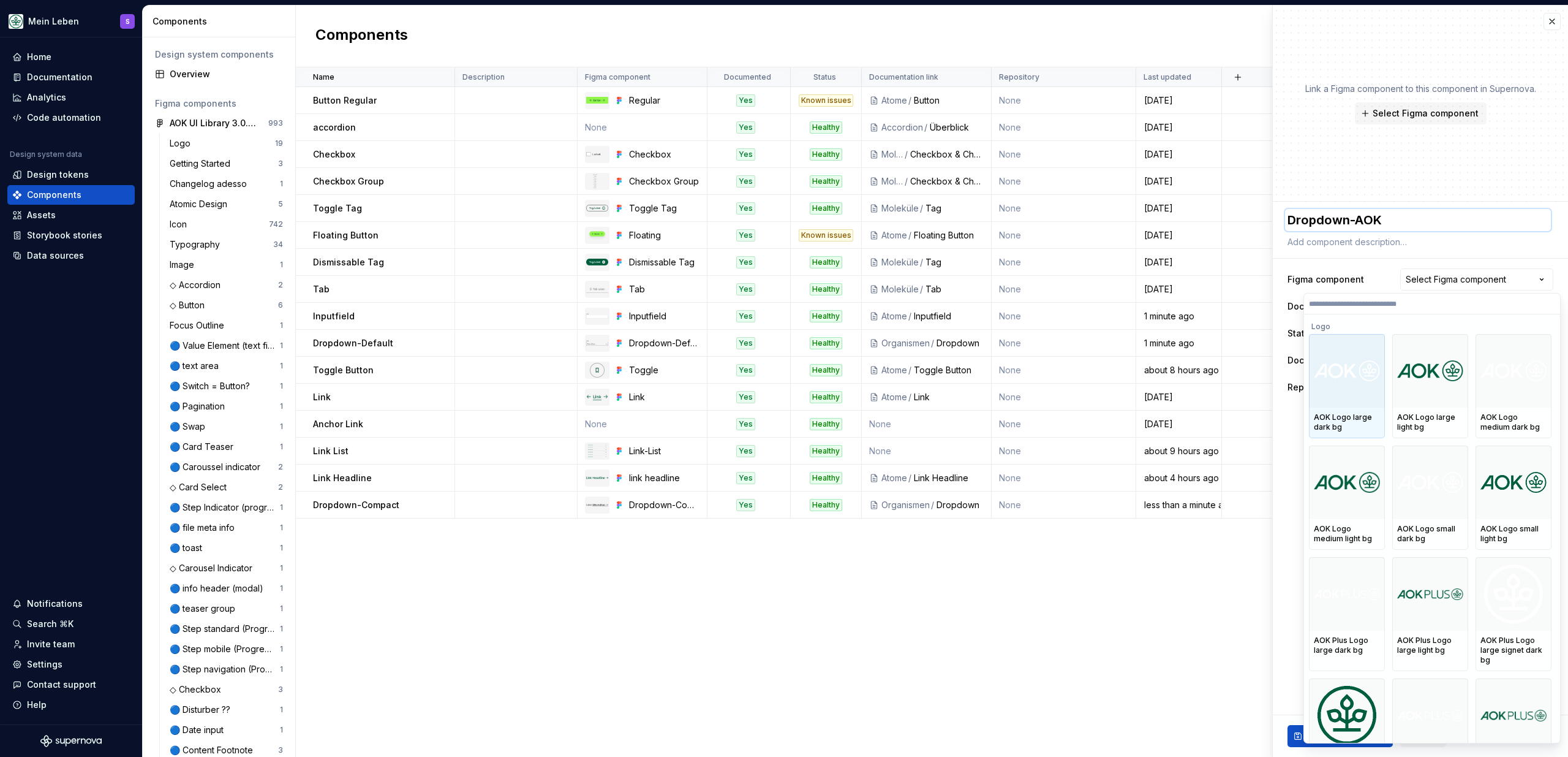
click at [1441, 210] on html "Mein Leben S Home Documentation Analytics Code automation Design system data De…" at bounding box center [784, 378] width 1568 height 757
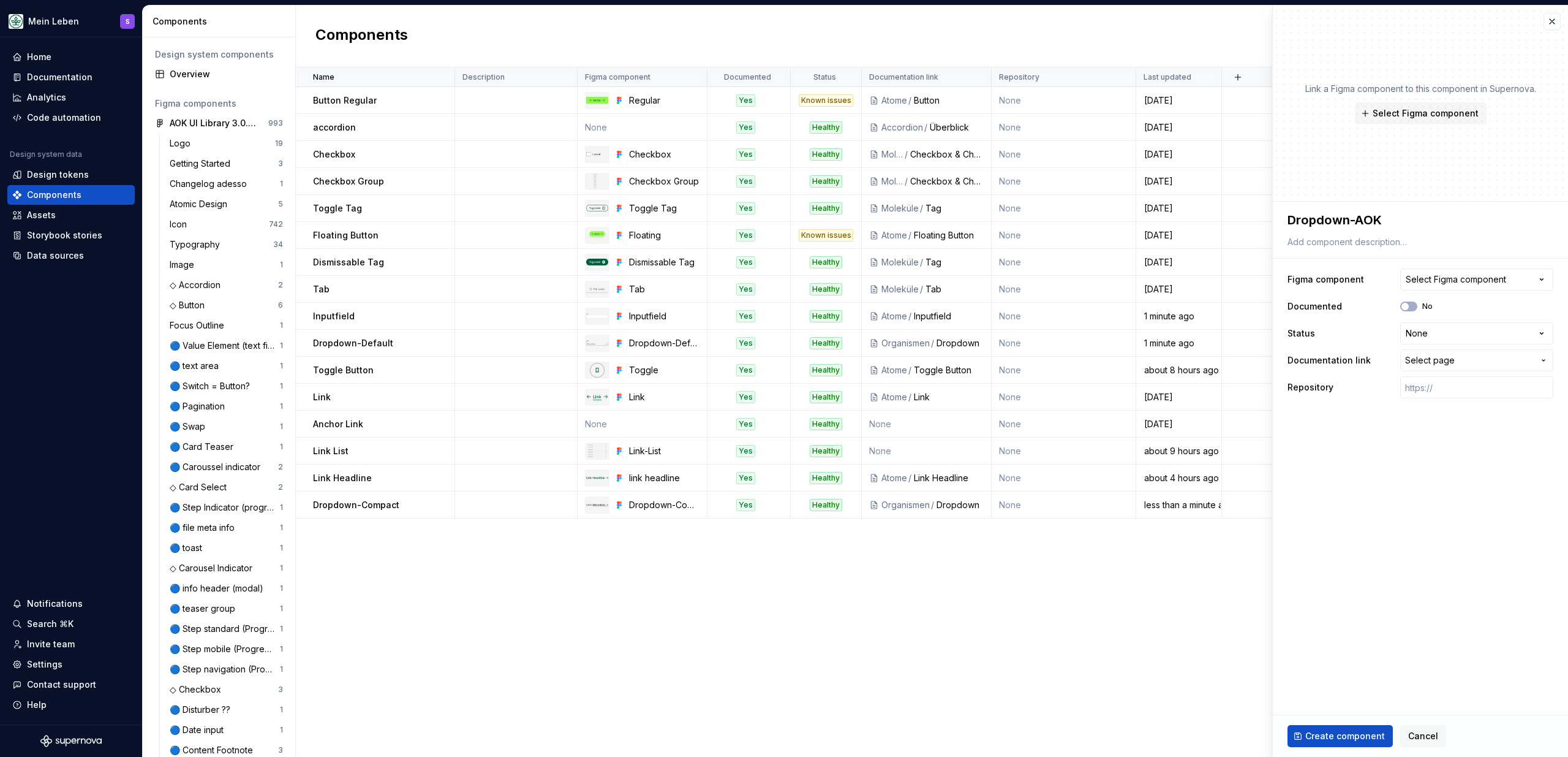
drag, startPoint x: 1316, startPoint y: 738, endPoint x: 1324, endPoint y: 742, distance: 8.9
click at [1317, 738] on span "Create component" at bounding box center [1345, 736] width 80 height 12
type textarea "*"
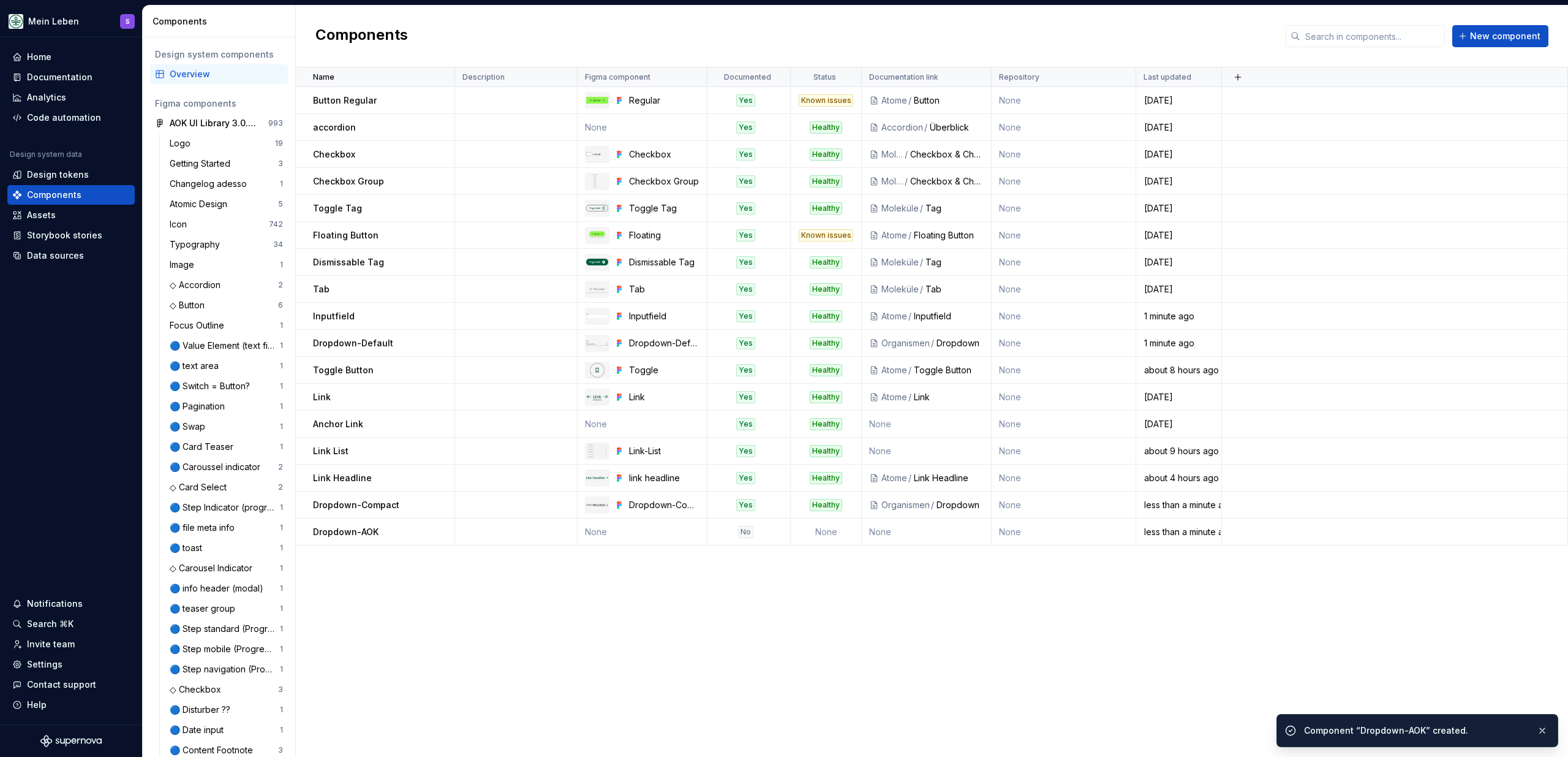
click at [561, 643] on div "Name Description Figma component Documented Status Documentation link Repositor…" at bounding box center [932, 411] width 1272 height 689
